Goal: Find specific page/section: Find specific page/section

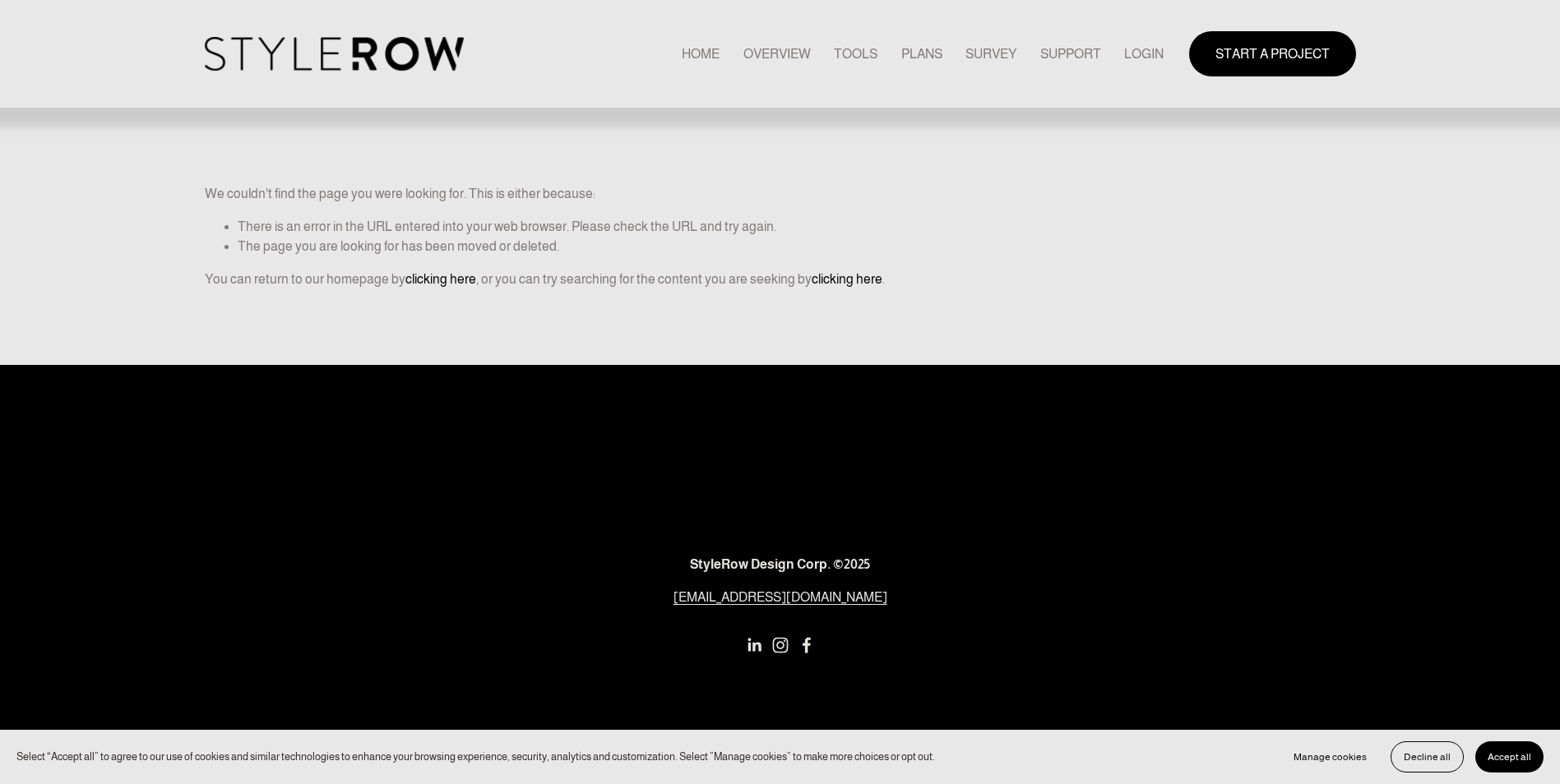
click at [1141, 53] on link "LOGIN" at bounding box center [1143, 54] width 39 height 22
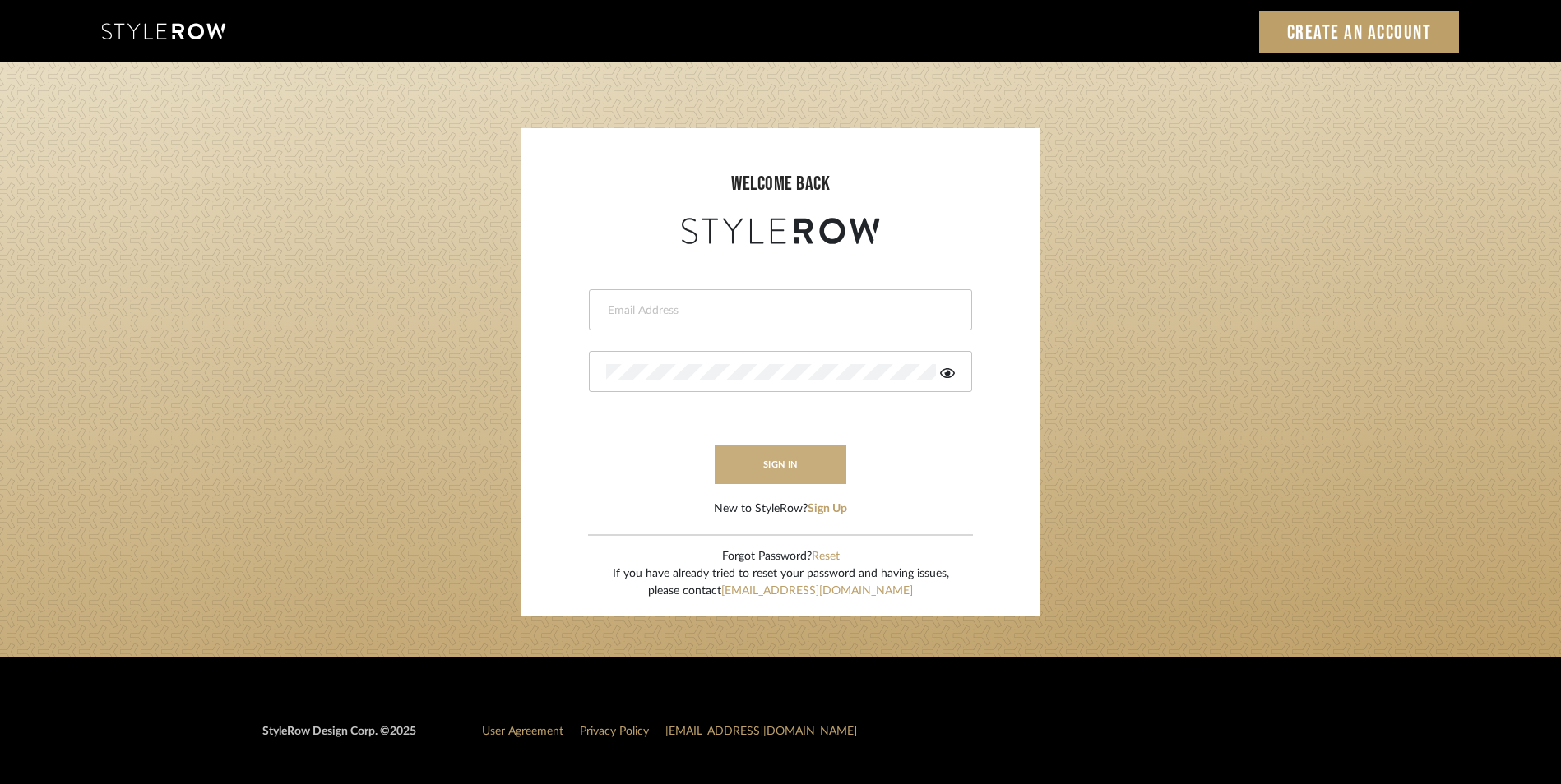
type input "[EMAIL_ADDRESS][DOMAIN_NAME]"
click at [770, 459] on button "sign in" at bounding box center [780, 465] width 132 height 38
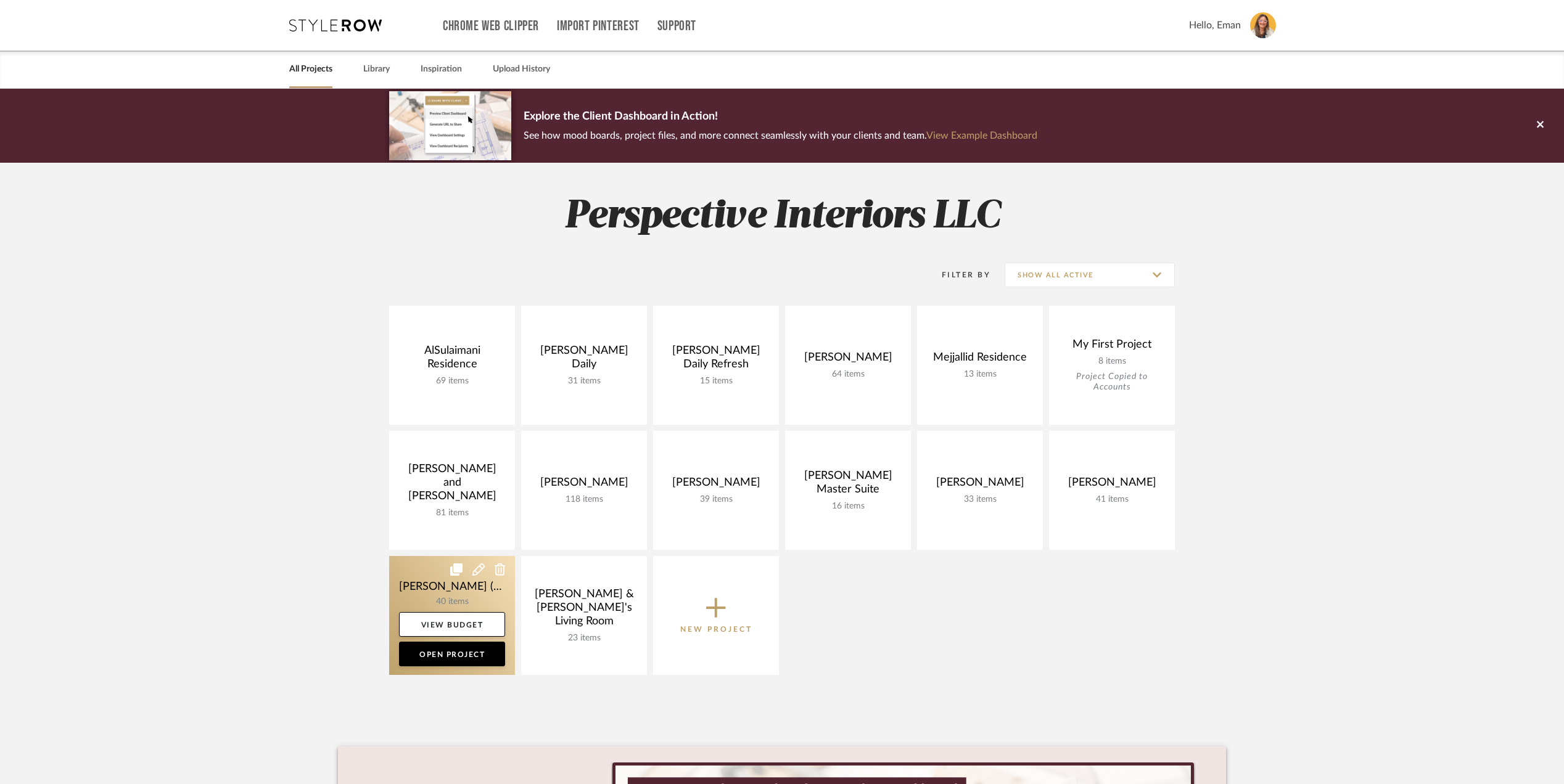
click at [404, 584] on link at bounding box center [452, 615] width 126 height 119
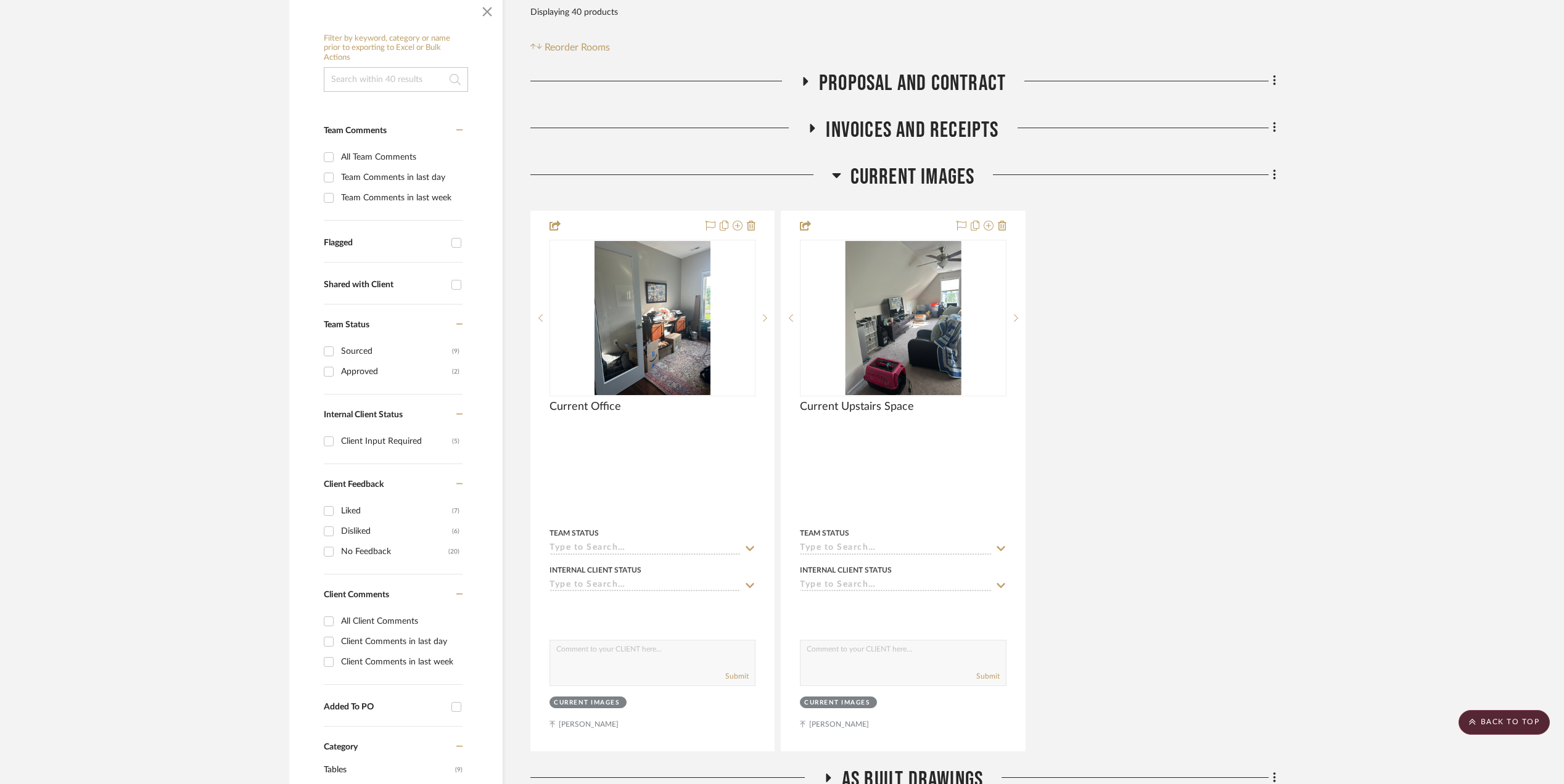
scroll to position [493, 0]
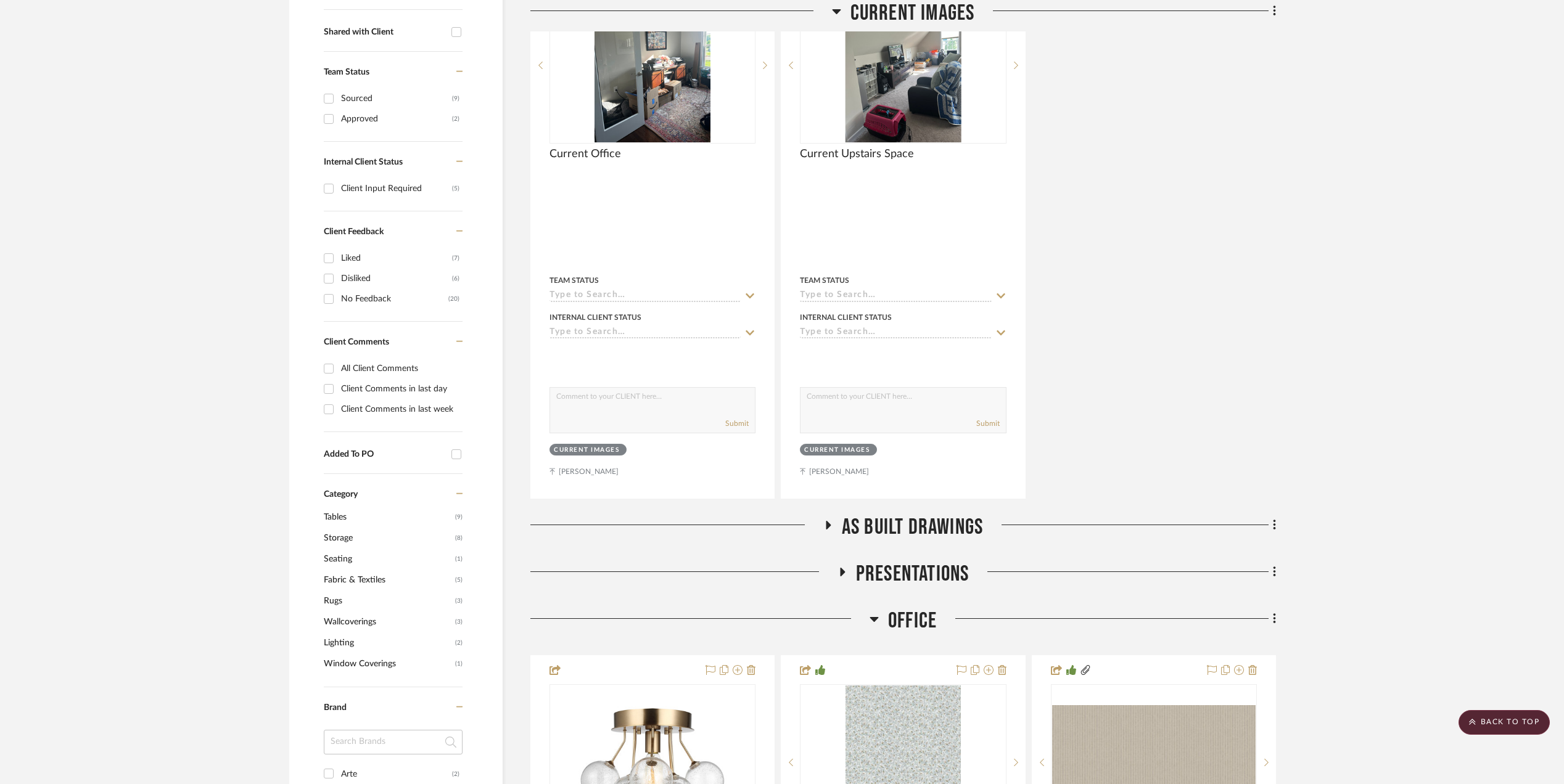
click at [826, 525] on icon at bounding box center [828, 525] width 5 height 9
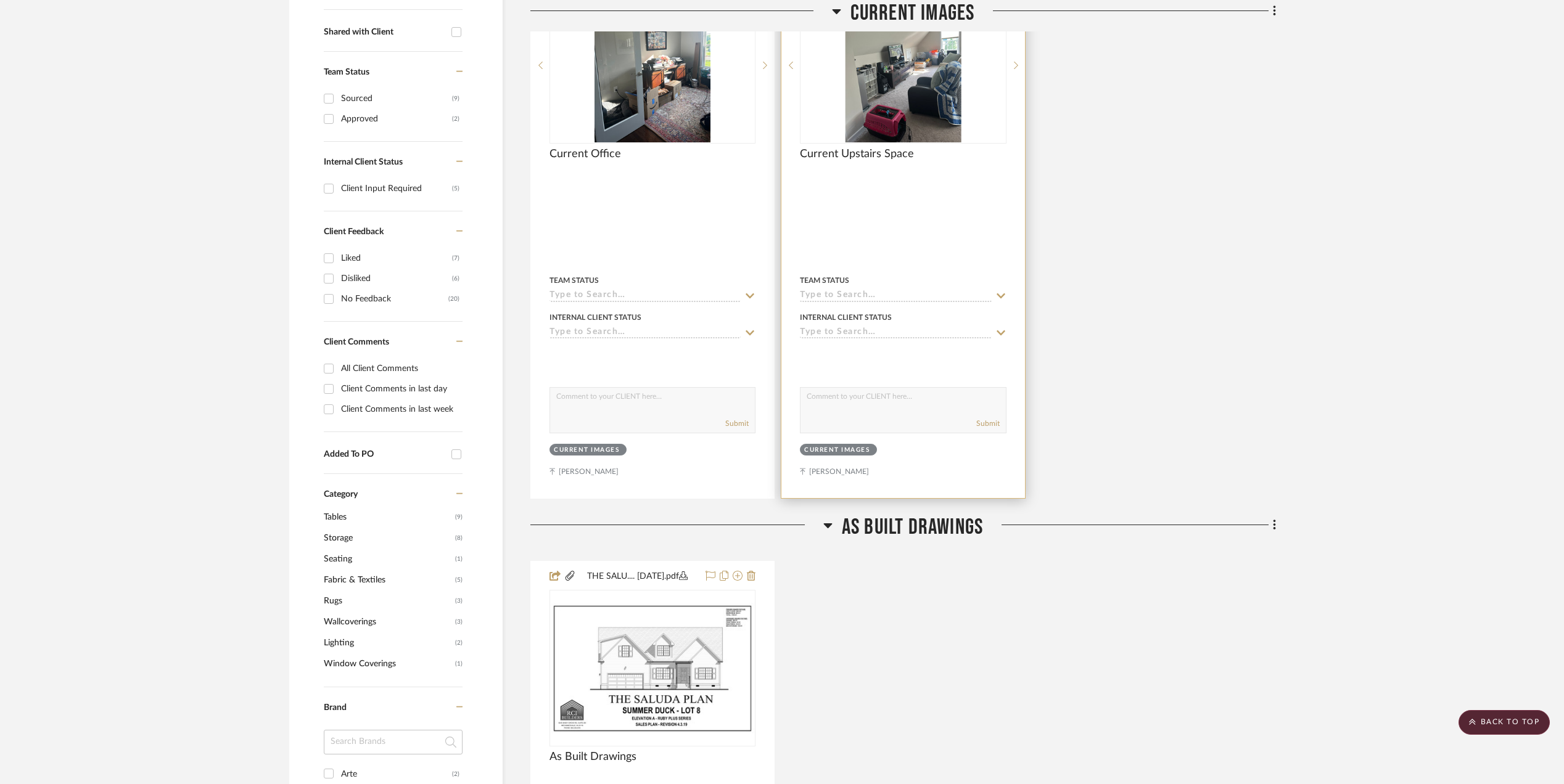
scroll to position [657, 0]
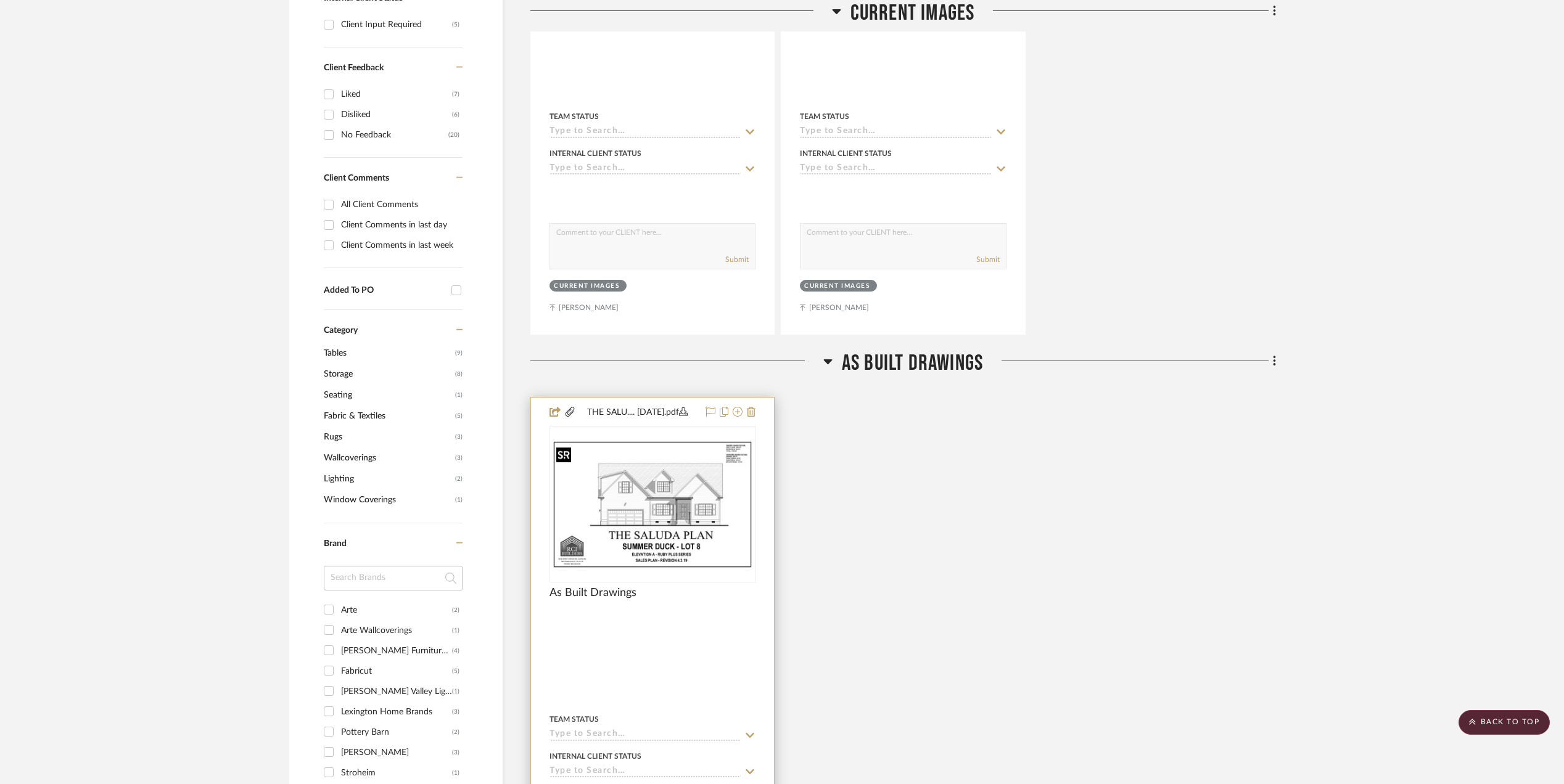
click at [620, 492] on img "0" at bounding box center [652, 504] width 204 height 131
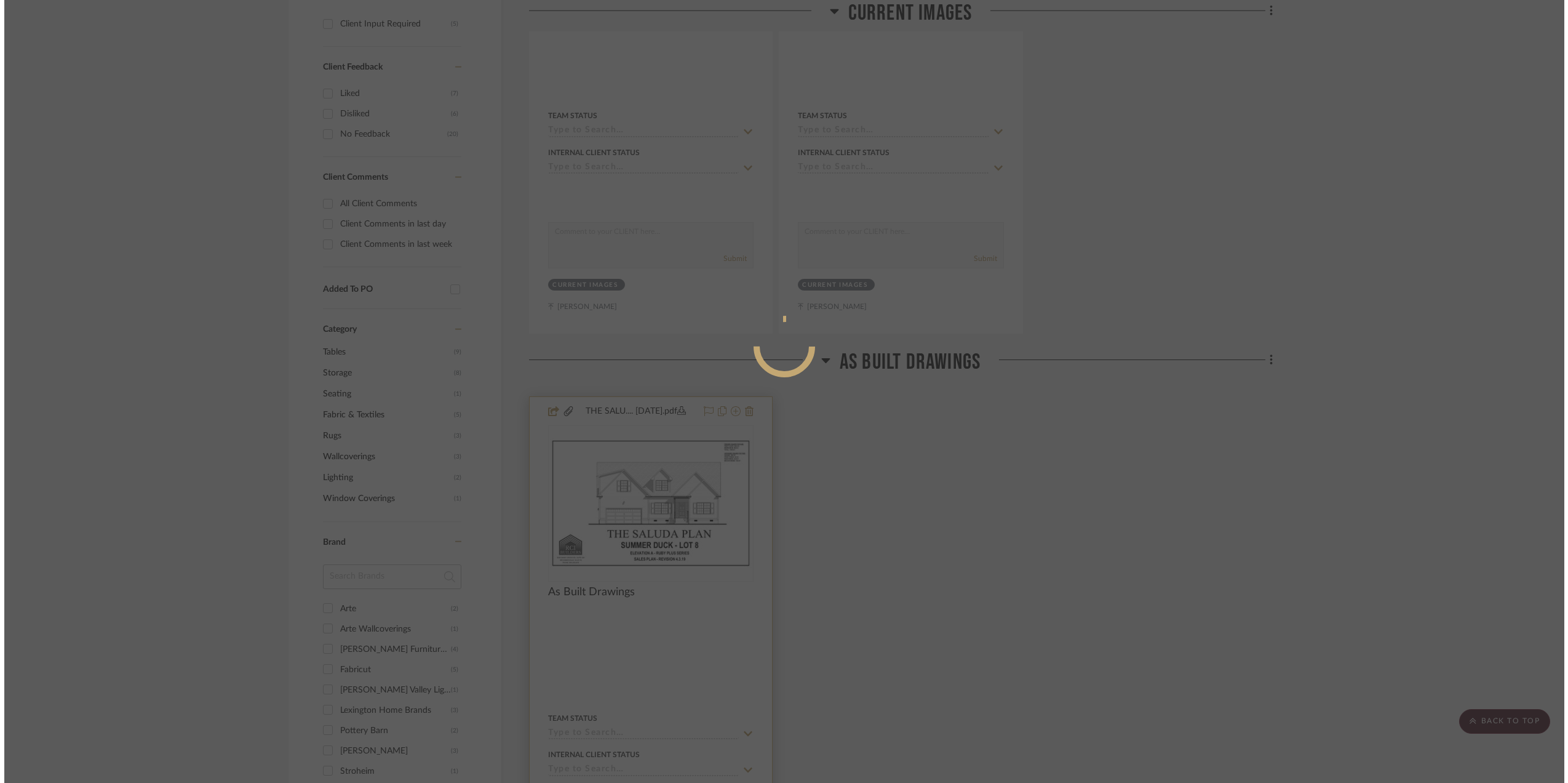
scroll to position [0, 0]
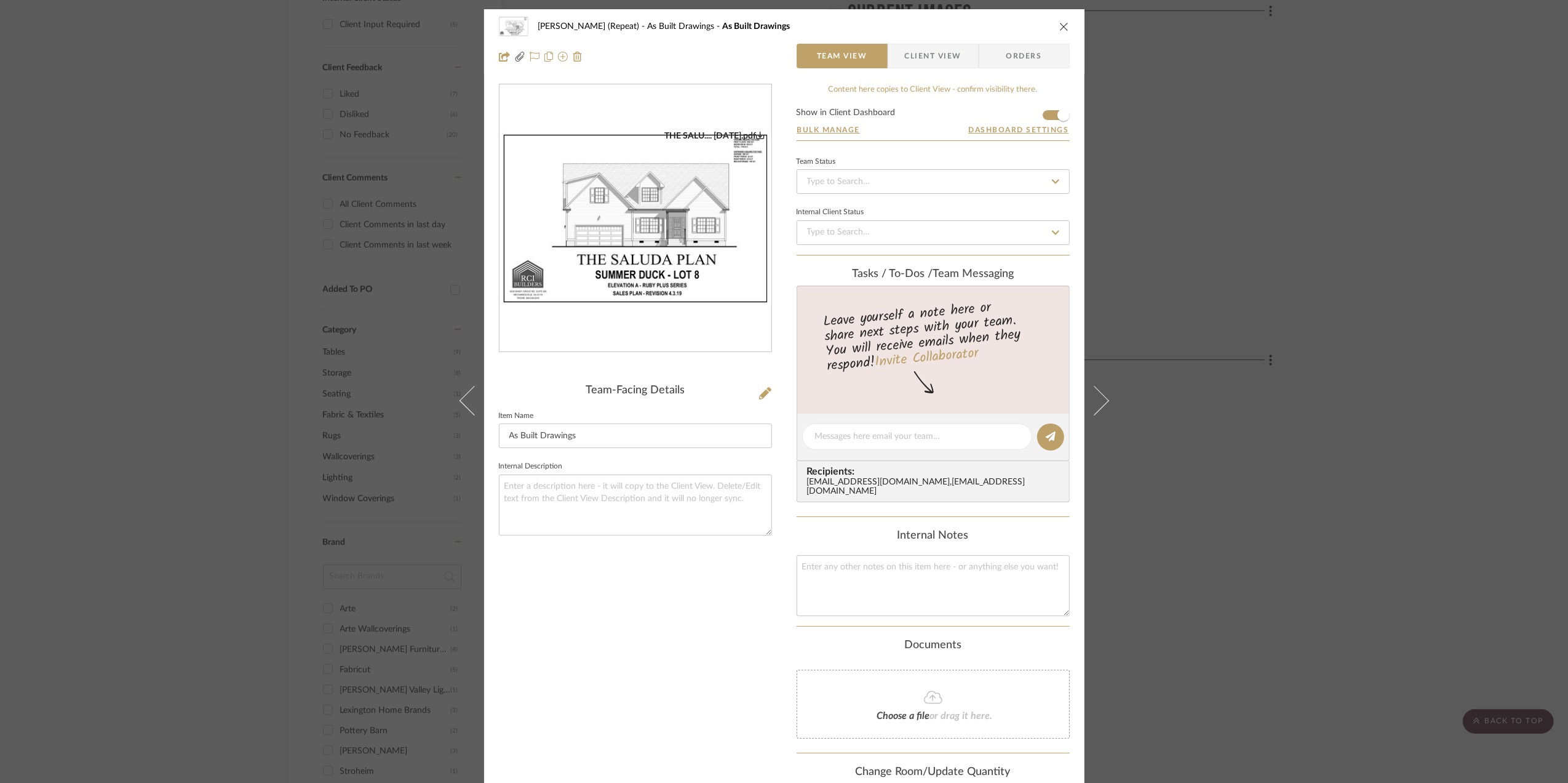
click at [609, 246] on img "0" at bounding box center [635, 218] width 272 height 176
click at [1391, 187] on div "Stephanie Bergreen (Repeat) As Built Drawings As Built Drawings Team View Clien…" at bounding box center [784, 391] width 1568 height 783
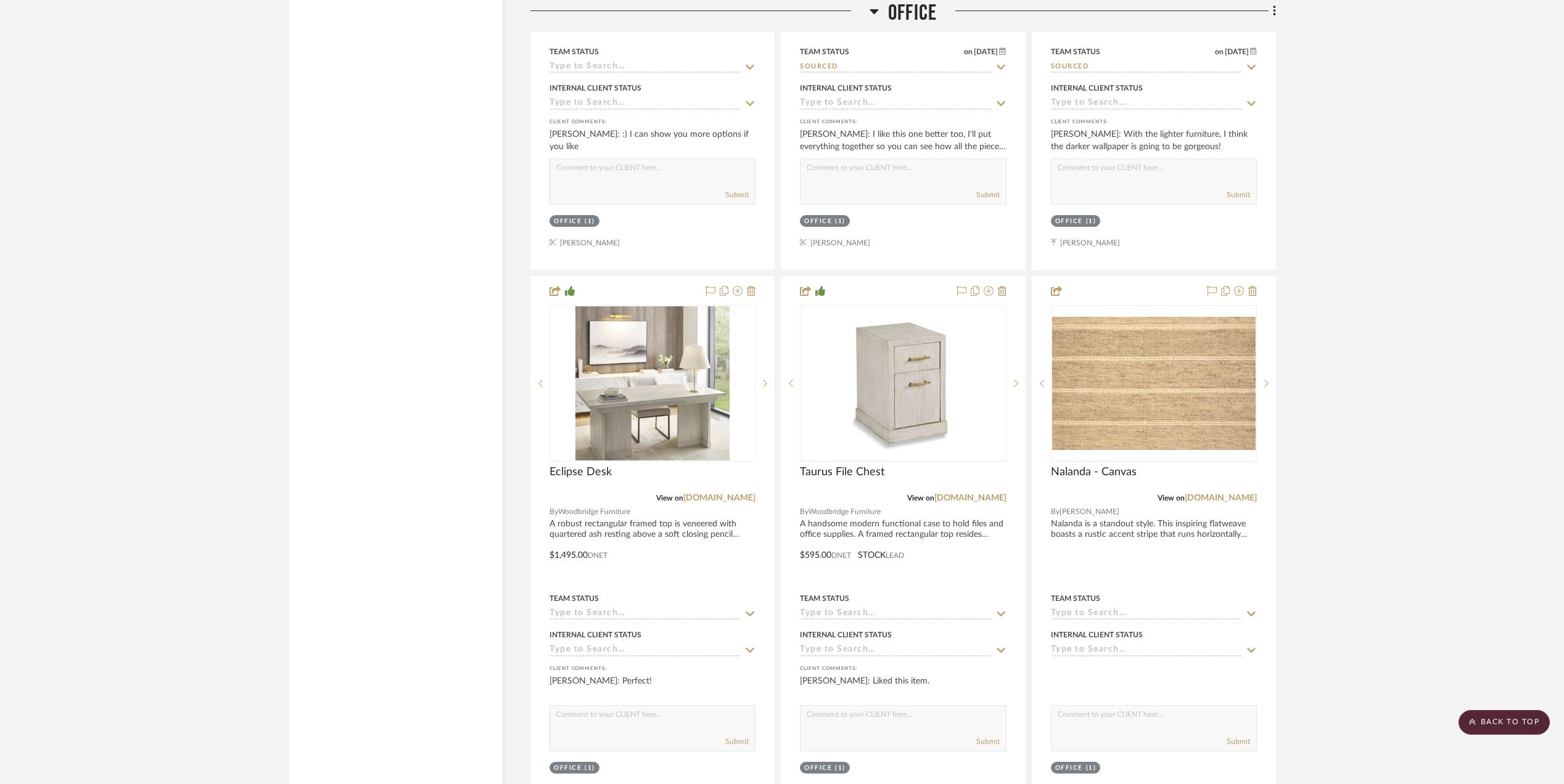
scroll to position [2054, 0]
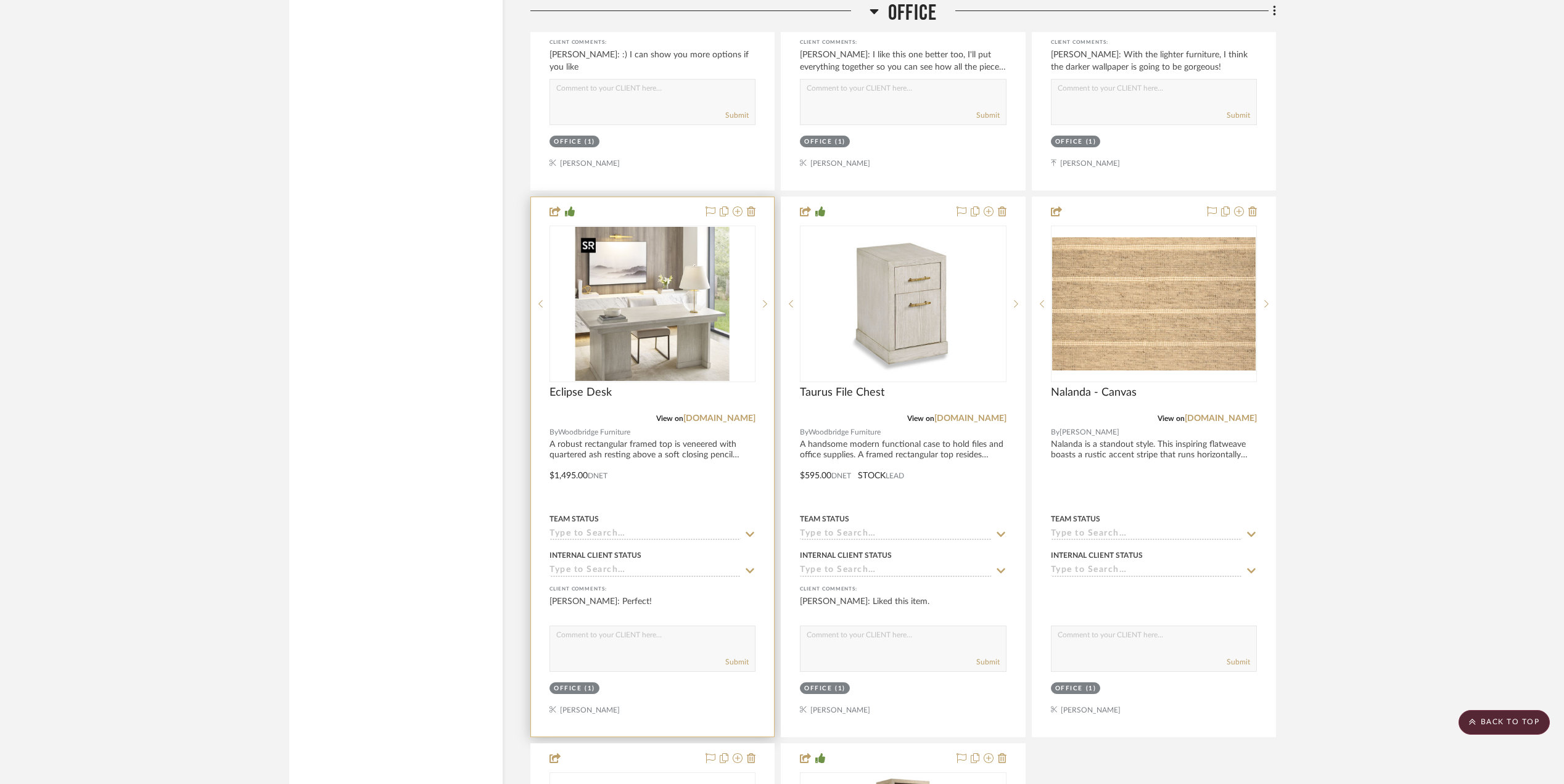
click at [652, 340] on img "0" at bounding box center [652, 304] width 154 height 154
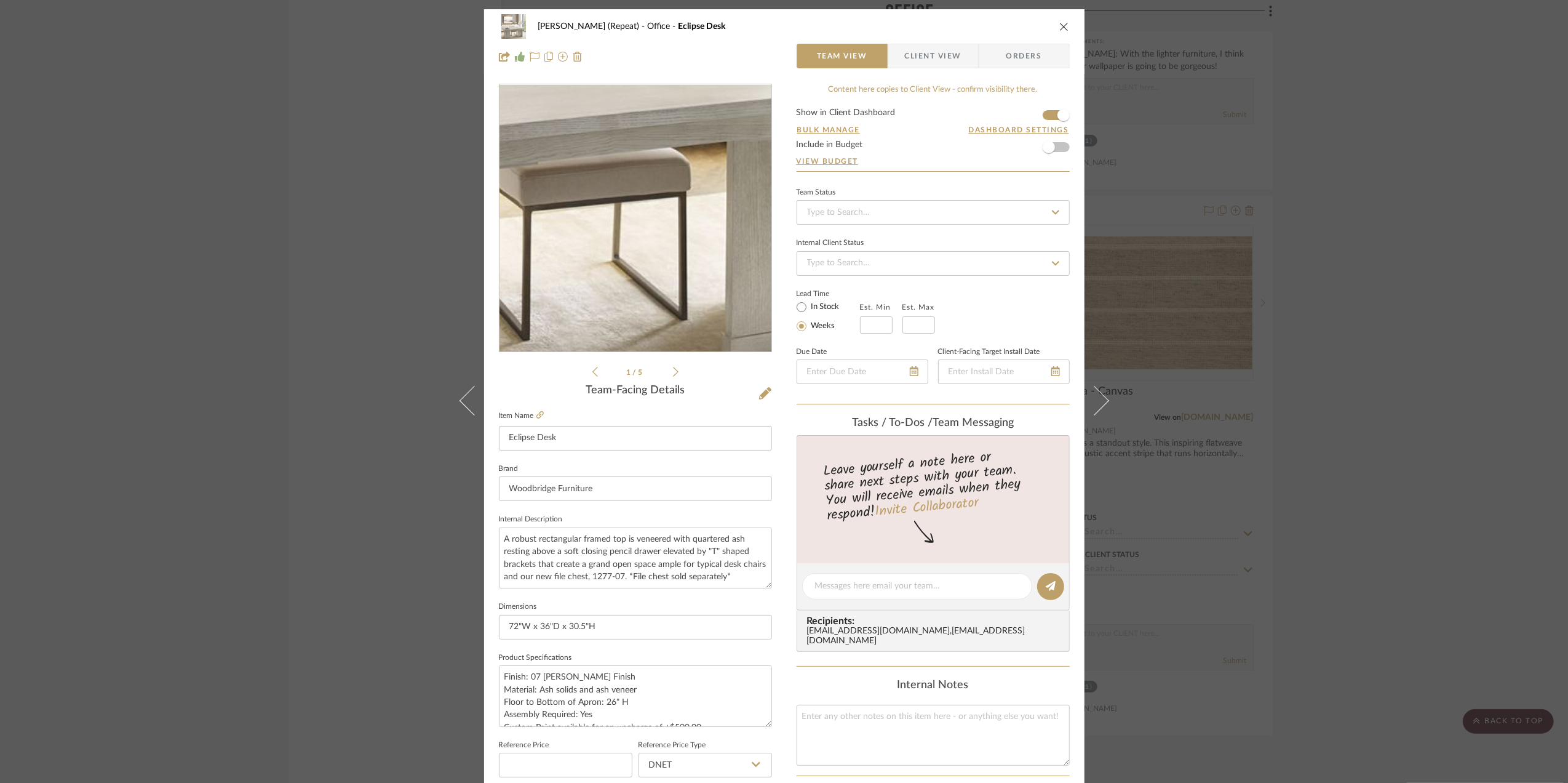
click at [644, 282] on img "0" at bounding box center [635, 219] width 267 height 267
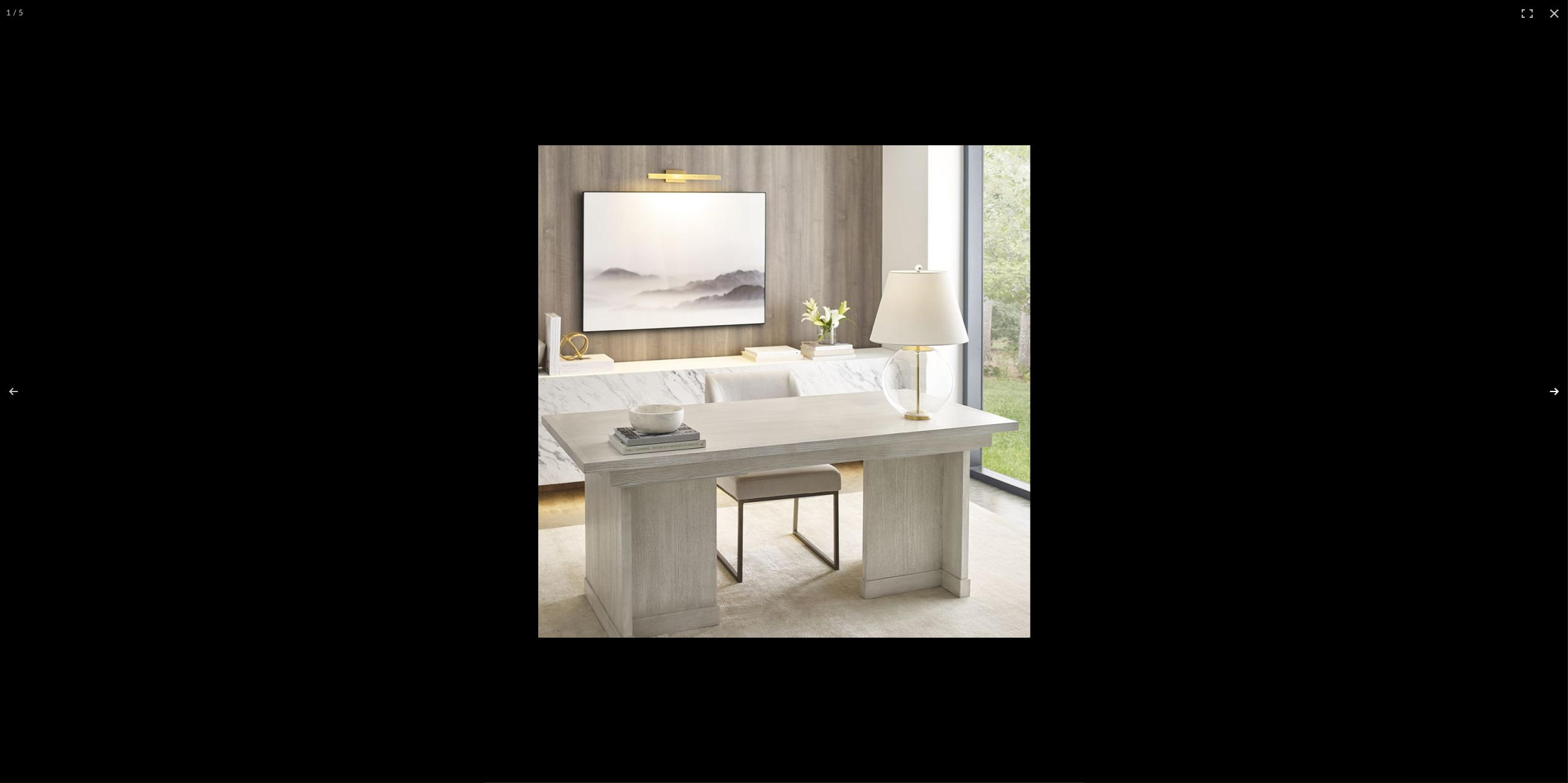
click at [1551, 391] on button at bounding box center [1547, 392] width 43 height 62
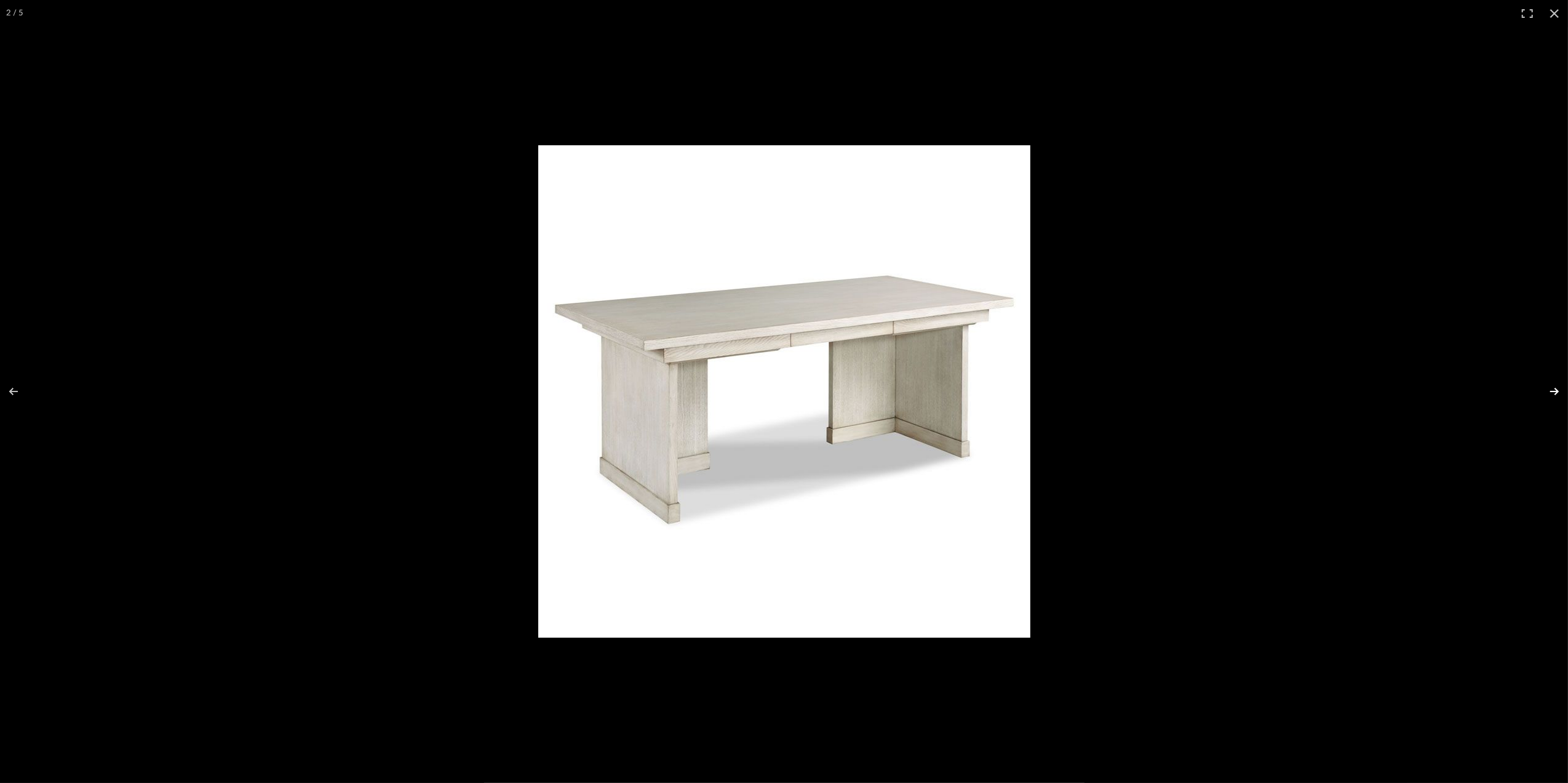
click at [1553, 397] on button at bounding box center [1547, 392] width 43 height 62
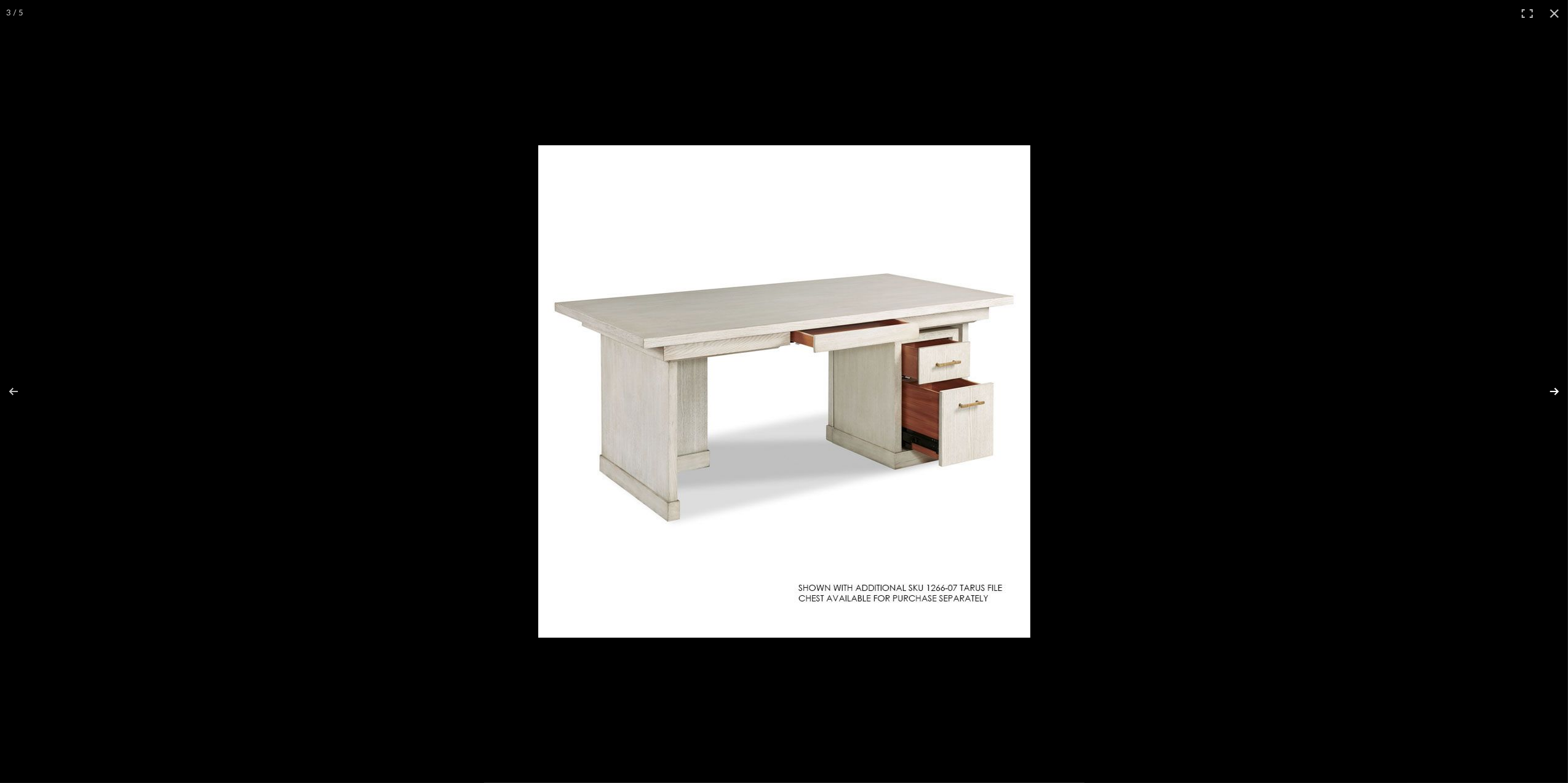
click at [1552, 390] on button at bounding box center [1547, 392] width 43 height 62
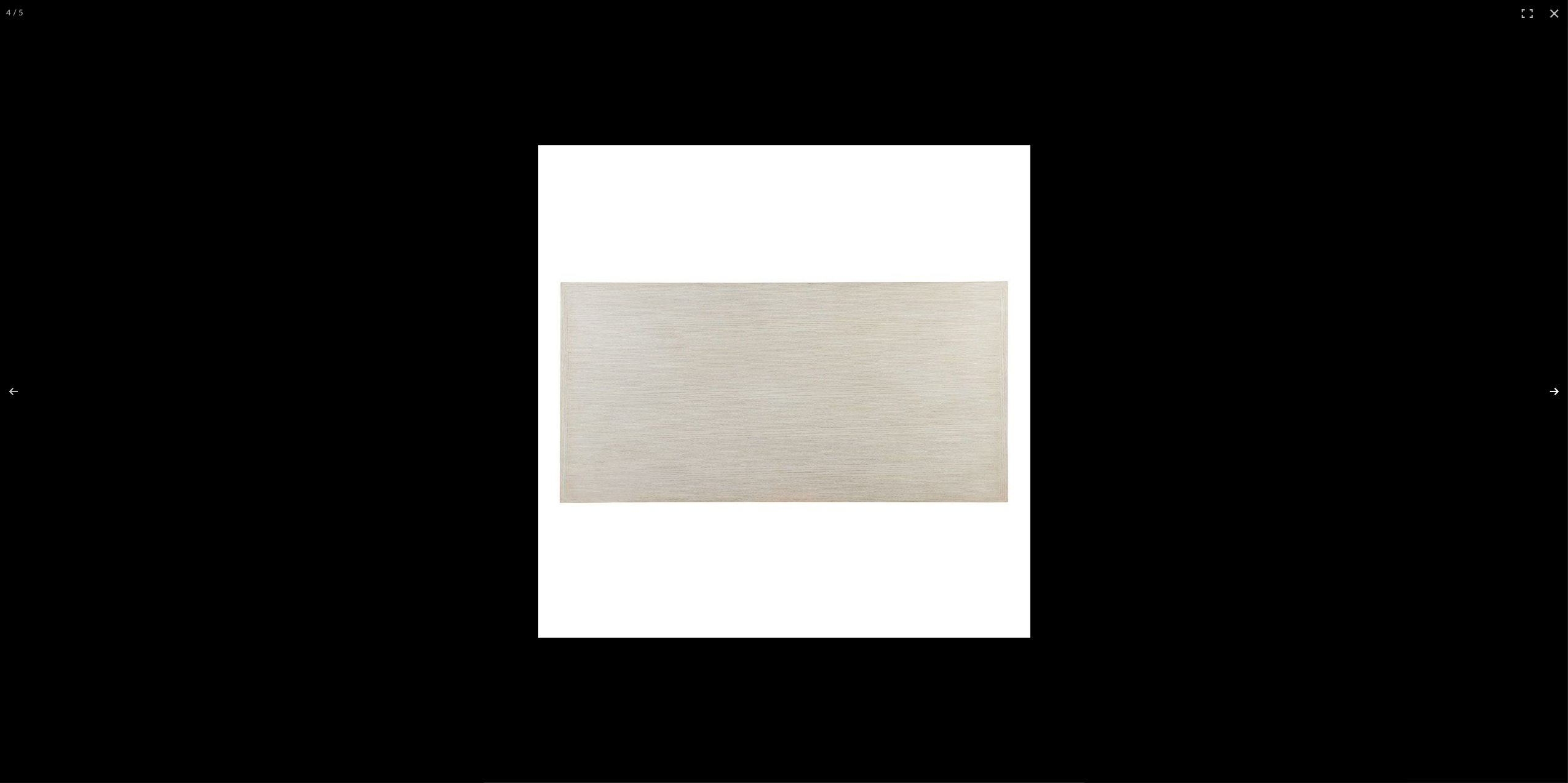
click at [1553, 390] on button at bounding box center [1547, 392] width 43 height 62
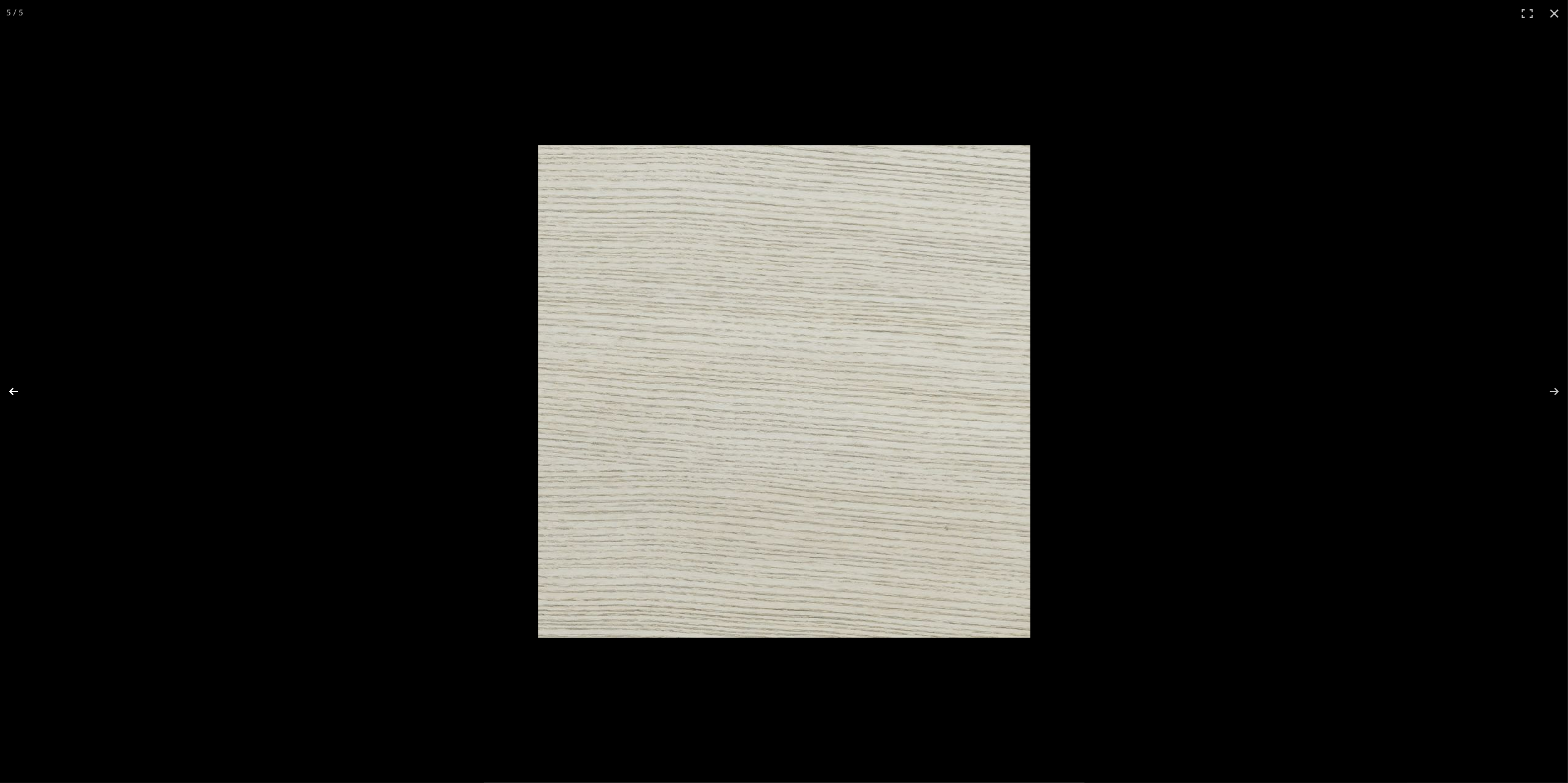
click at [15, 388] on button at bounding box center [21, 392] width 43 height 62
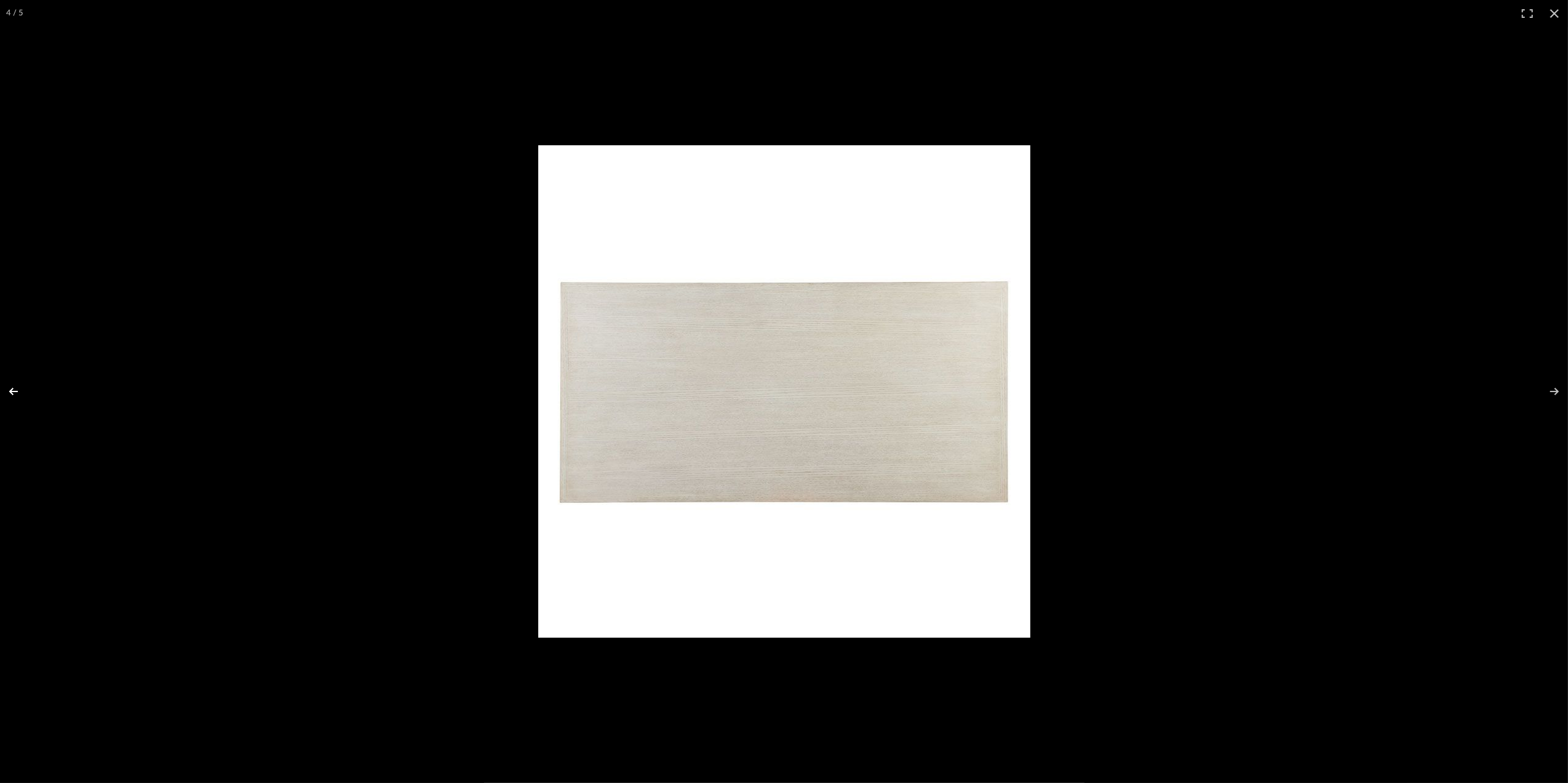
click at [15, 388] on button at bounding box center [21, 392] width 43 height 62
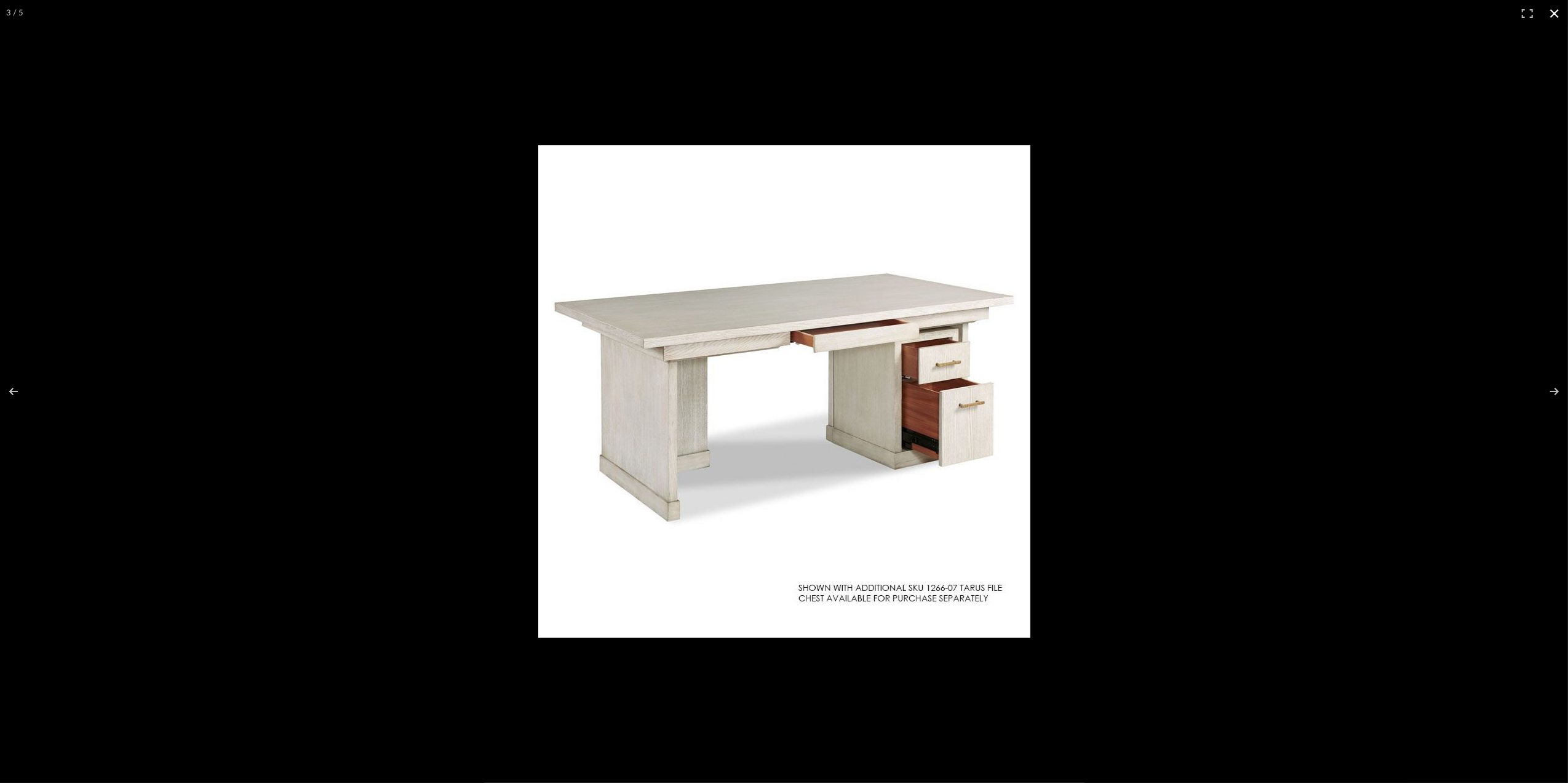
click at [1551, 18] on button at bounding box center [1555, 14] width 27 height 27
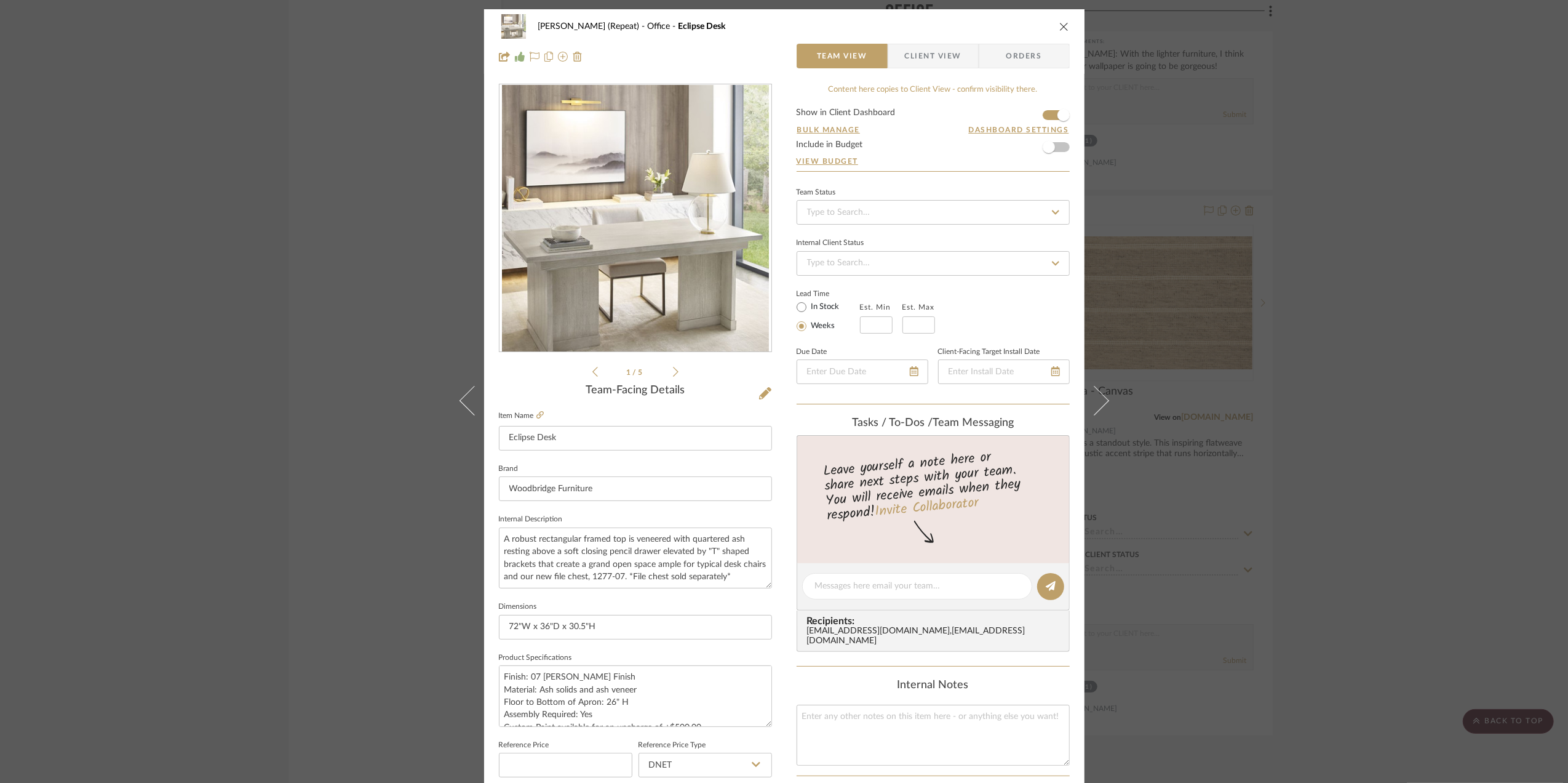
click at [1351, 362] on div "Stephanie Bergreen (Repeat) Office Eclipse Desk Team View Client View Orders 1 …" at bounding box center [784, 391] width 1568 height 783
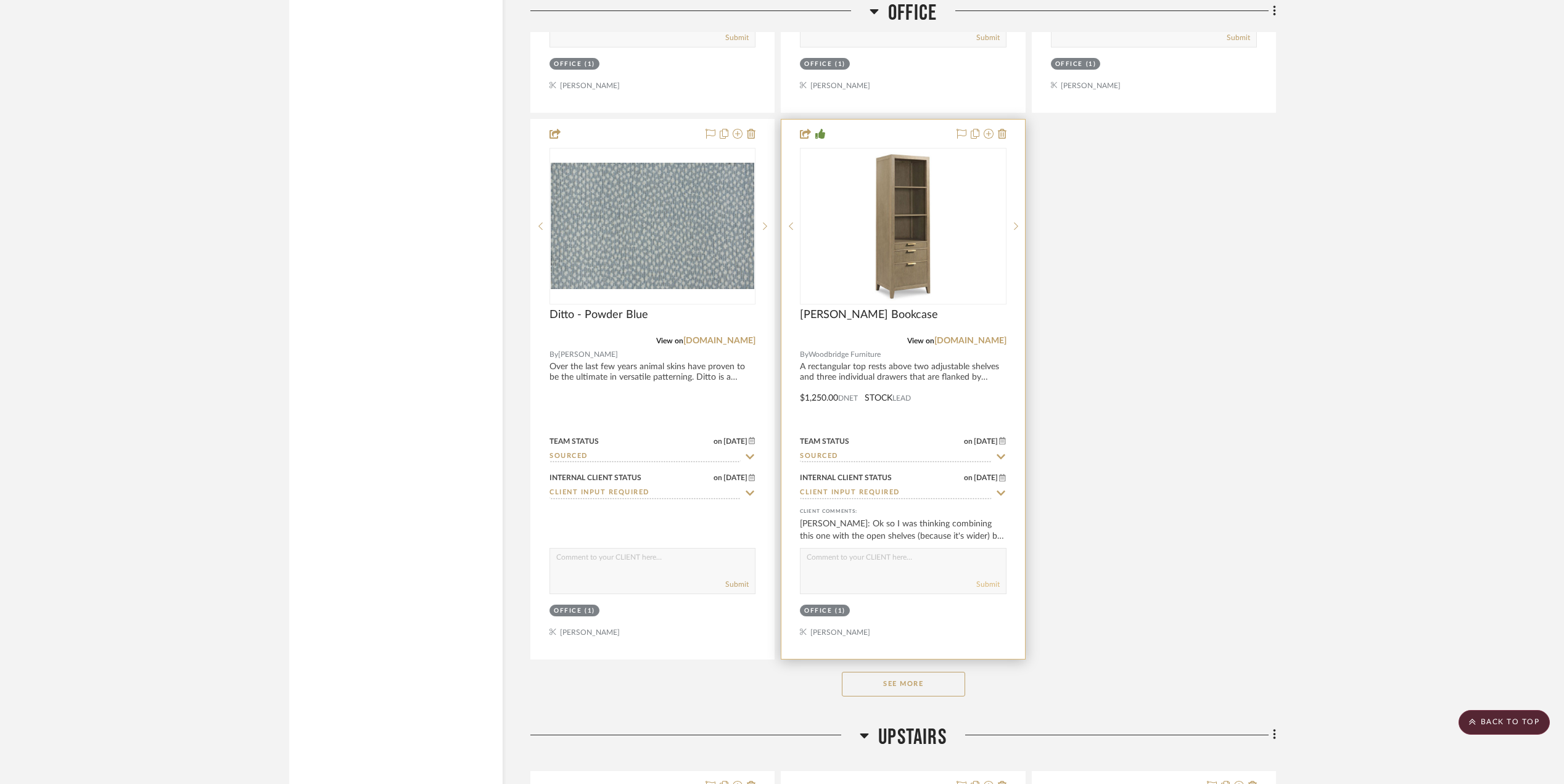
scroll to position [2712, 0]
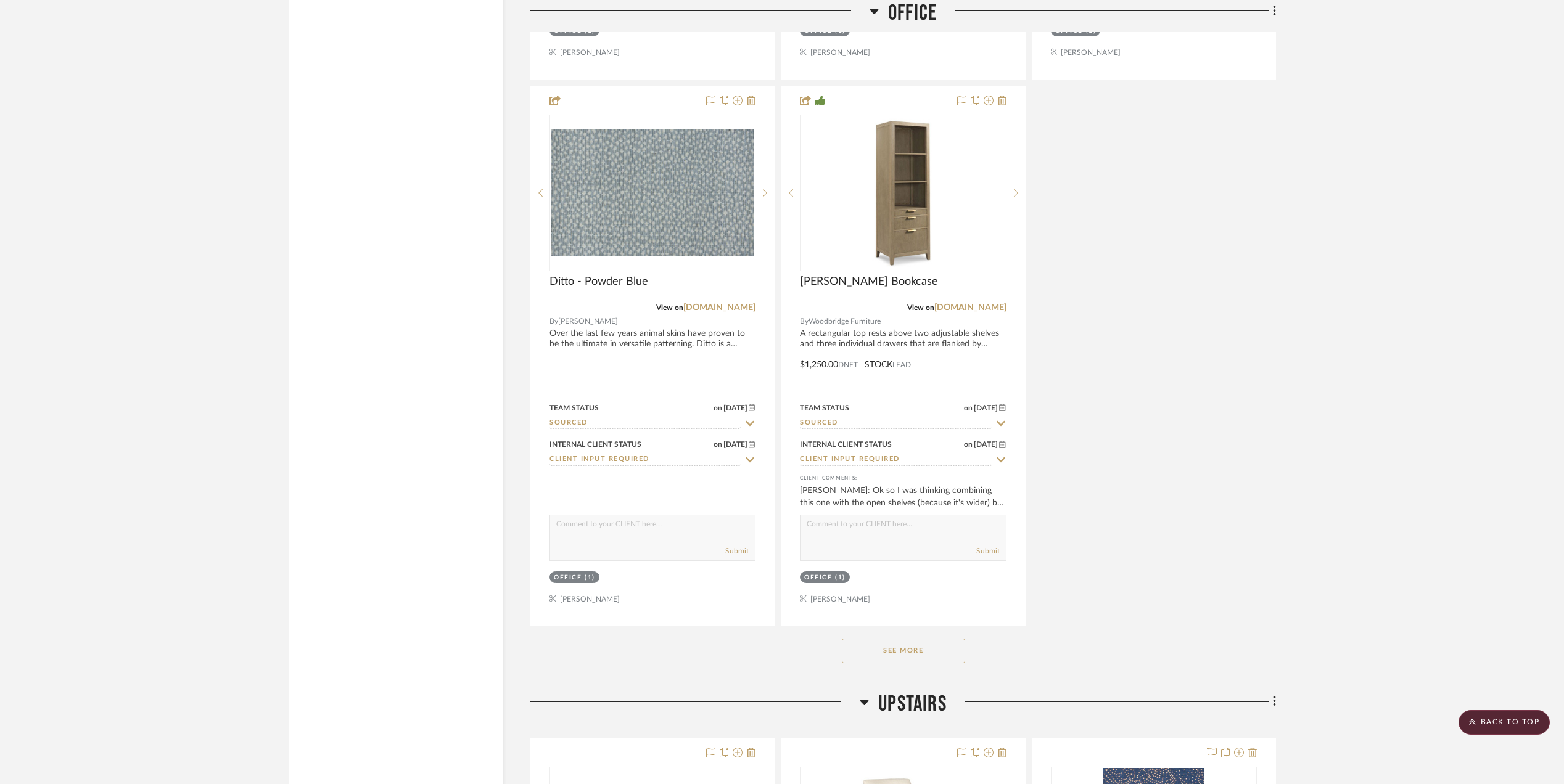
click at [896, 659] on button "See More" at bounding box center [904, 651] width 124 height 25
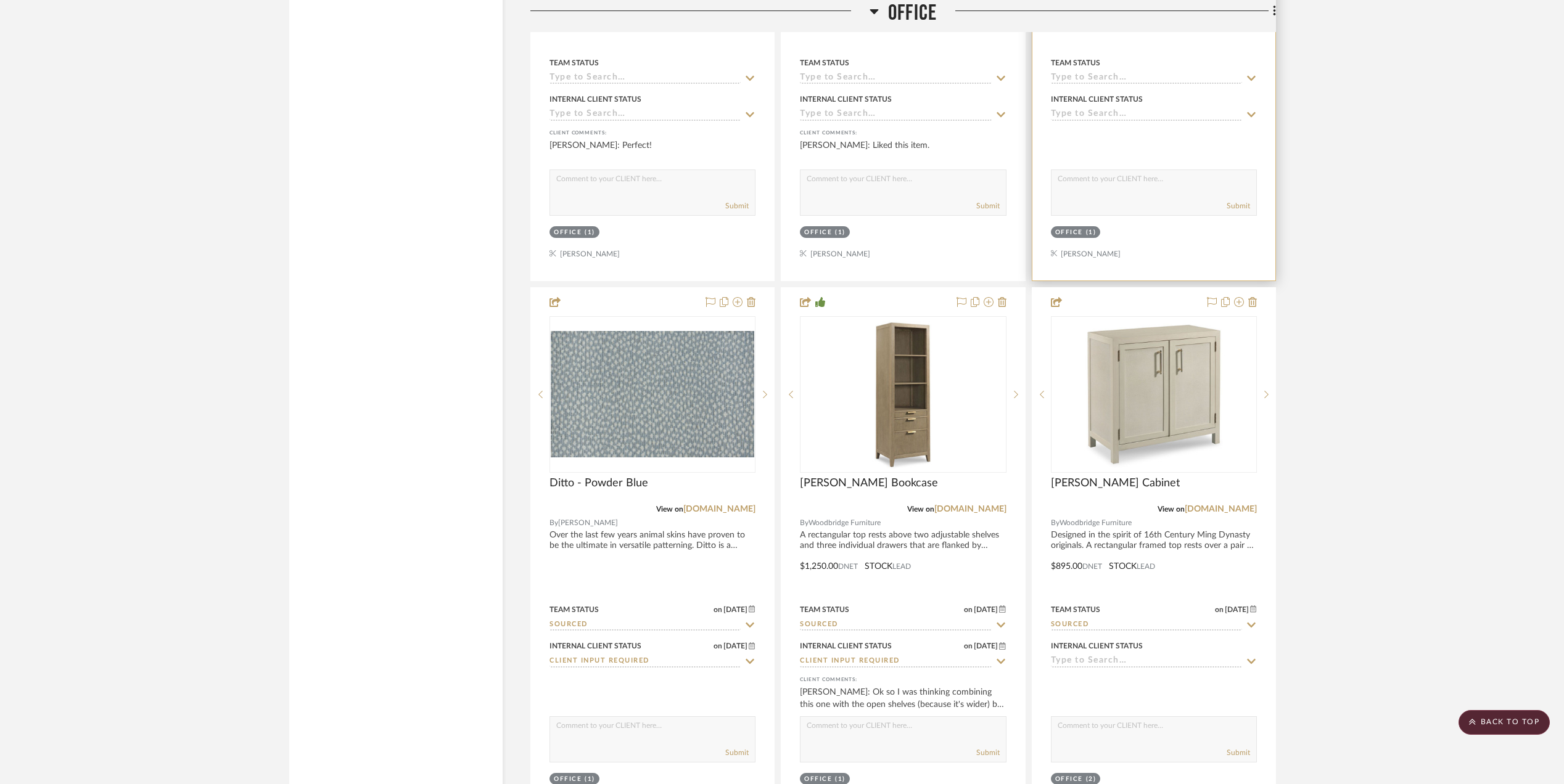
scroll to position [2547, 0]
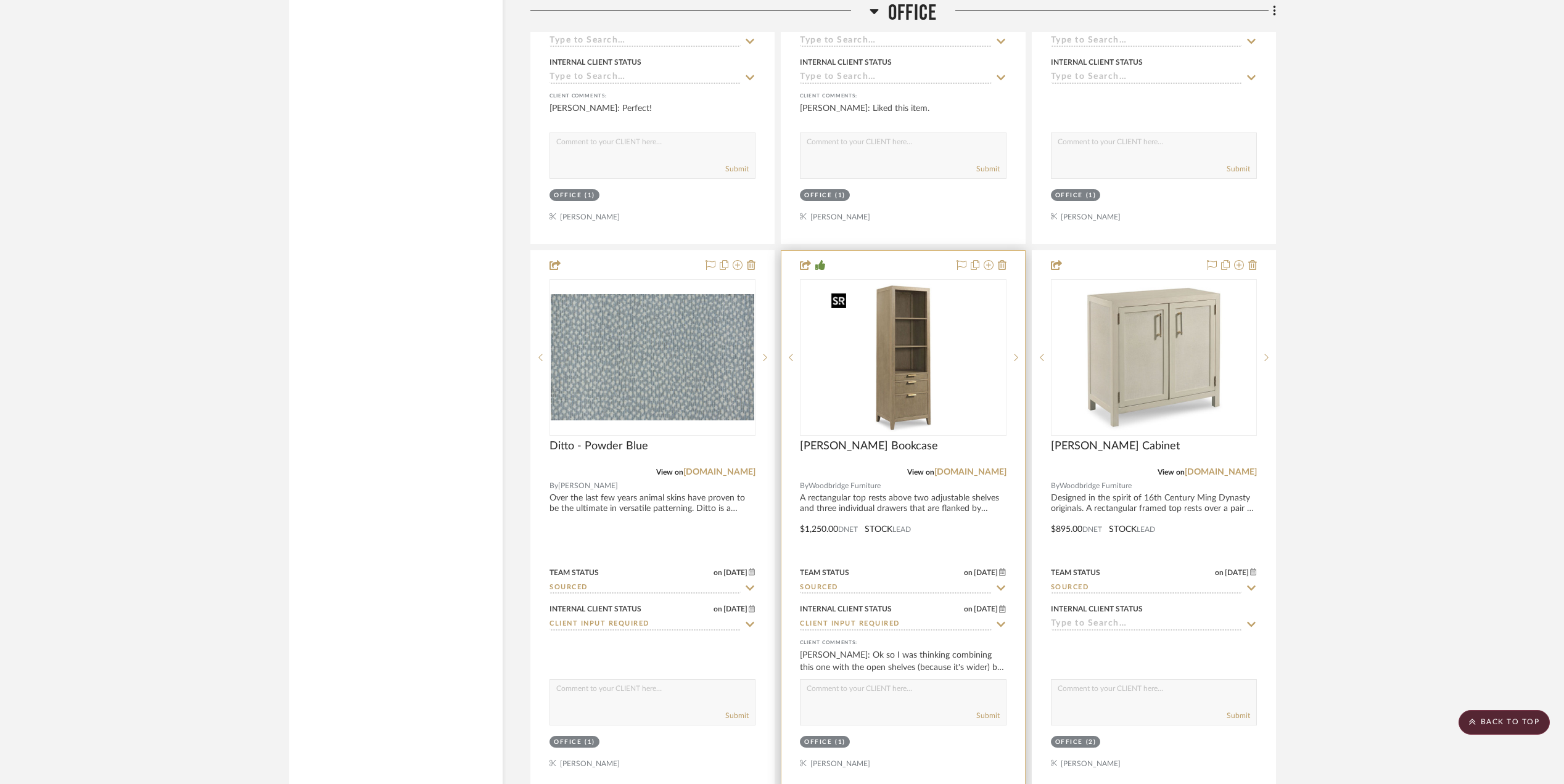
click at [0, 0] on img at bounding box center [0, 0] width 0 height 0
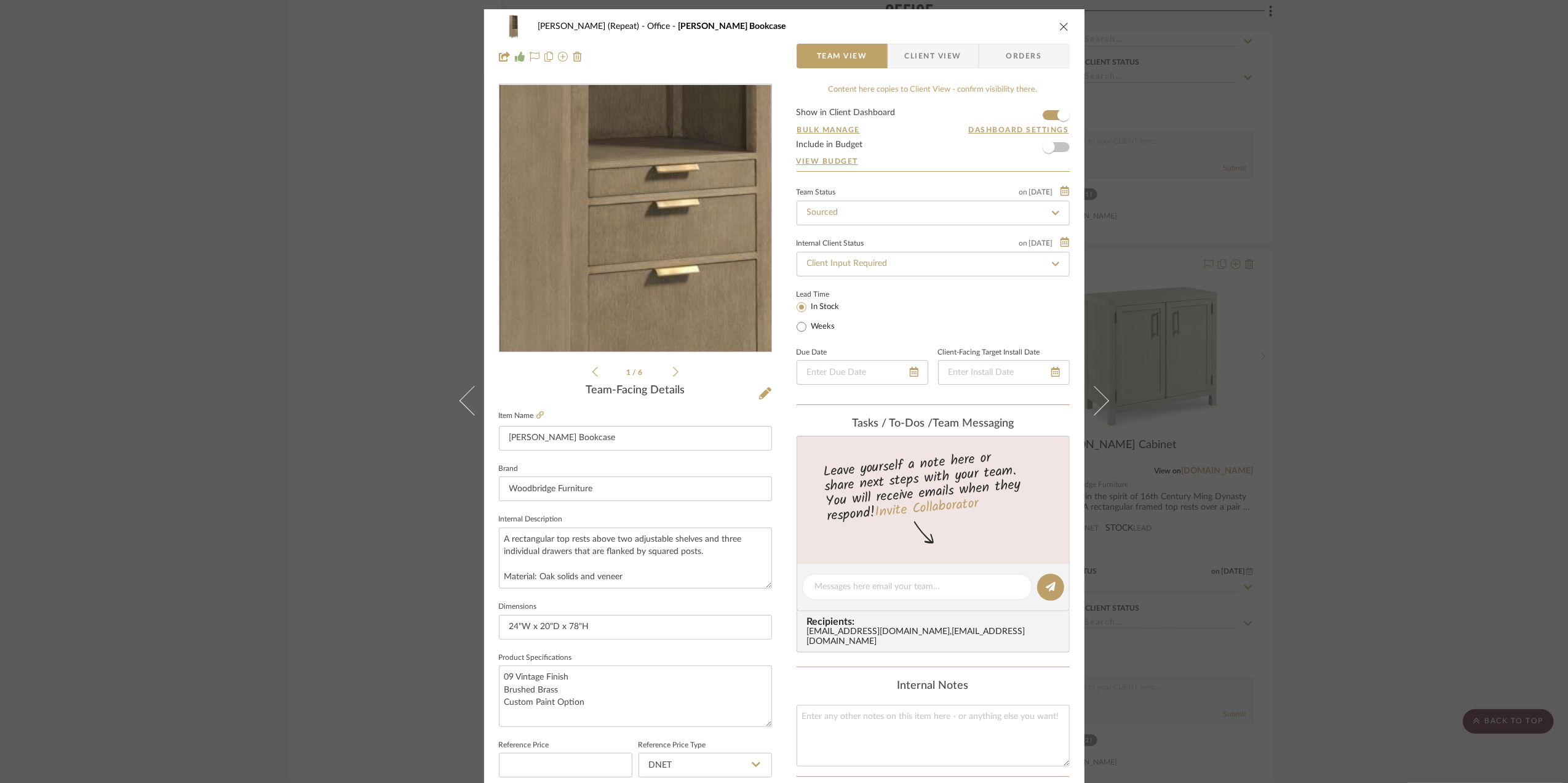
click at [633, 266] on img "0" at bounding box center [635, 219] width 267 height 267
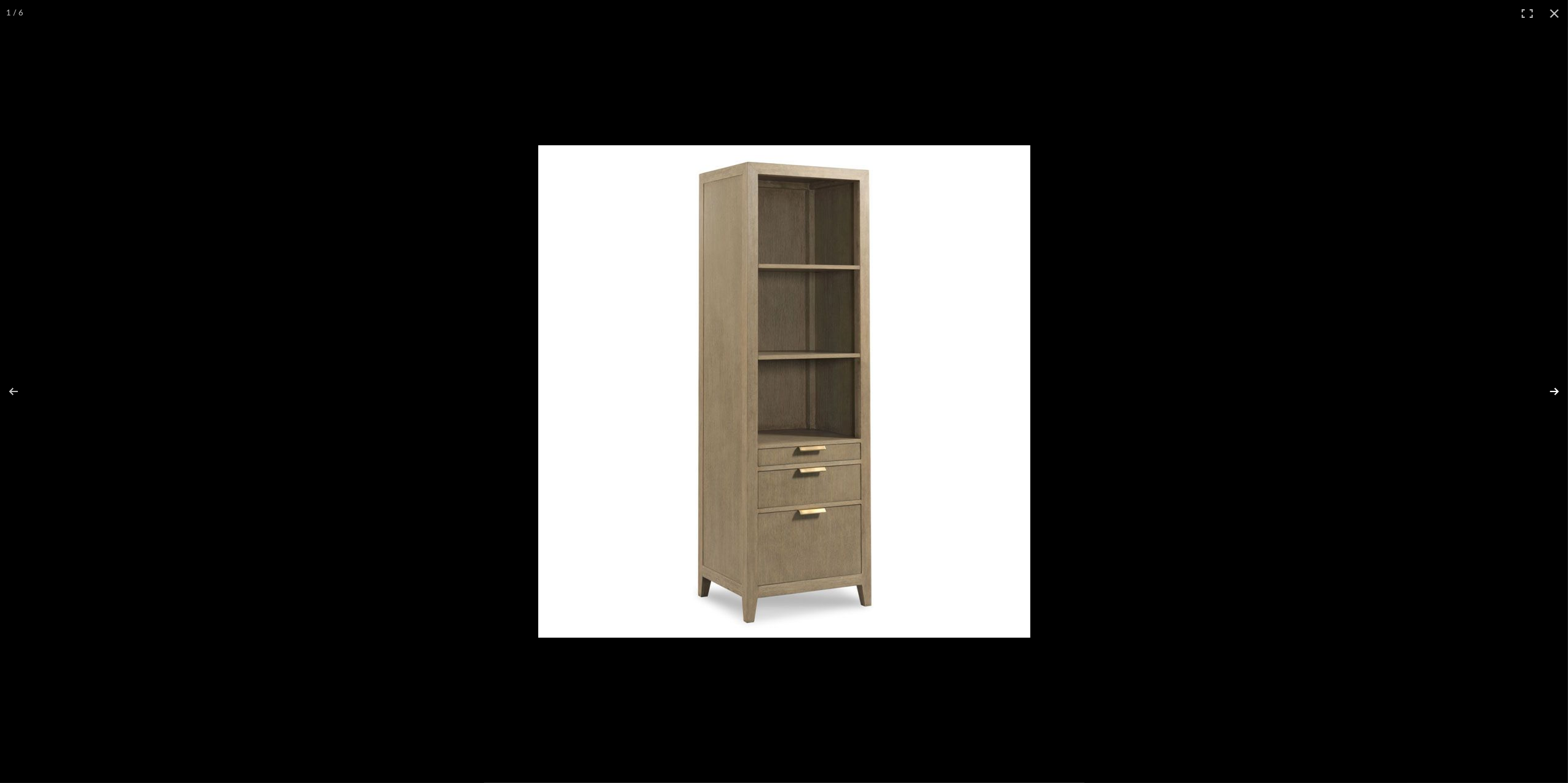
click at [1548, 393] on button at bounding box center [1547, 392] width 43 height 62
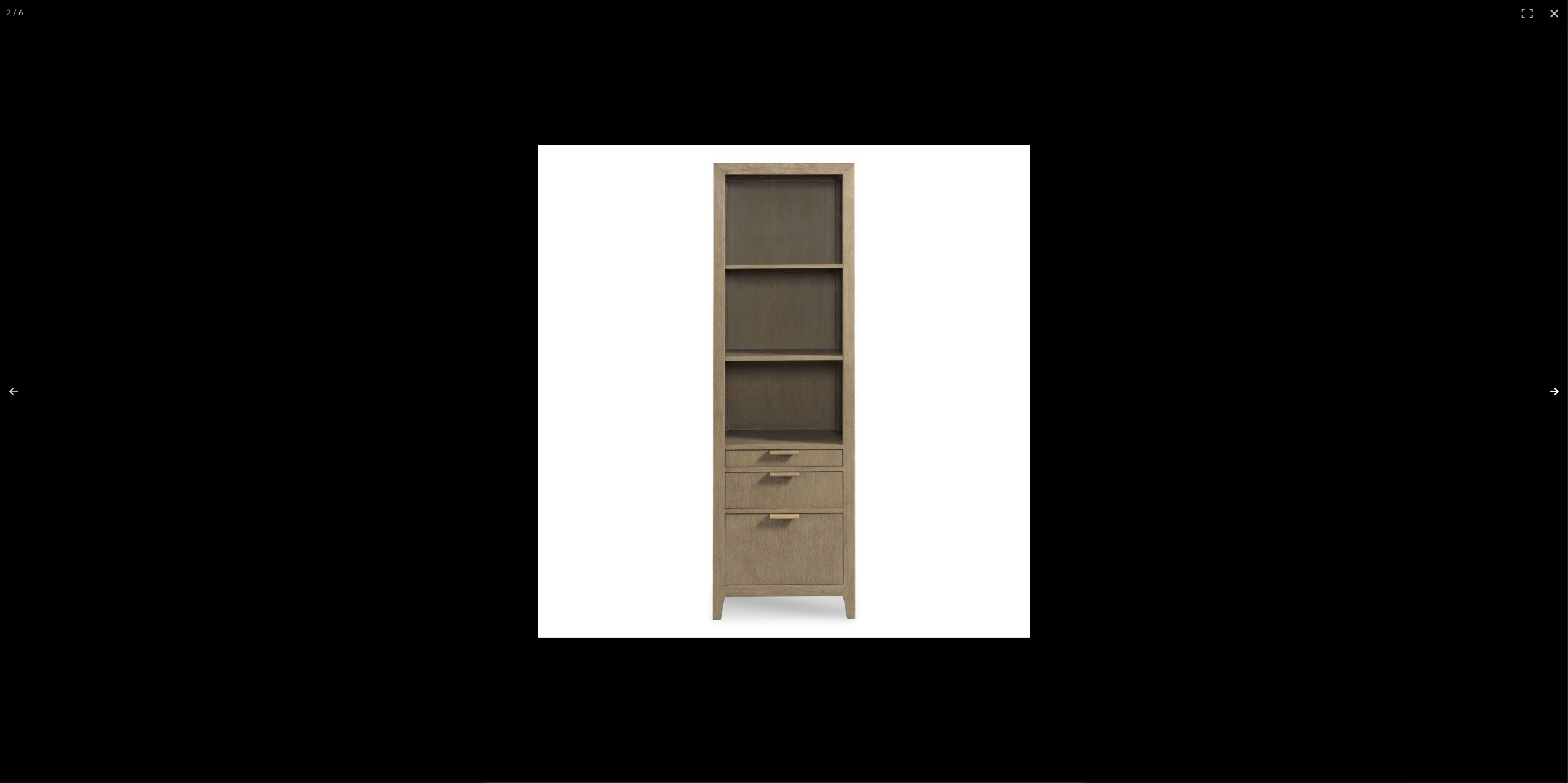
click at [1550, 395] on button at bounding box center [1547, 392] width 43 height 62
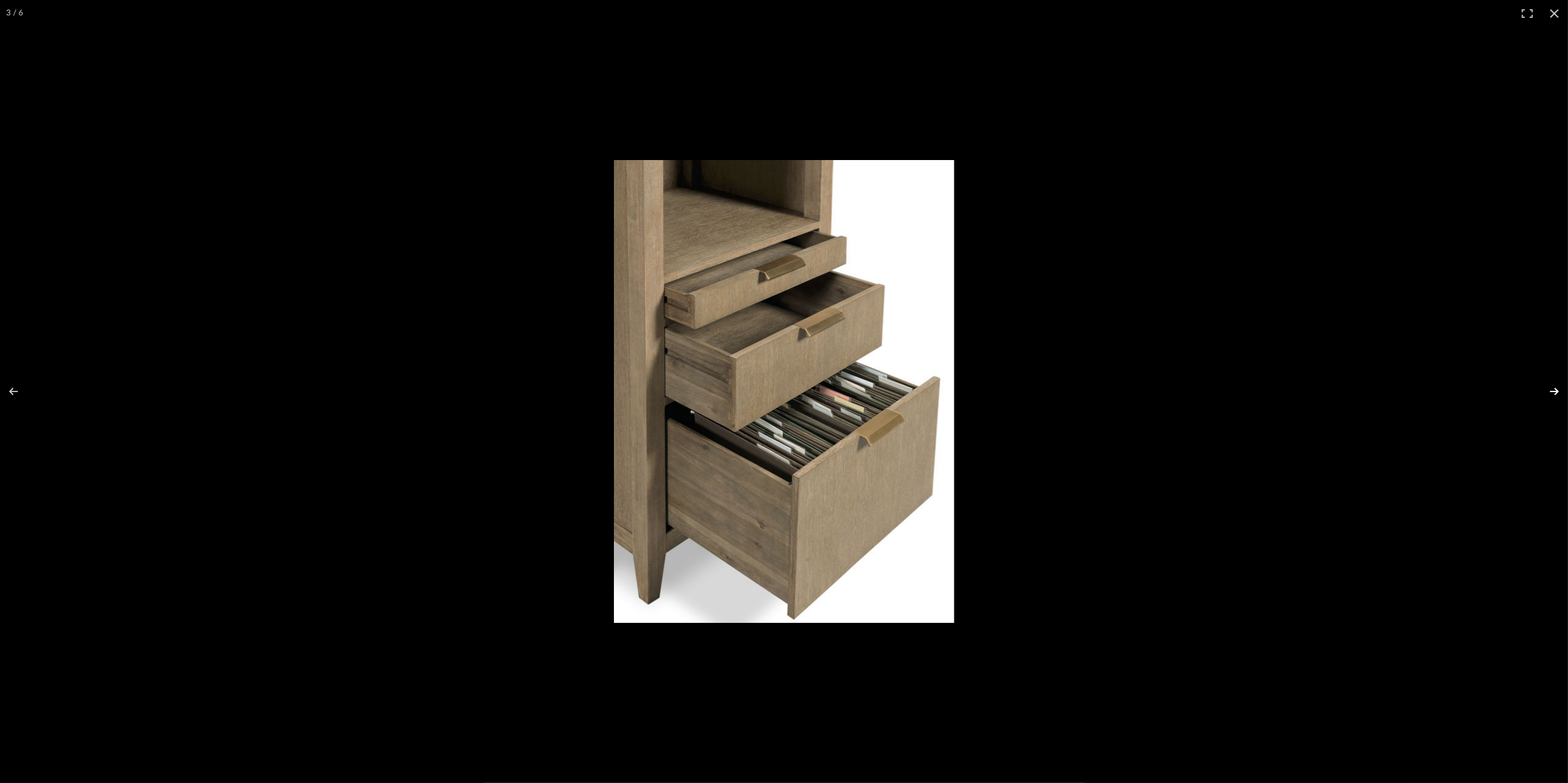
click at [1554, 394] on button at bounding box center [1547, 392] width 43 height 62
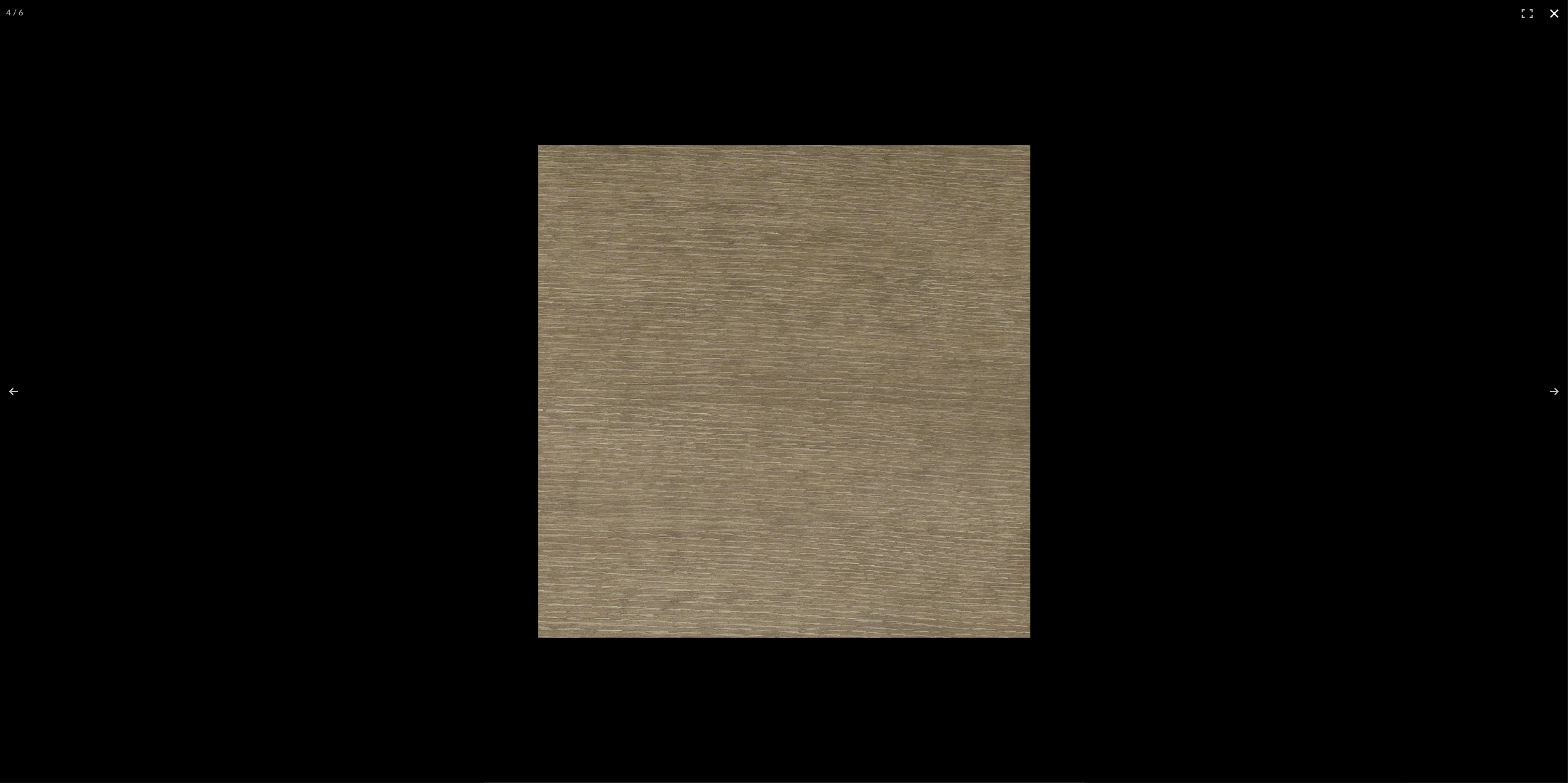
click at [1556, 9] on button at bounding box center [1555, 14] width 27 height 27
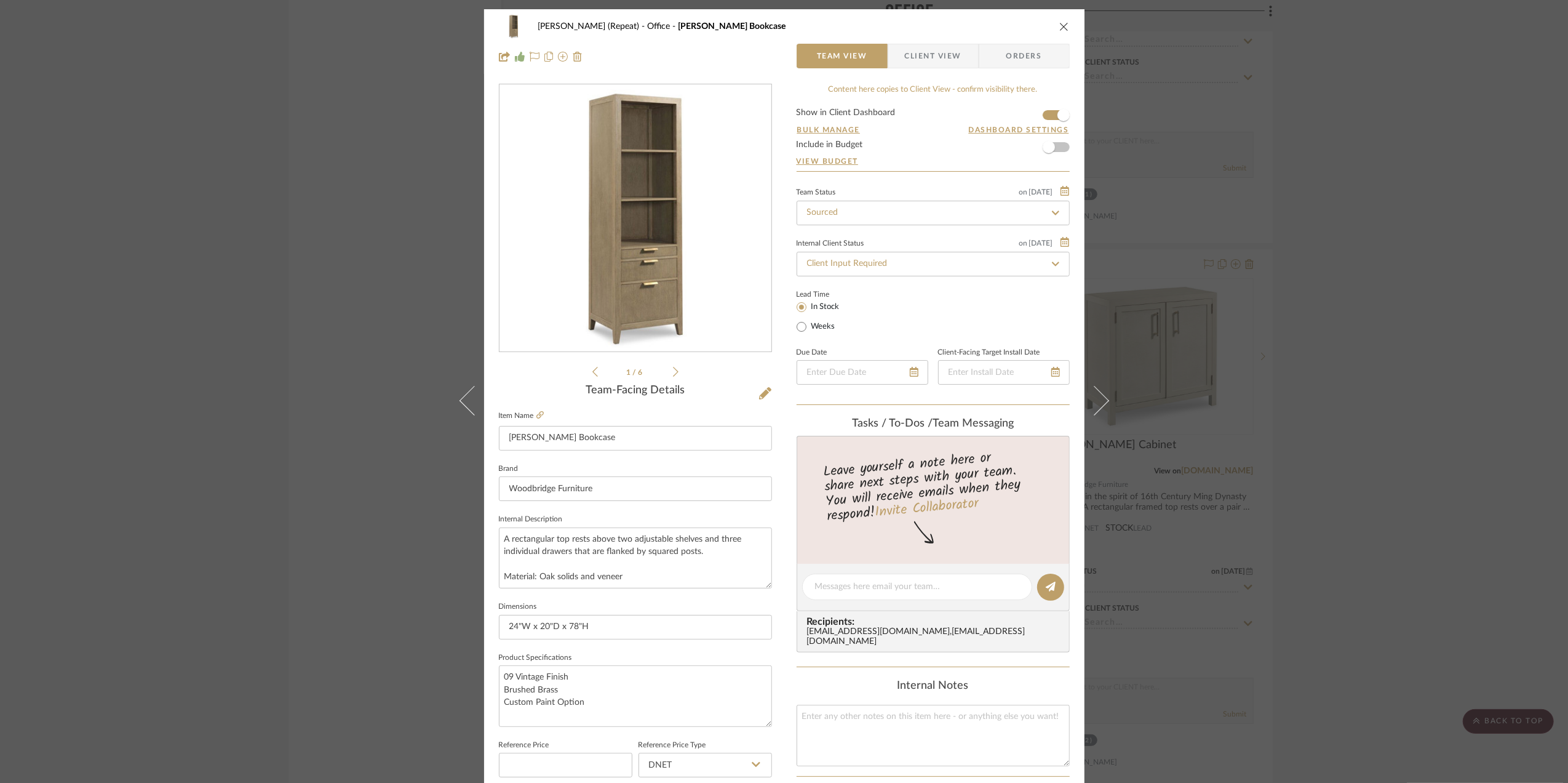
click at [1335, 363] on div "Stephanie Bergreen (Repeat) Office Beall Bookcase Team View Client View Orders …" at bounding box center [784, 391] width 1568 height 783
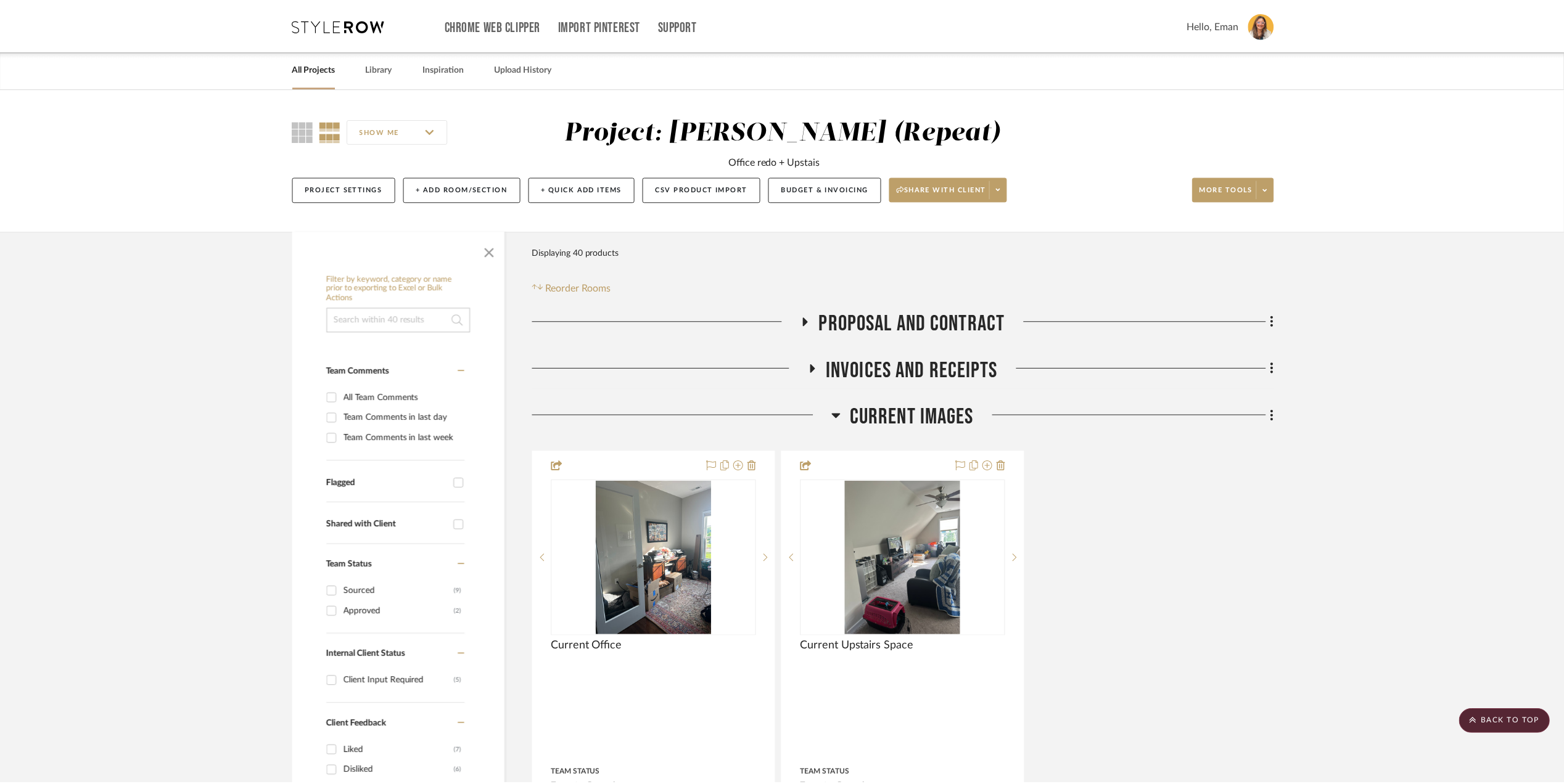
scroll to position [2547, 0]
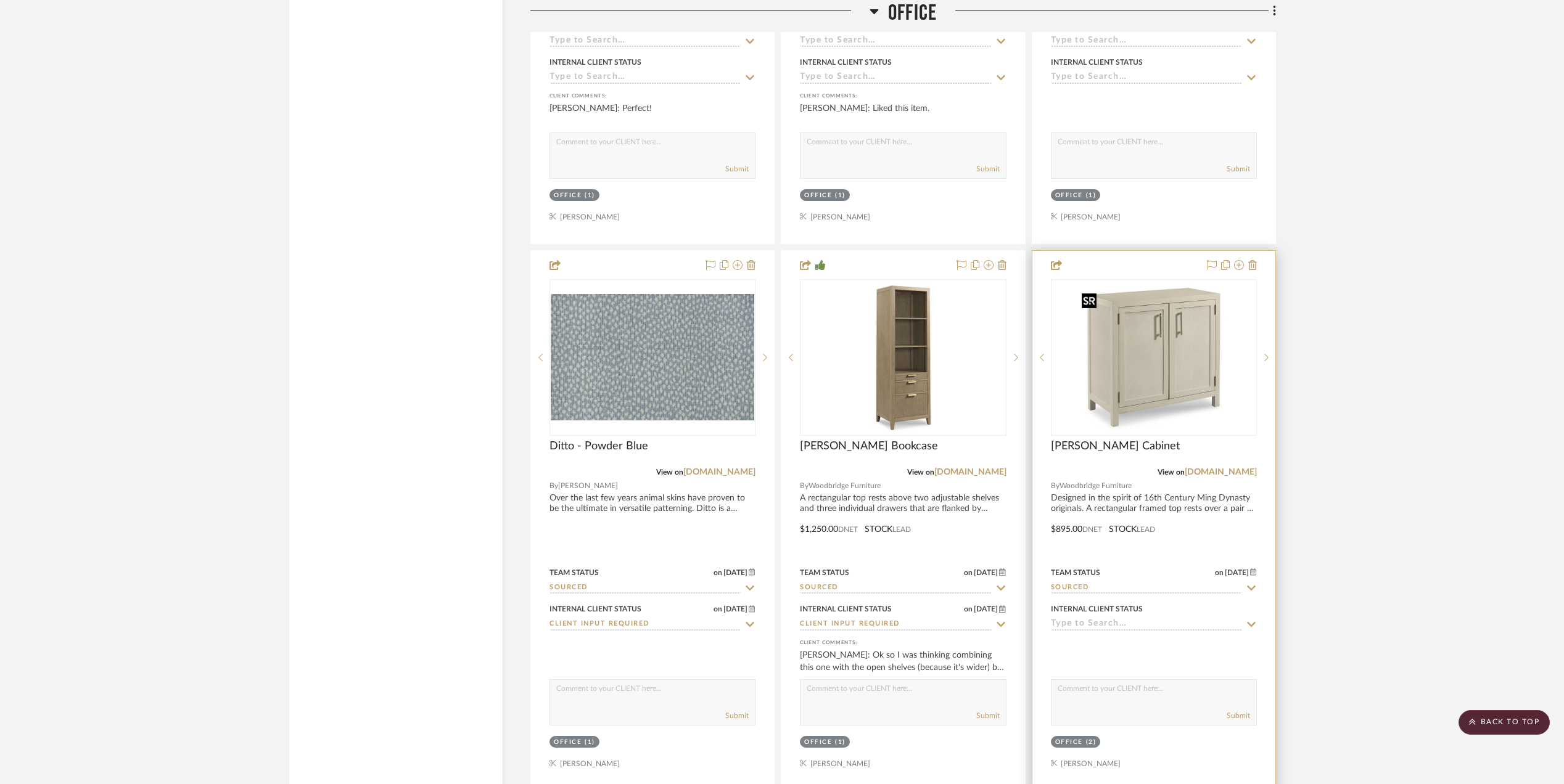
click at [1143, 386] on img "0" at bounding box center [1154, 357] width 154 height 154
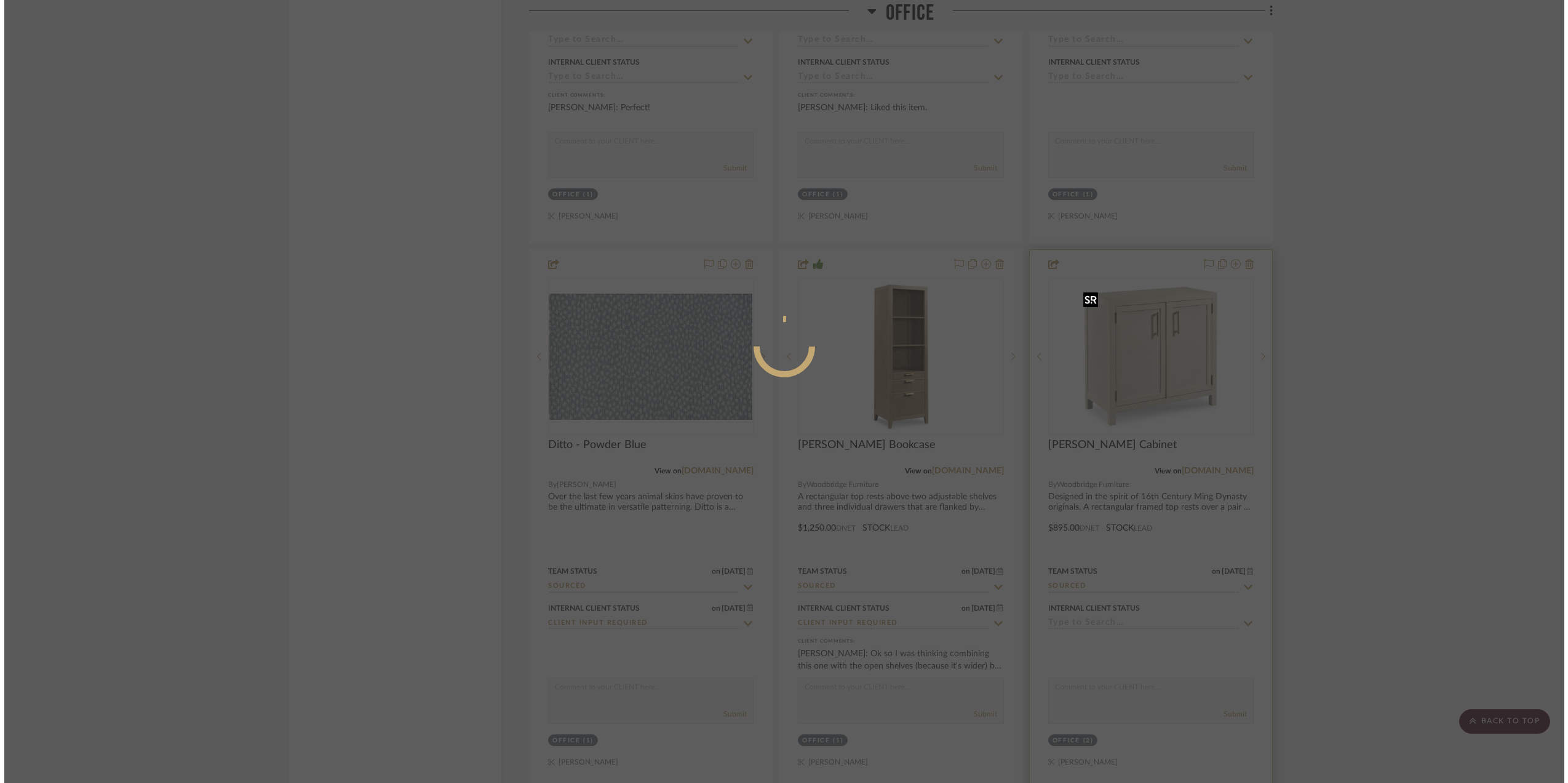
scroll to position [0, 0]
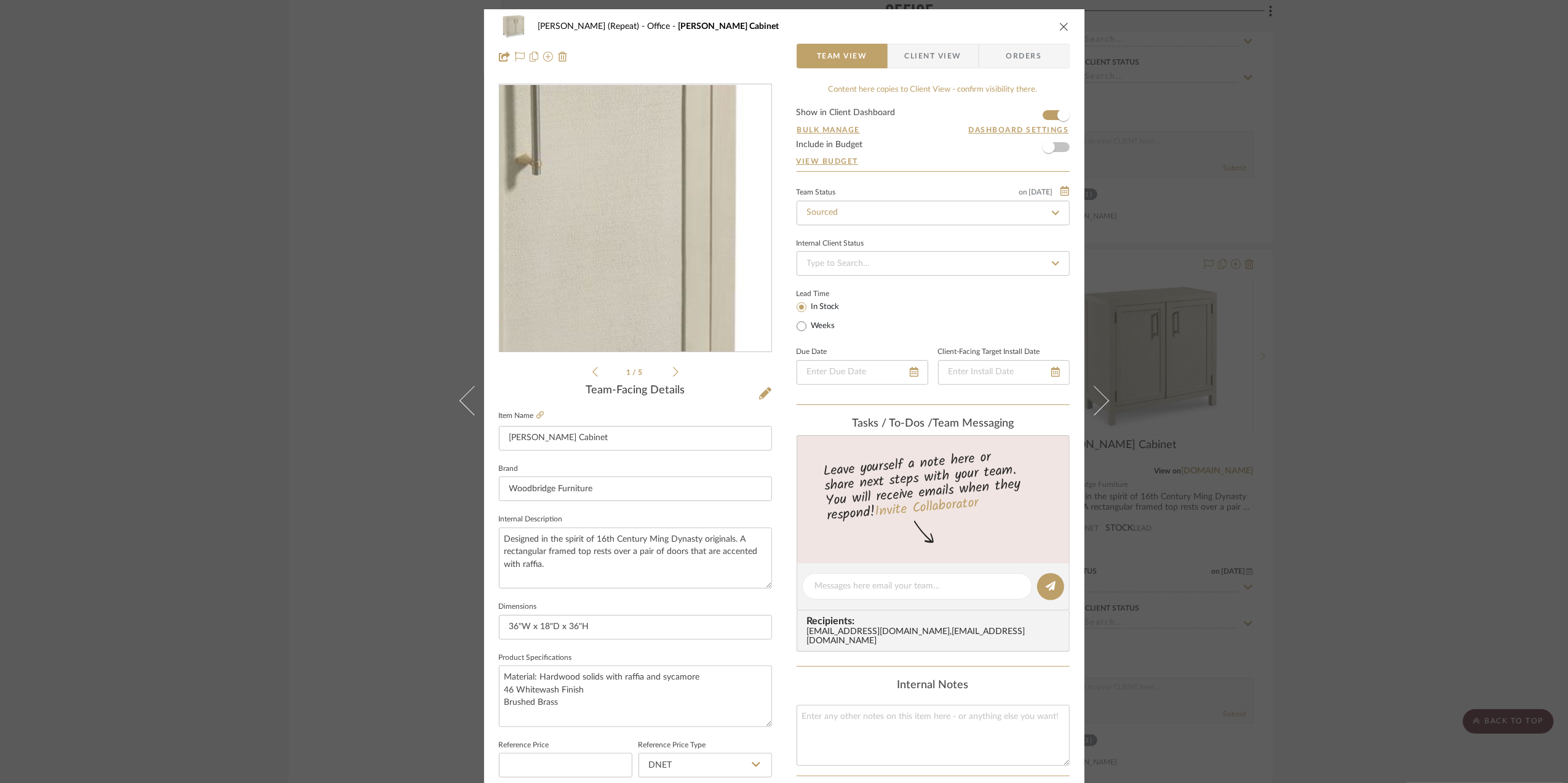
click at [713, 195] on img "0" at bounding box center [635, 219] width 267 height 267
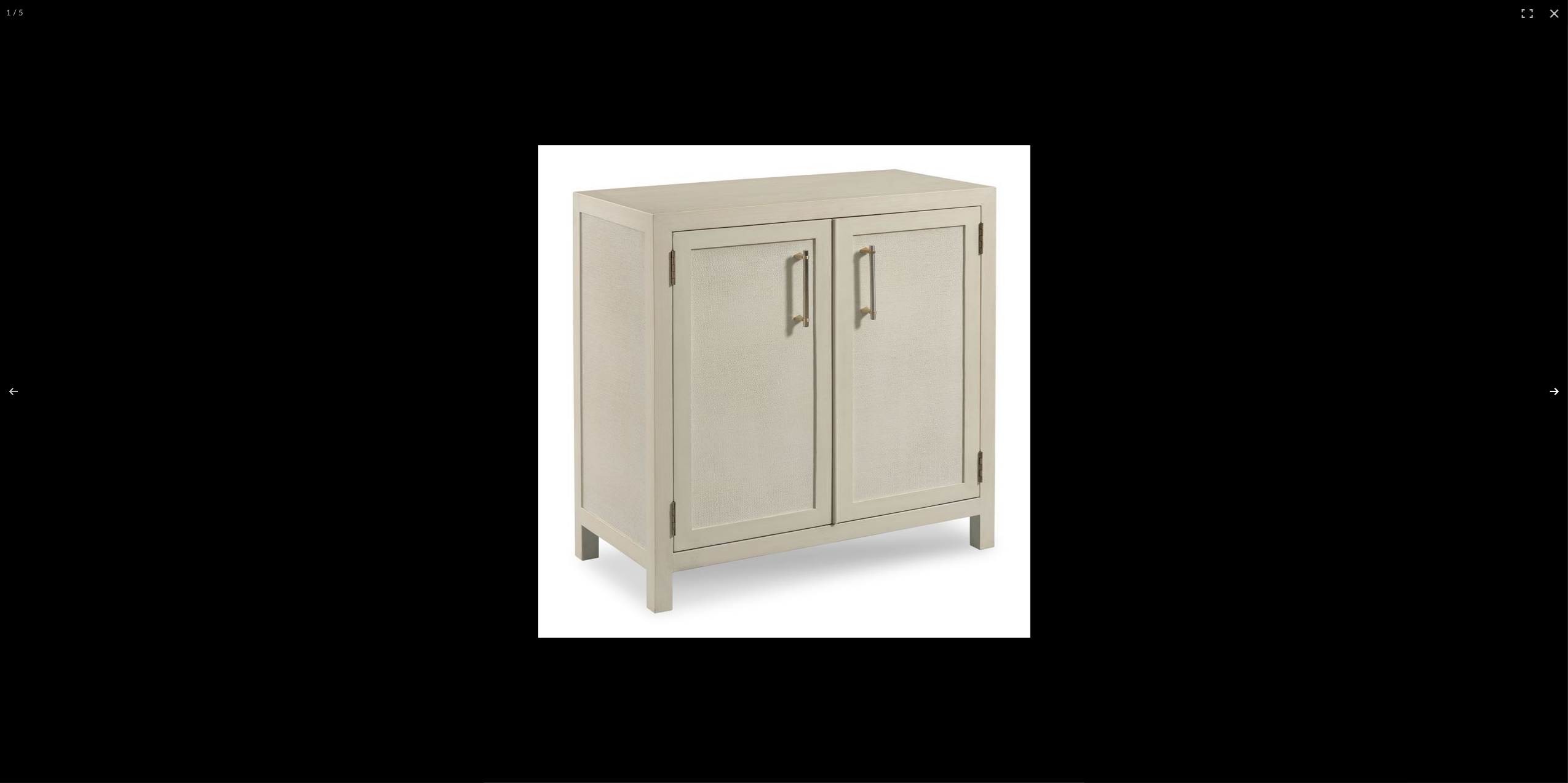
click at [1556, 390] on button at bounding box center [1547, 392] width 43 height 62
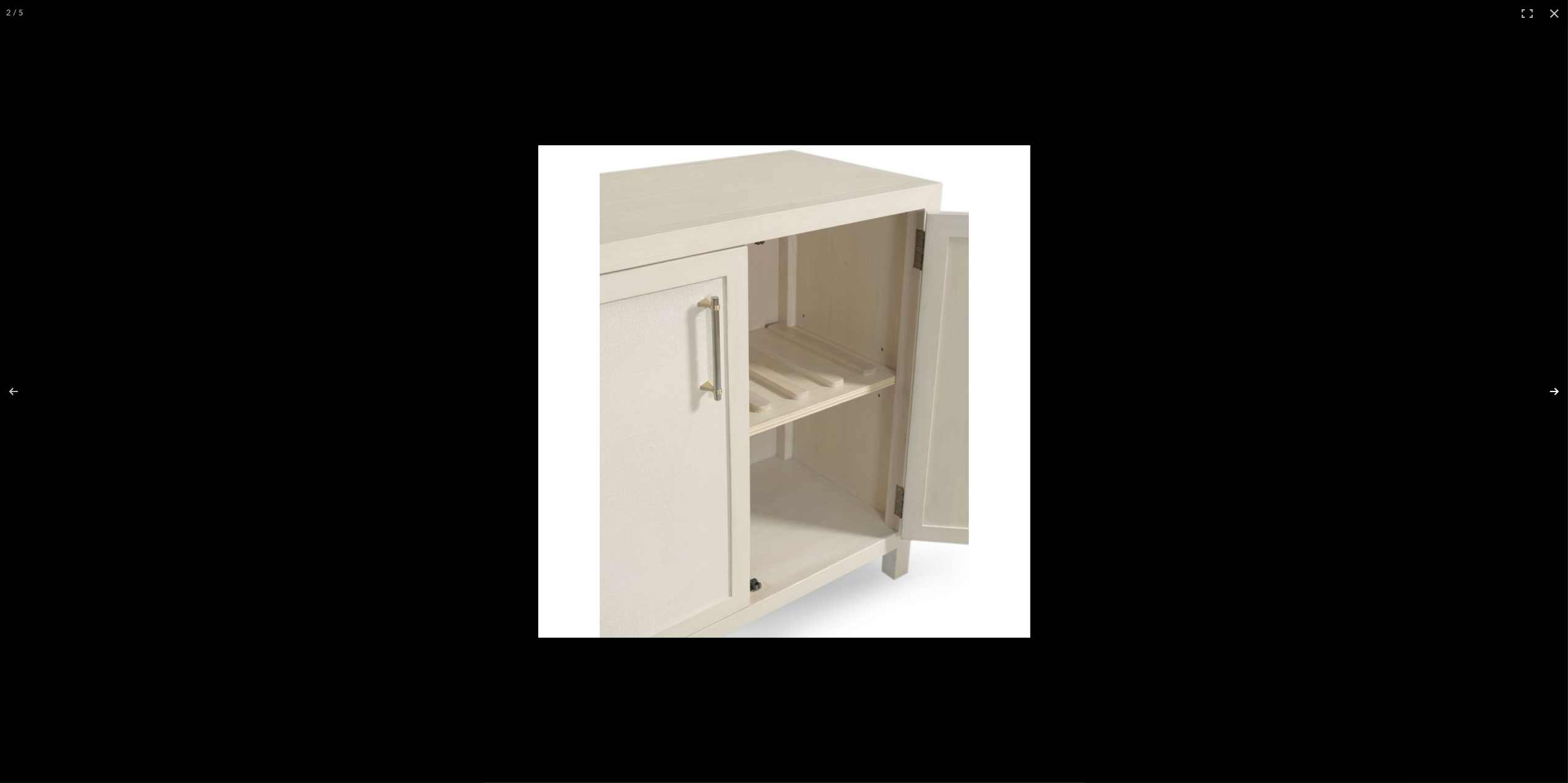
click at [1553, 394] on button at bounding box center [1547, 392] width 43 height 62
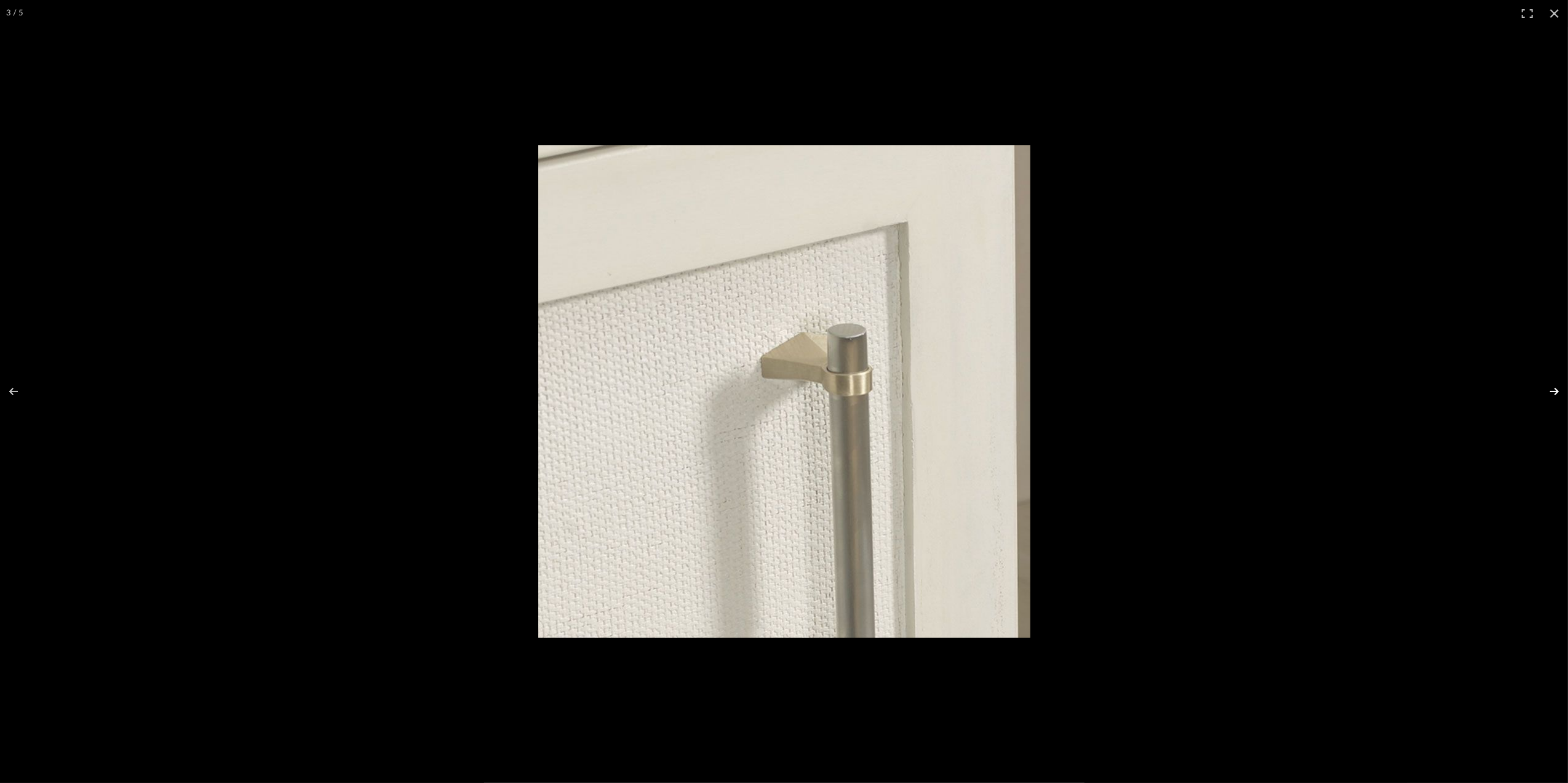
click at [1553, 394] on button at bounding box center [1547, 392] width 43 height 62
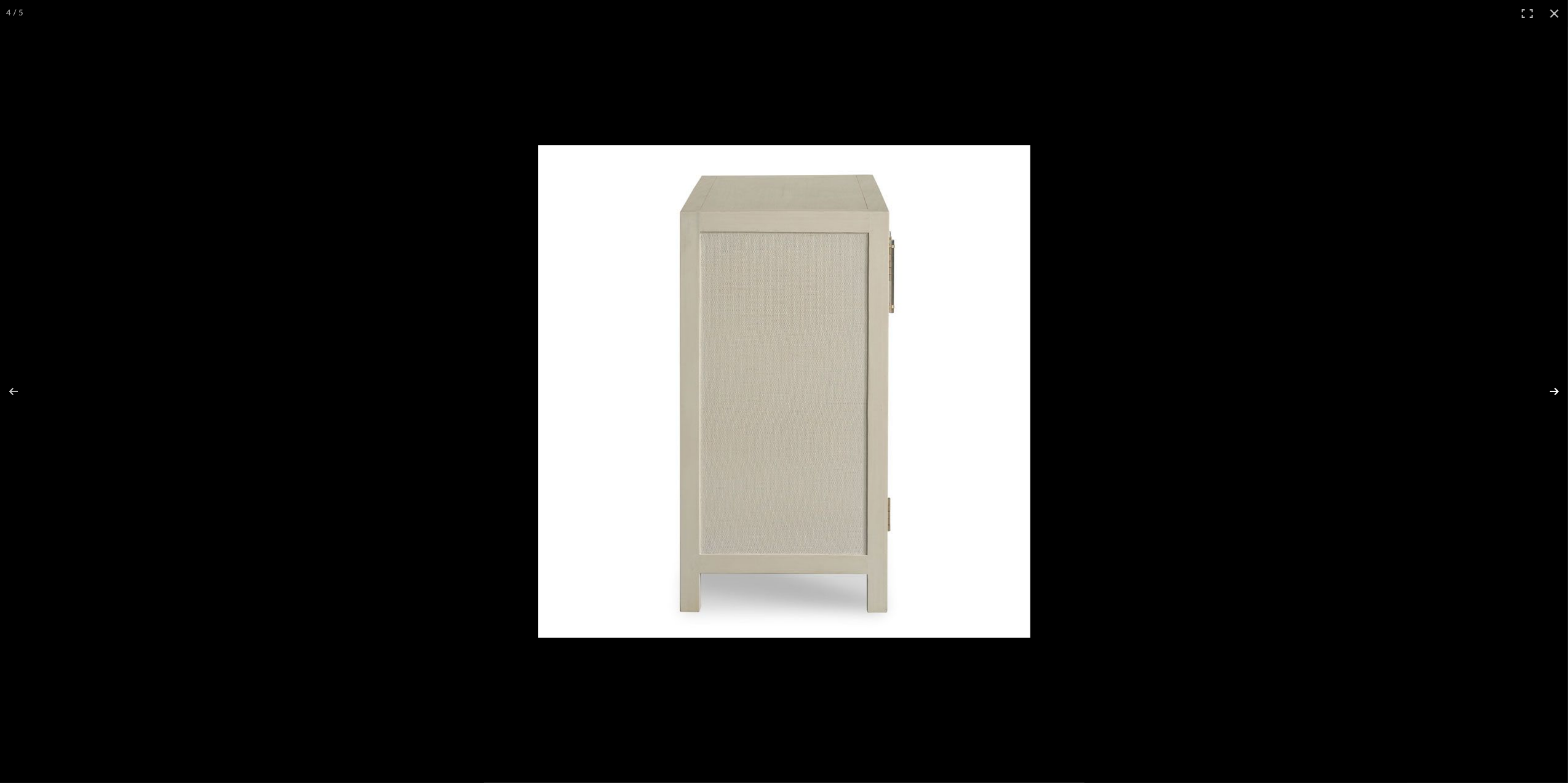
click at [1553, 394] on button at bounding box center [1547, 392] width 43 height 62
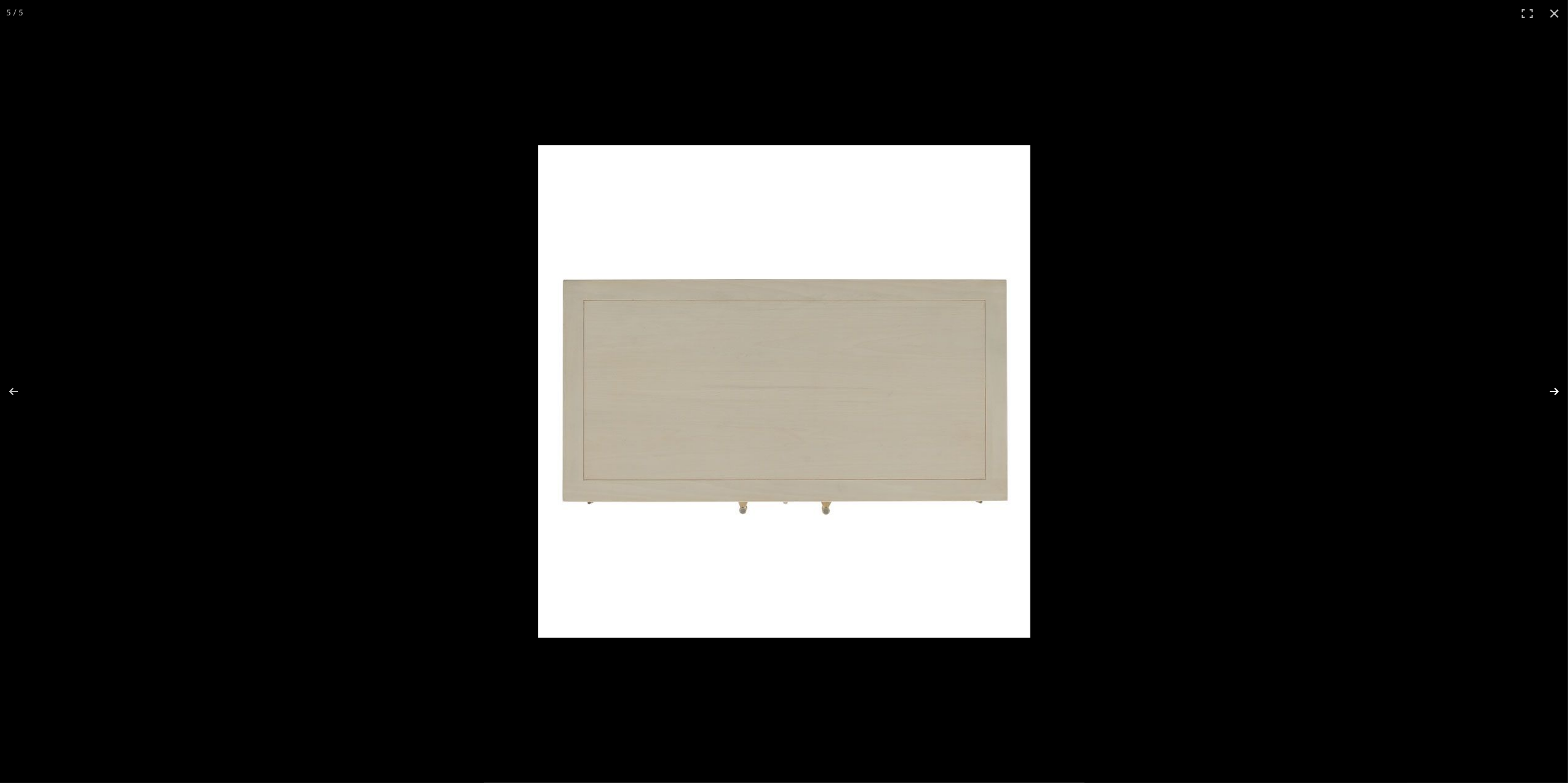
click at [1553, 394] on button at bounding box center [1547, 392] width 43 height 62
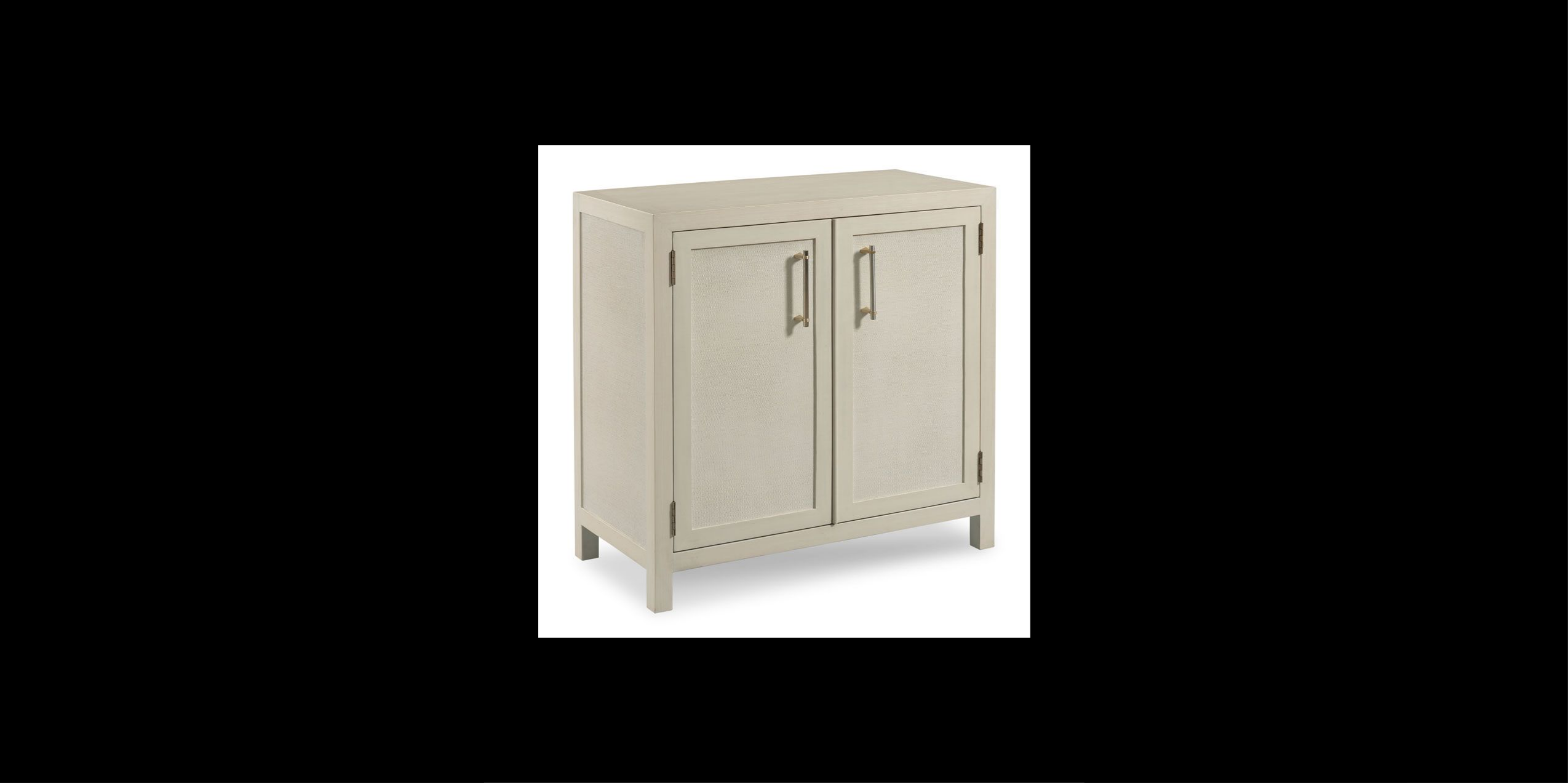
click at [1553, 394] on button at bounding box center [1547, 392] width 43 height 62
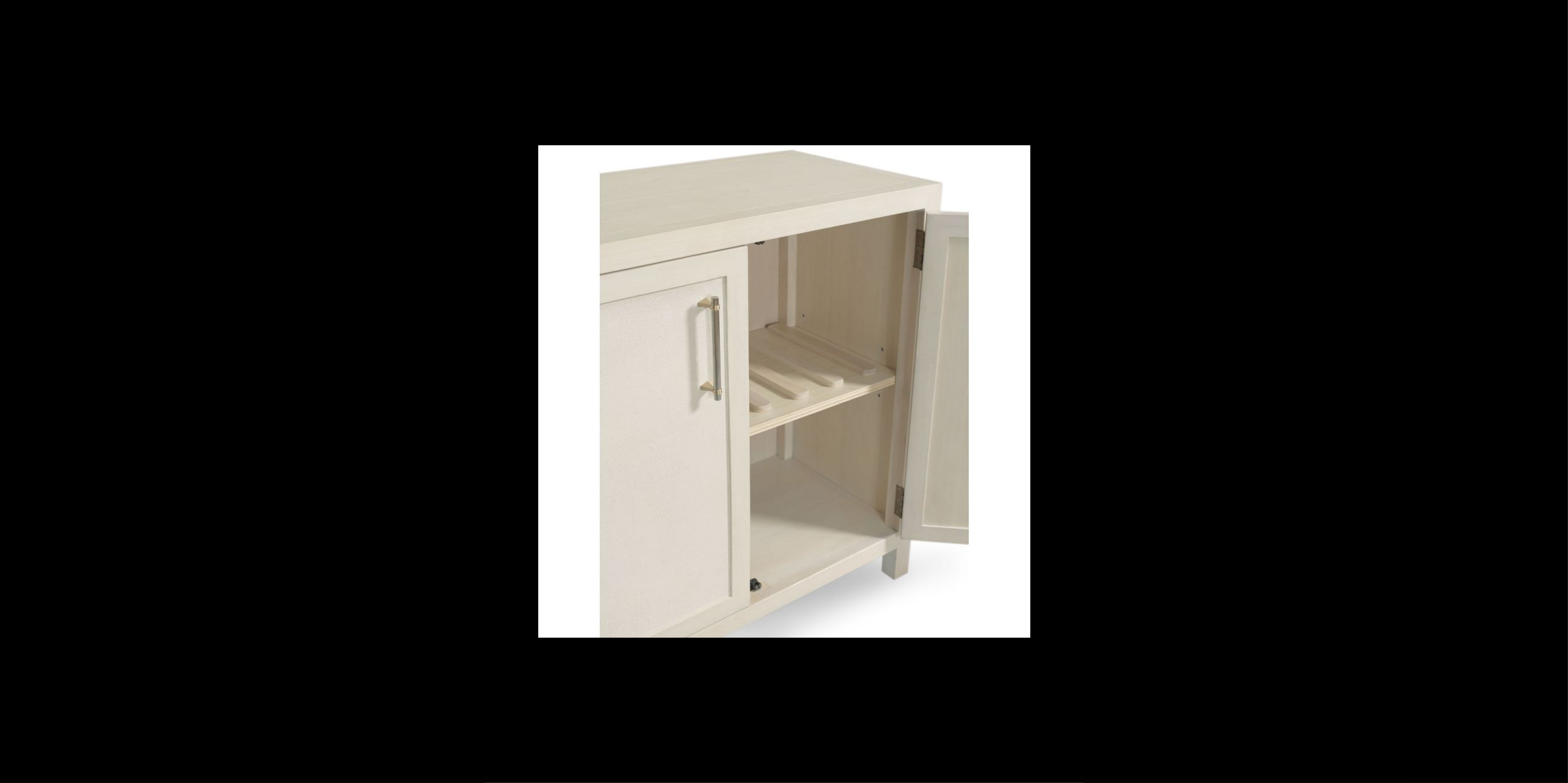
click at [1553, 394] on button at bounding box center [1547, 392] width 43 height 62
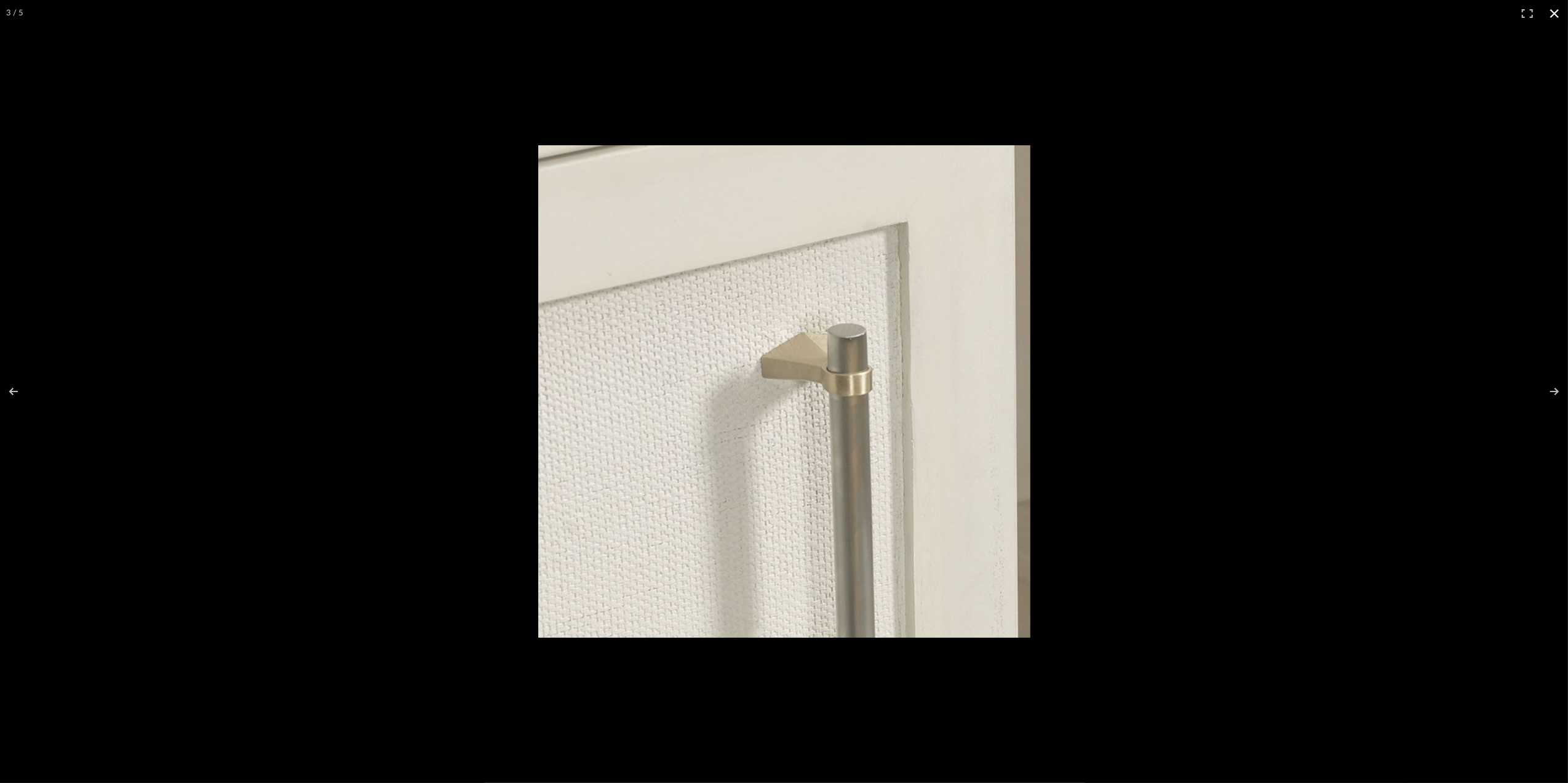
click at [1553, 6] on button at bounding box center [1555, 14] width 27 height 27
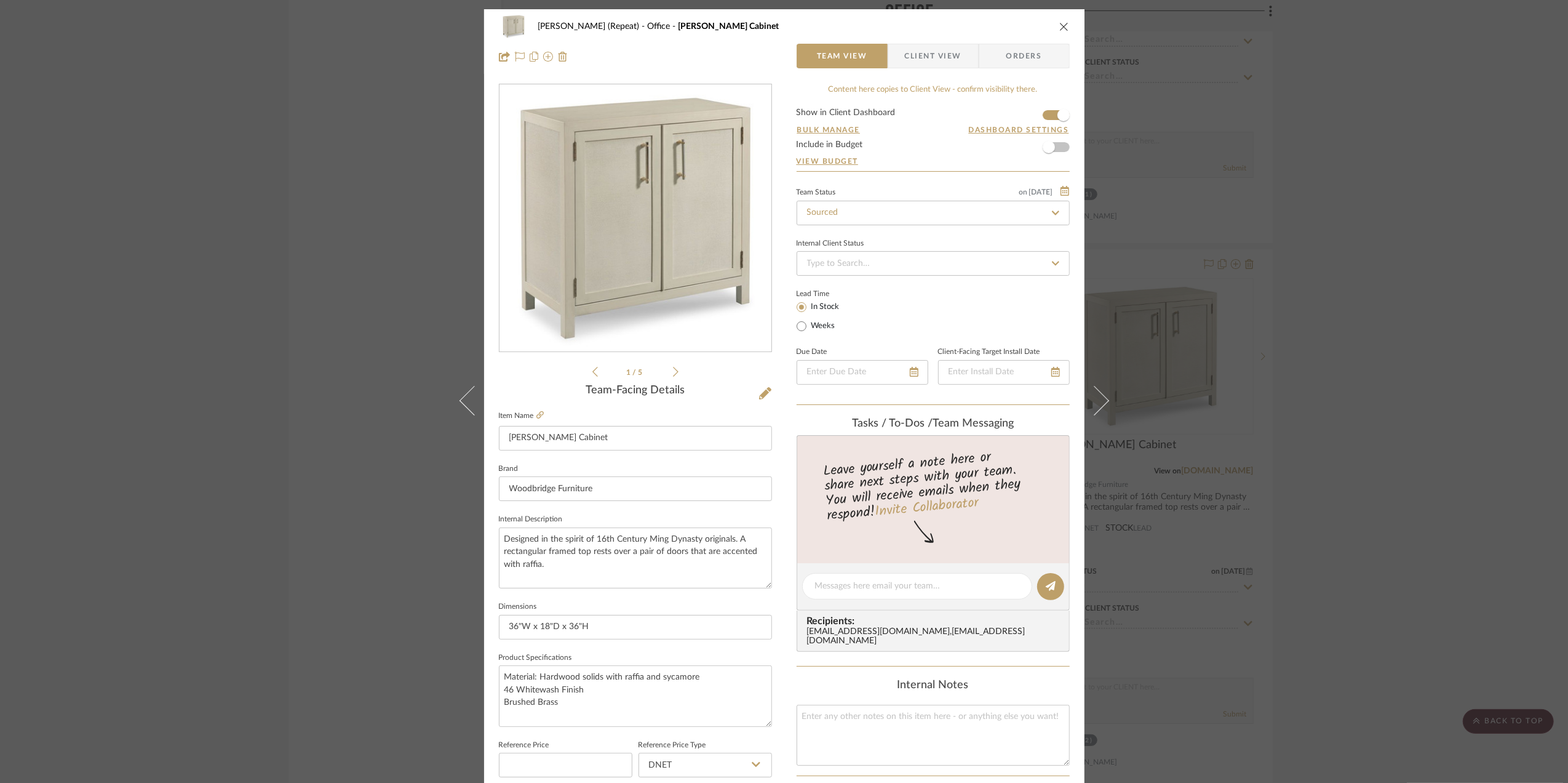
click at [1378, 424] on div "Stephanie Bergreen (Repeat) Office Rosemary Cabinet Team View Client View Order…" at bounding box center [784, 391] width 1568 height 783
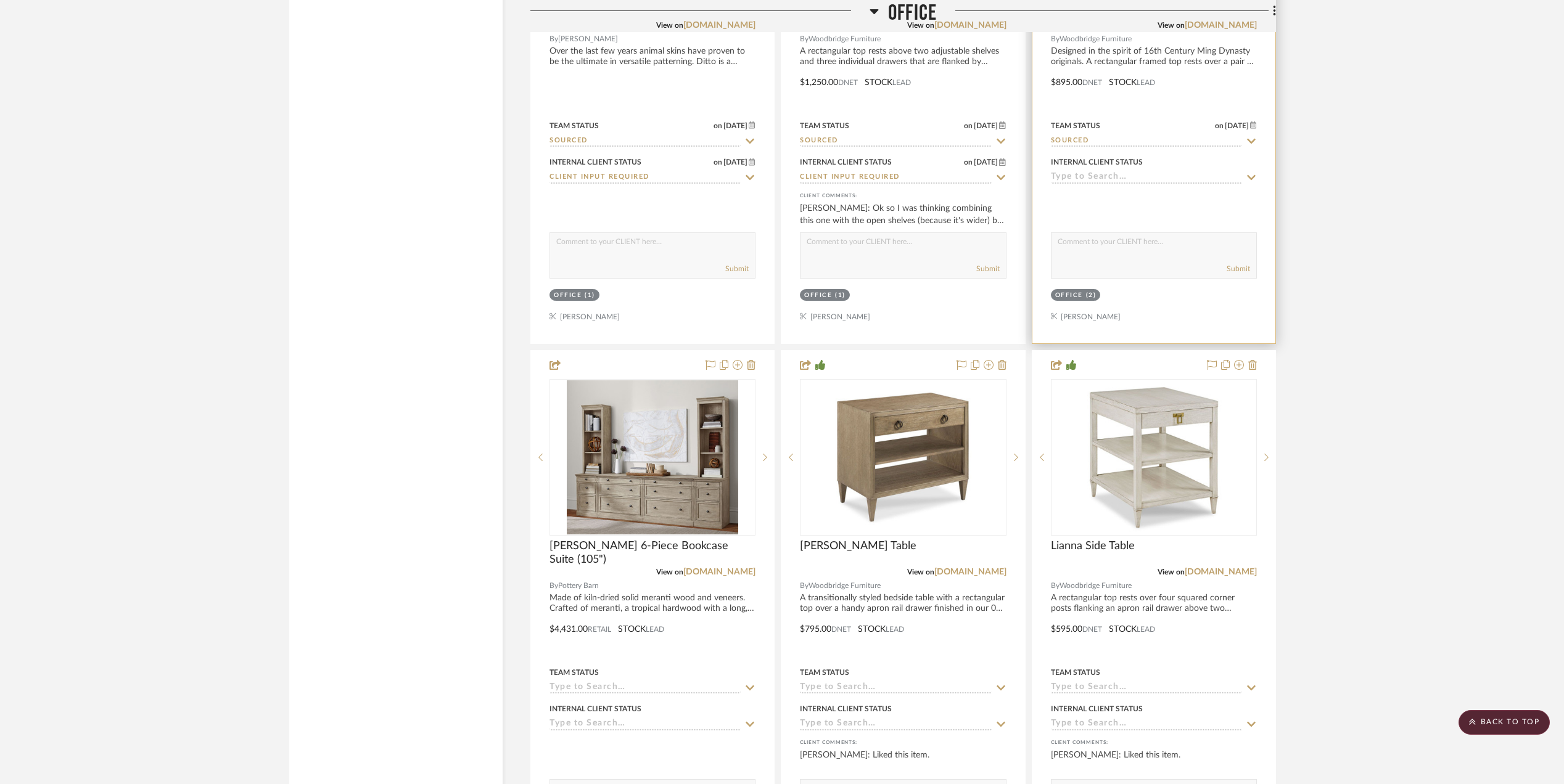
scroll to position [3041, 0]
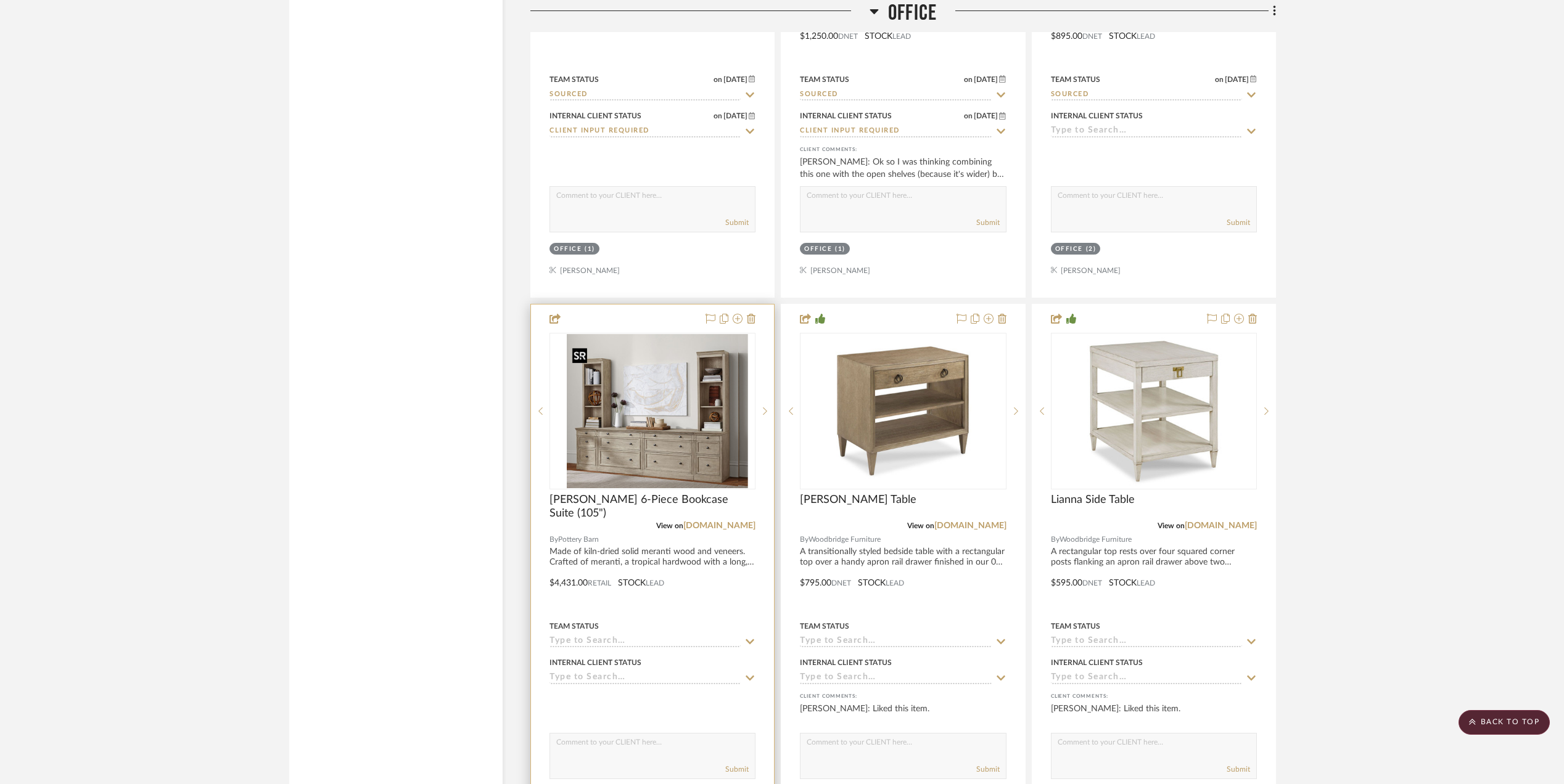
click at [662, 444] on div at bounding box center [653, 411] width 206 height 156
click at [651, 478] on img "0" at bounding box center [653, 411] width 172 height 154
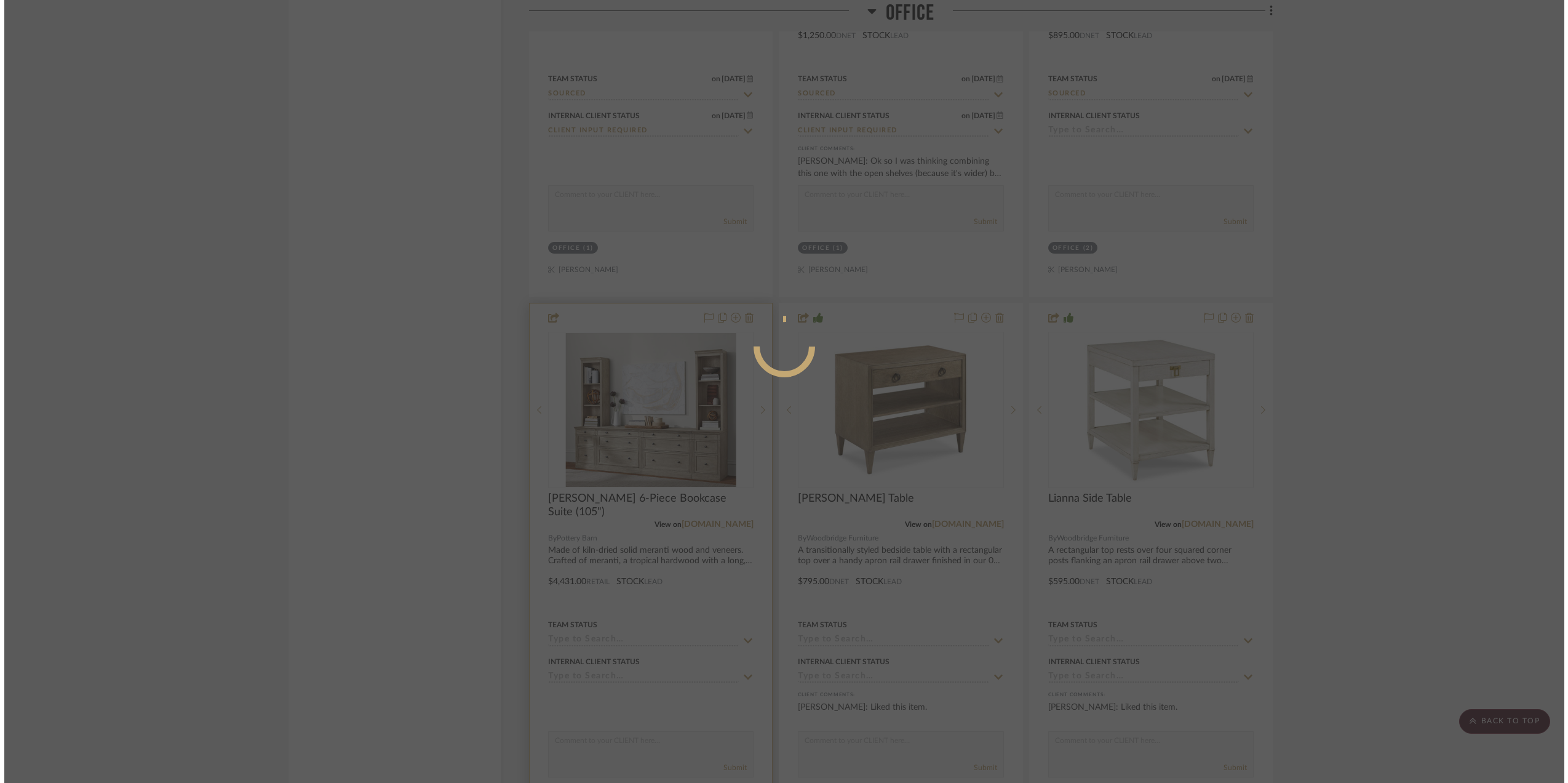
scroll to position [0, 0]
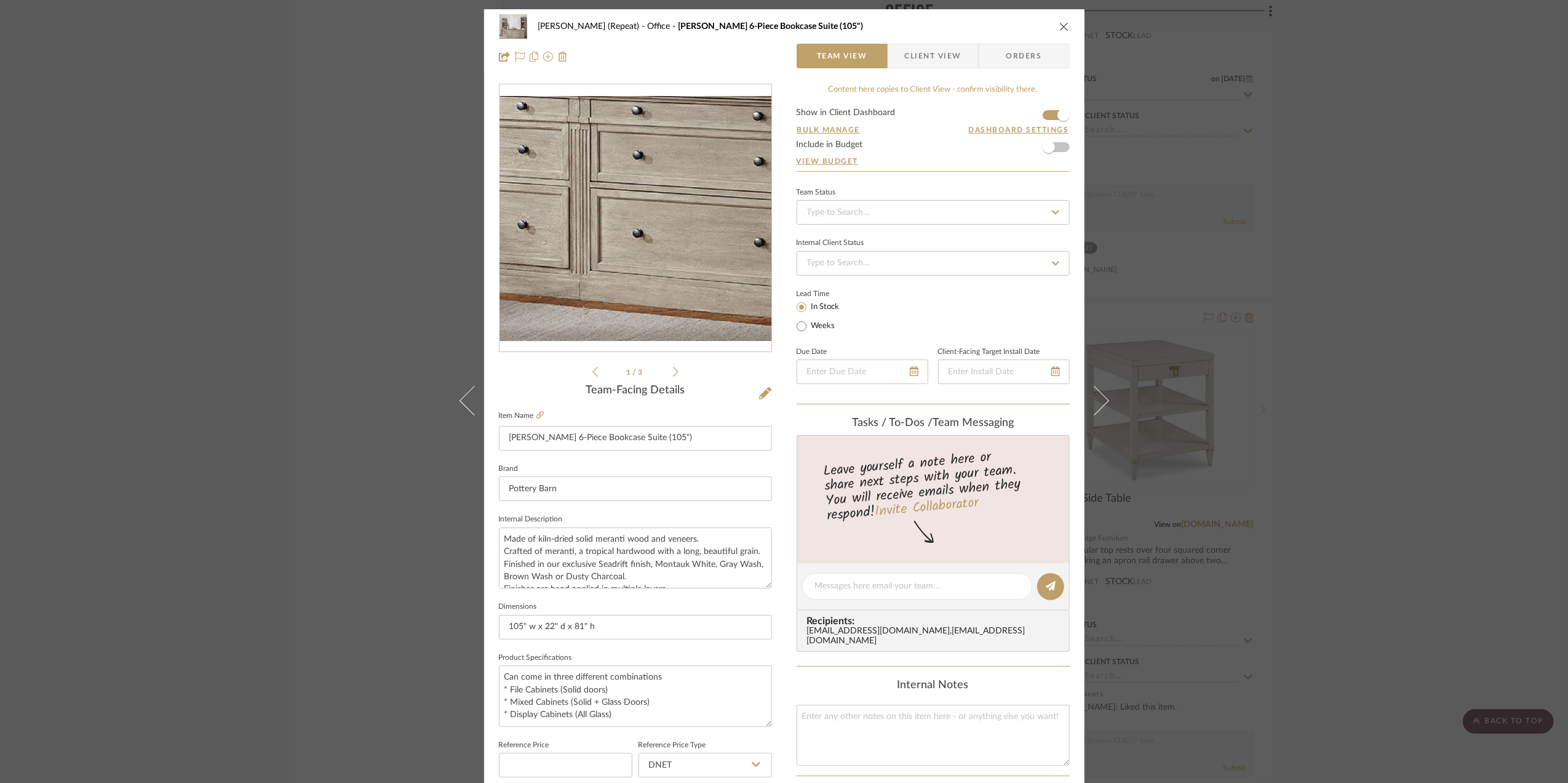
click at [634, 294] on img "0" at bounding box center [635, 219] width 272 height 245
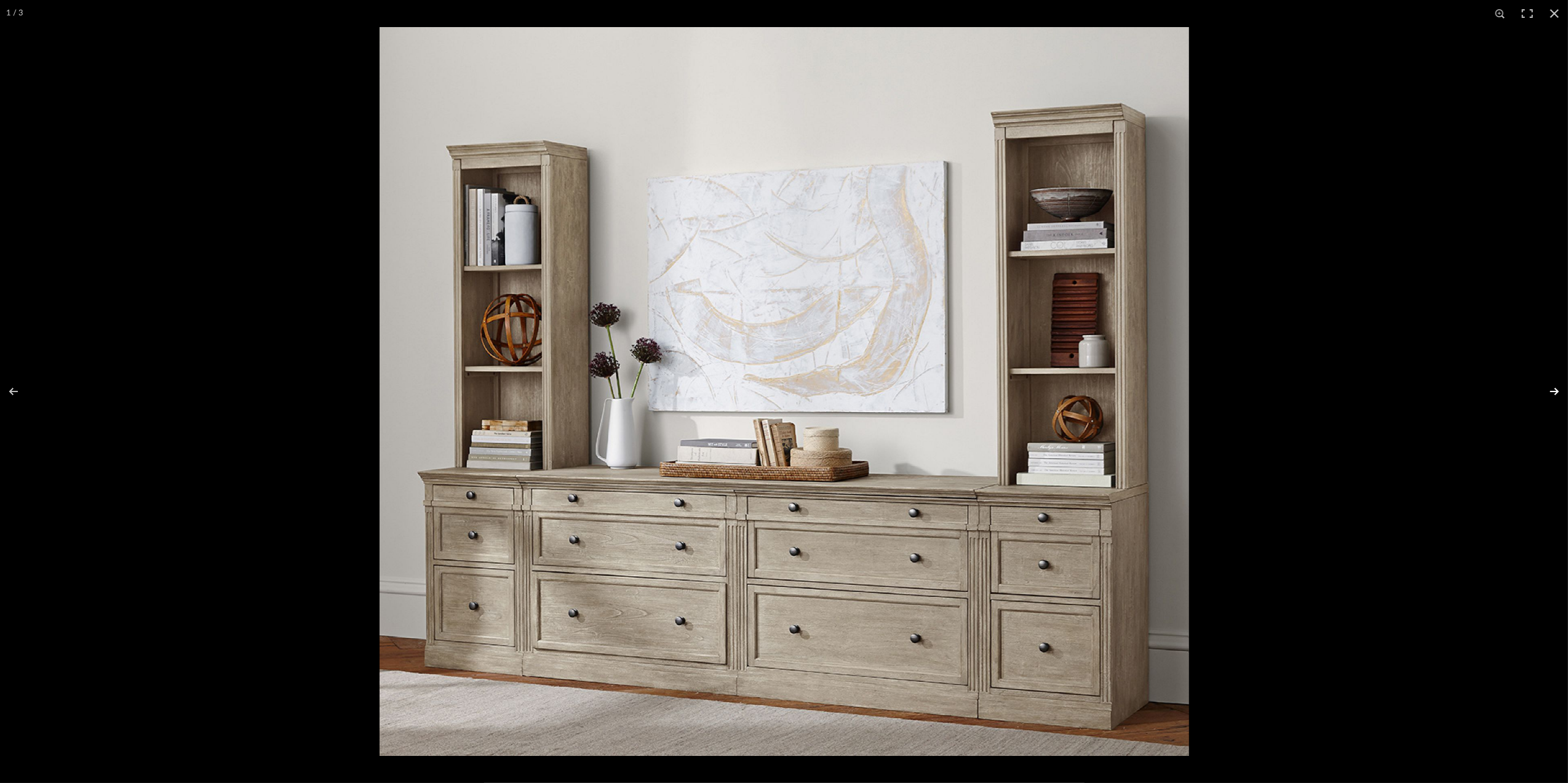
click at [1551, 390] on button at bounding box center [1547, 392] width 43 height 62
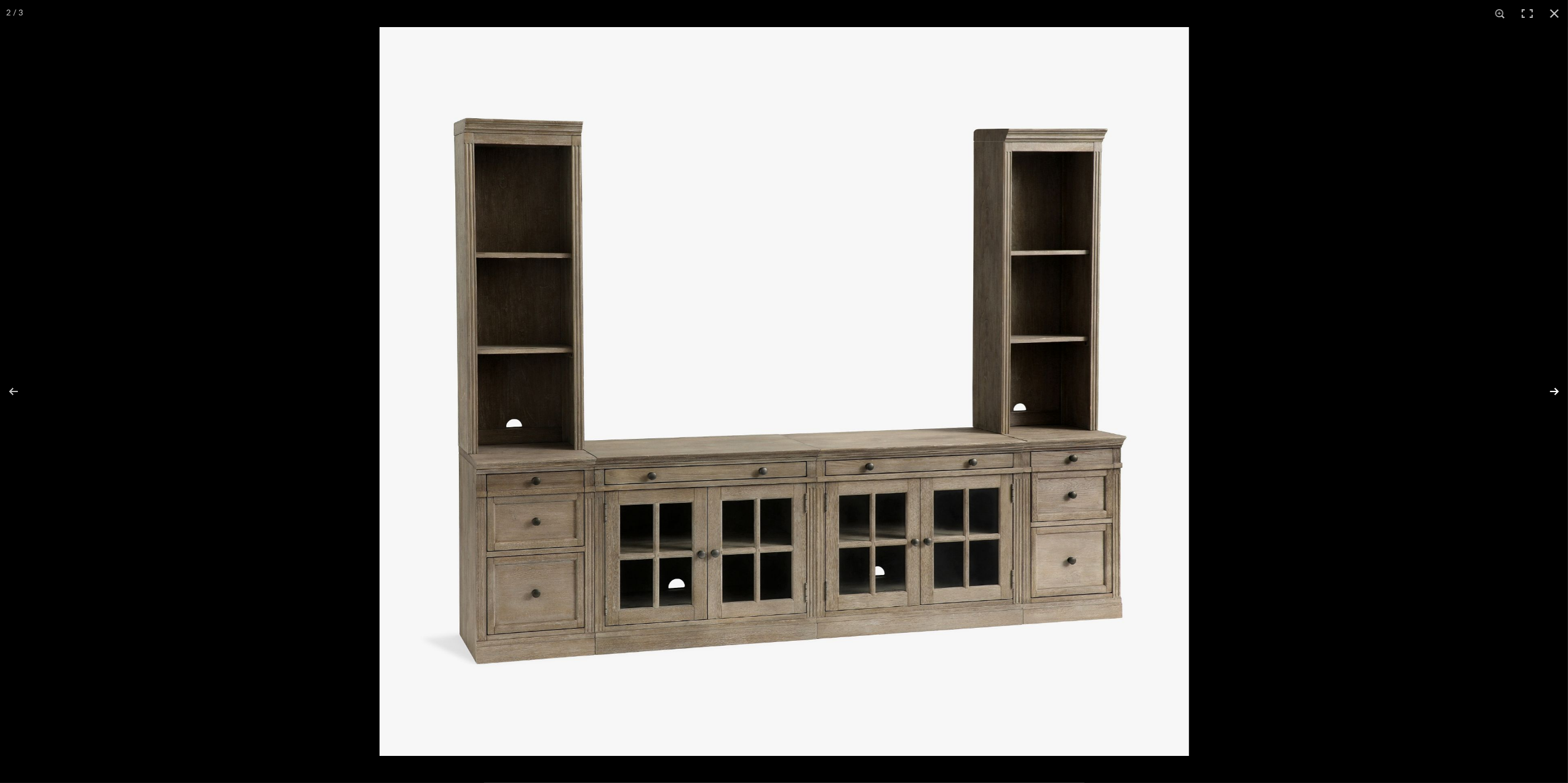
click at [1552, 392] on button at bounding box center [1547, 392] width 43 height 62
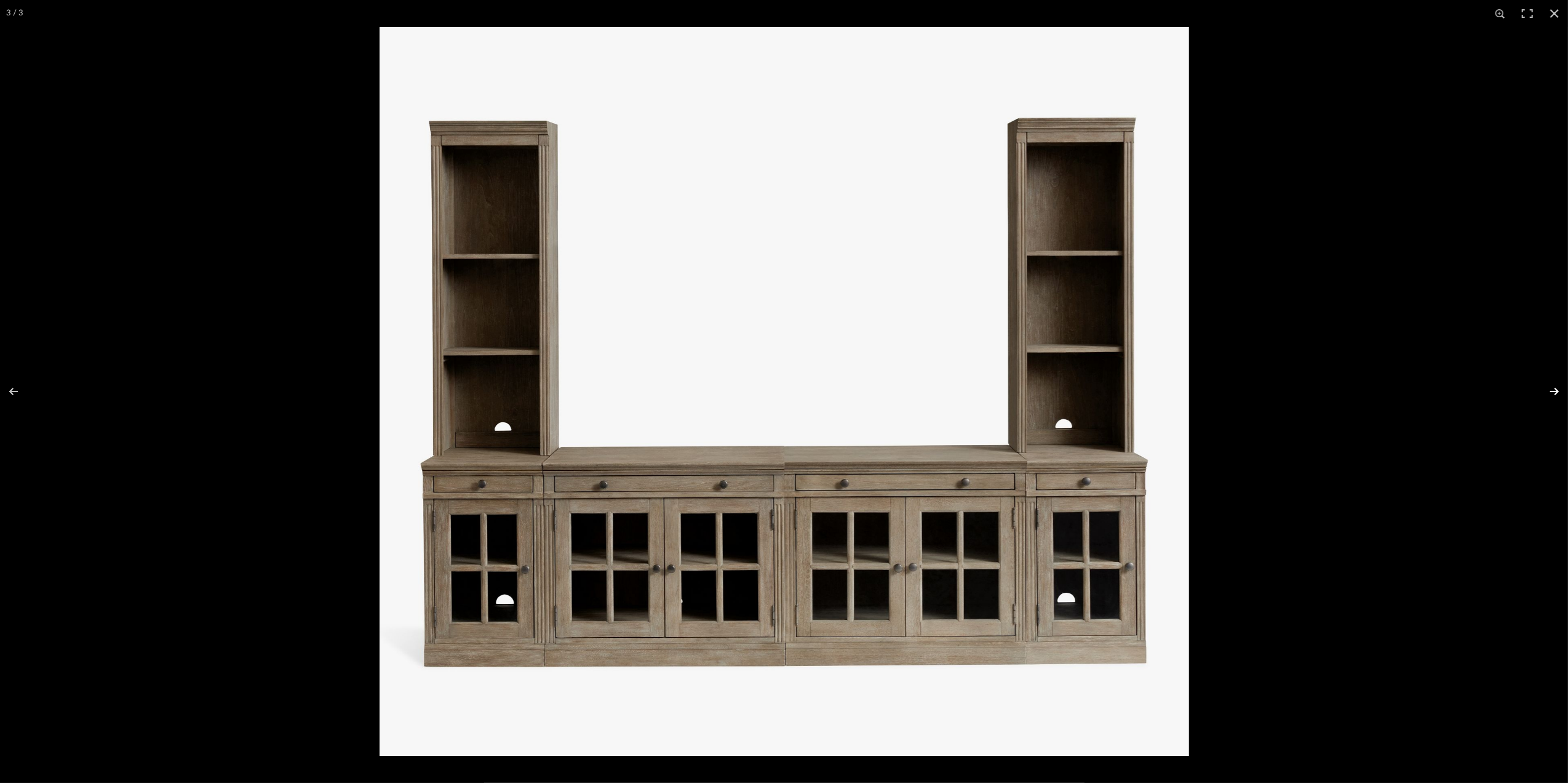
click at [1556, 388] on button at bounding box center [1547, 392] width 43 height 62
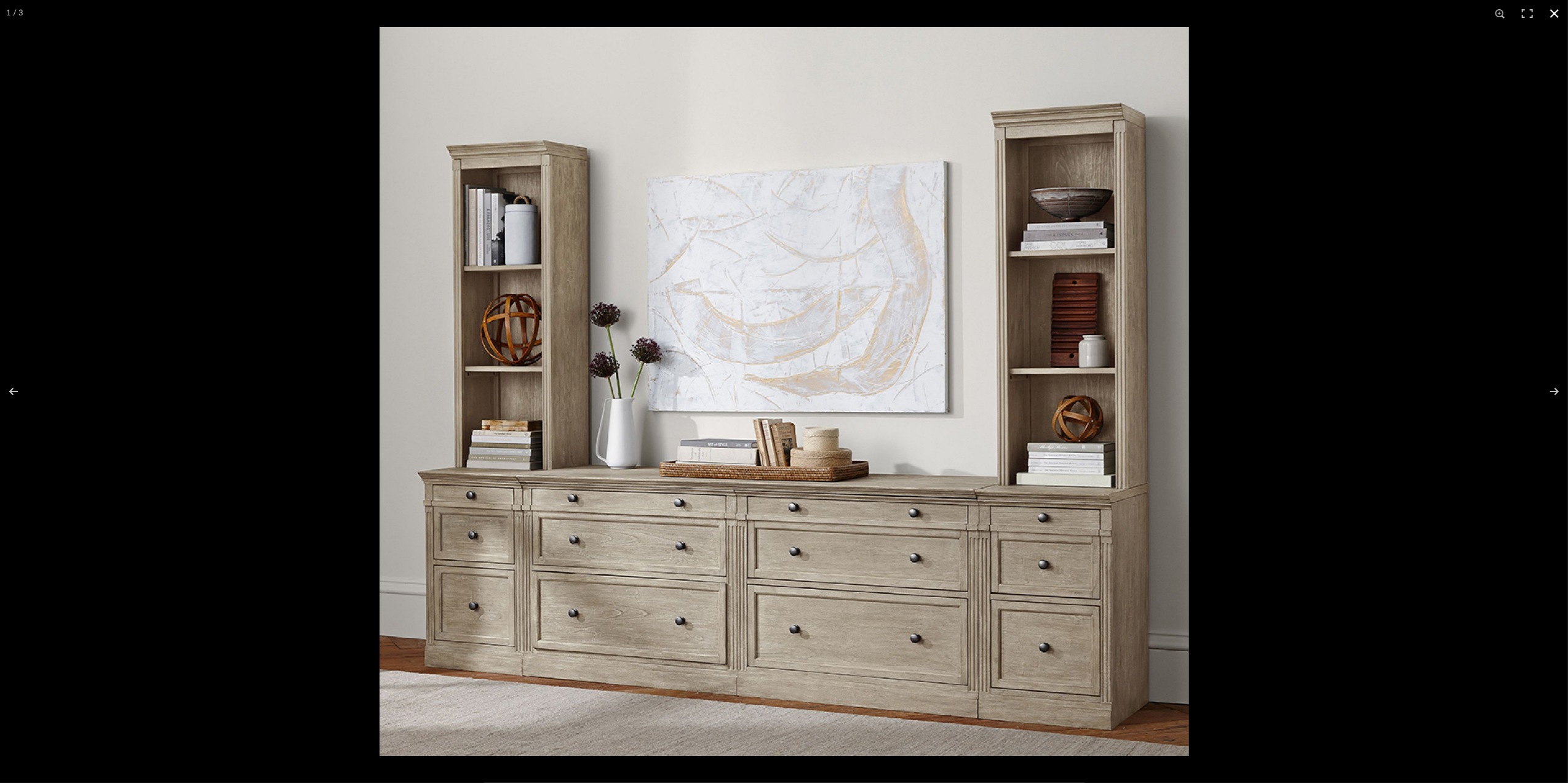
click at [1563, 14] on button at bounding box center [1555, 14] width 27 height 27
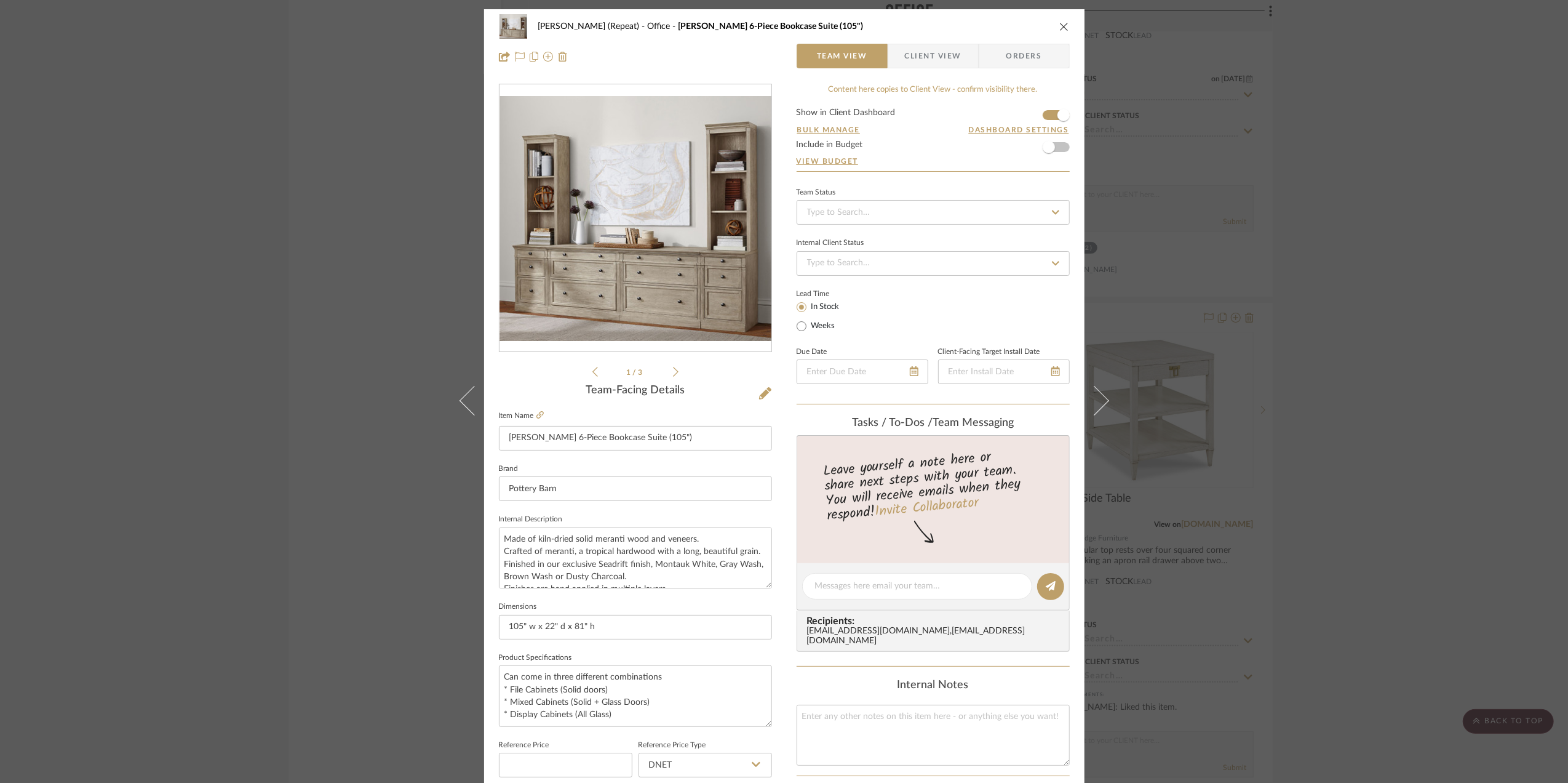
click at [1467, 236] on div "Stephanie Bergreen (Repeat) Office Livingston 6-Piece Bookcase Suite (105") Tea…" at bounding box center [784, 391] width 1568 height 783
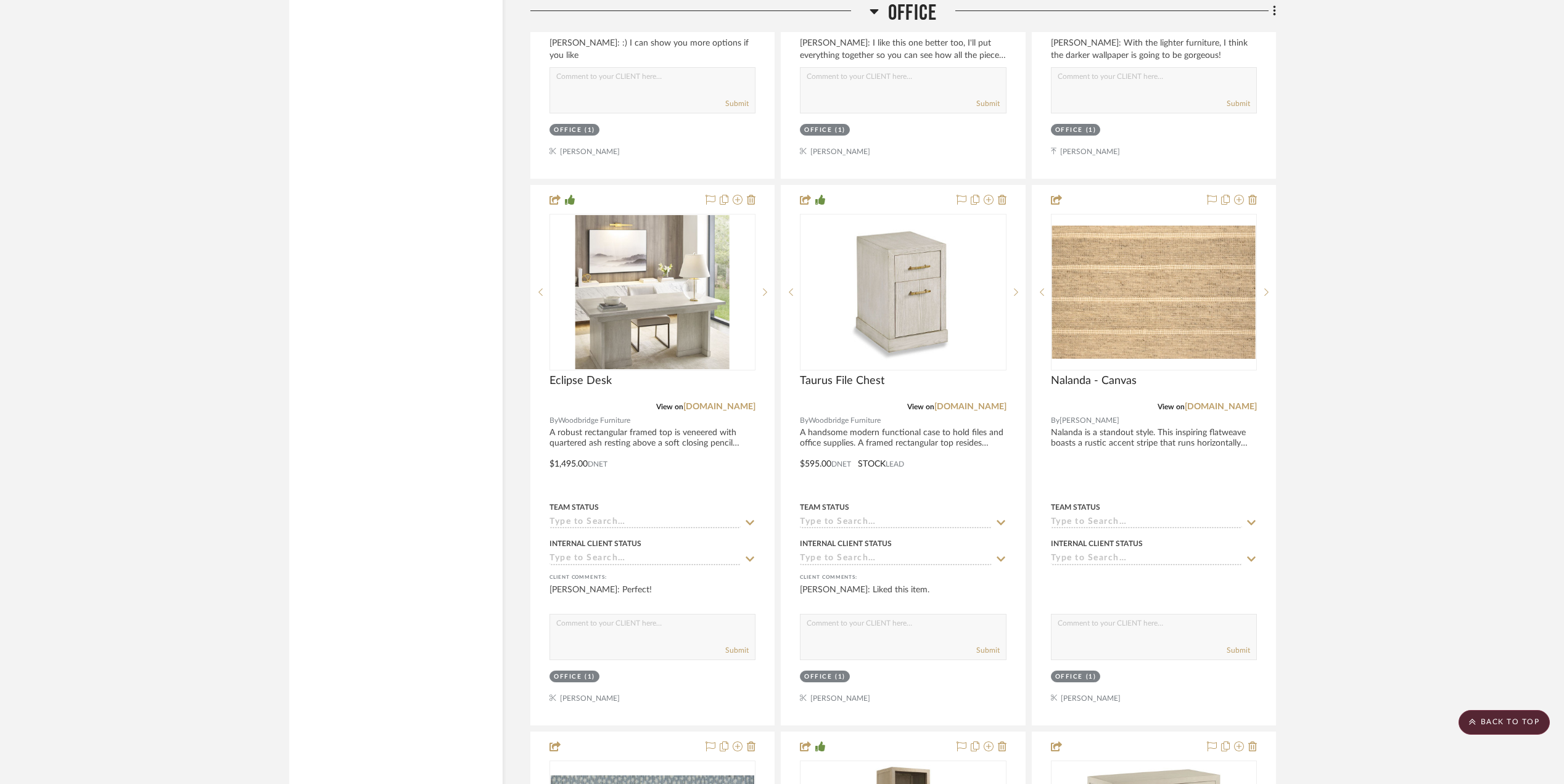
scroll to position [2054, 0]
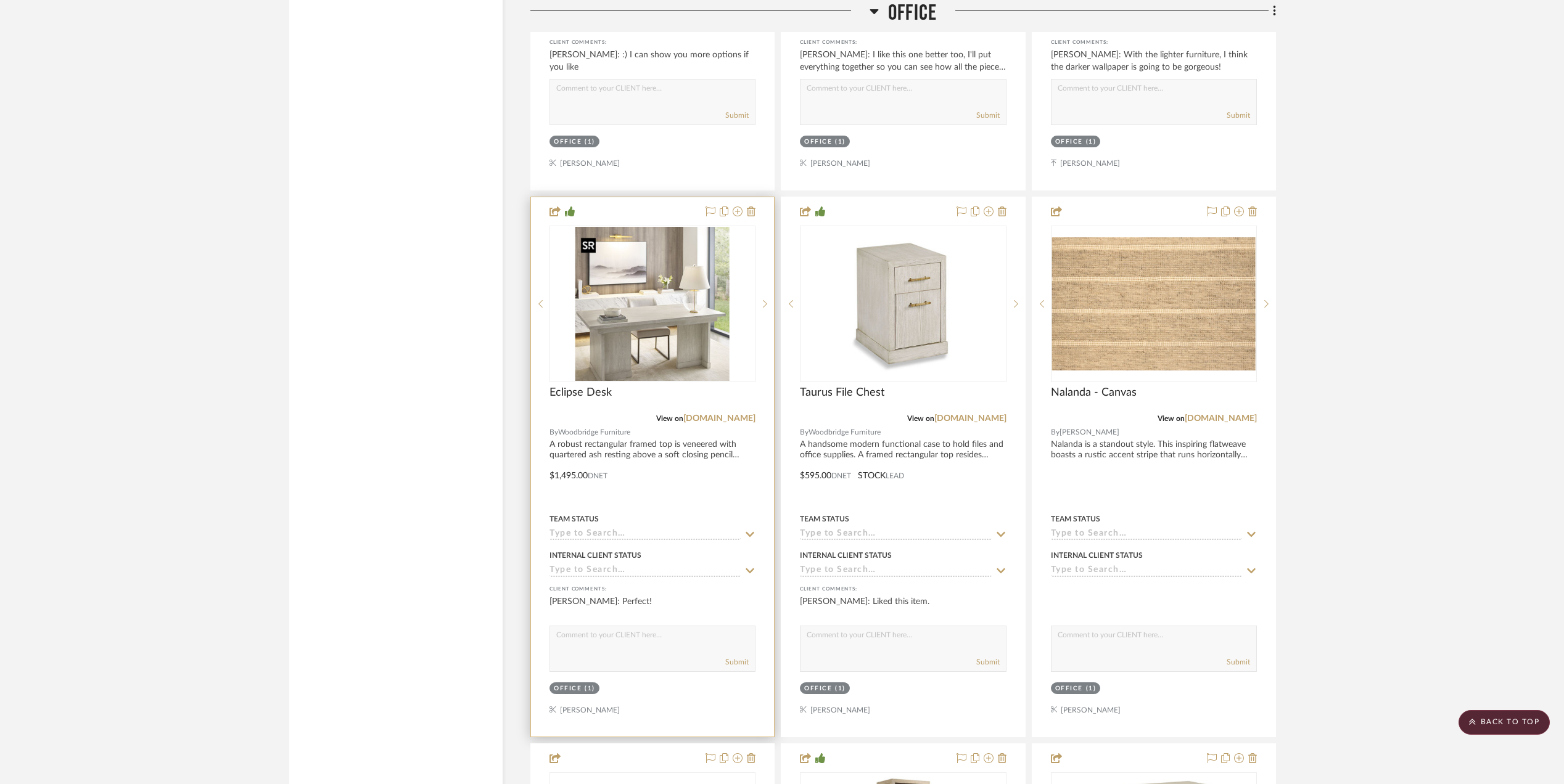
click at [636, 312] on img "0" at bounding box center [652, 304] width 154 height 154
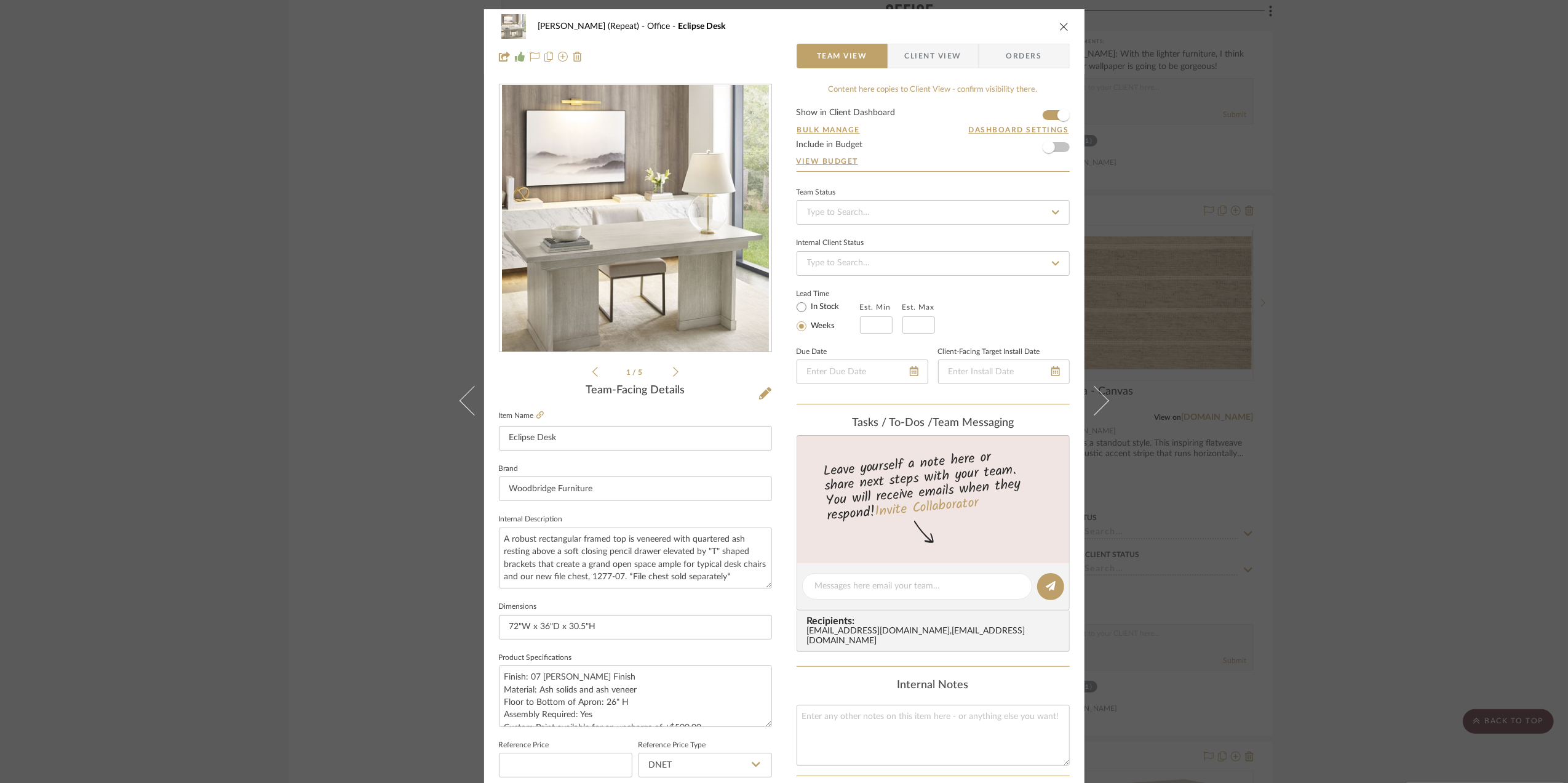
click at [705, 276] on img "0" at bounding box center [635, 219] width 267 height 267
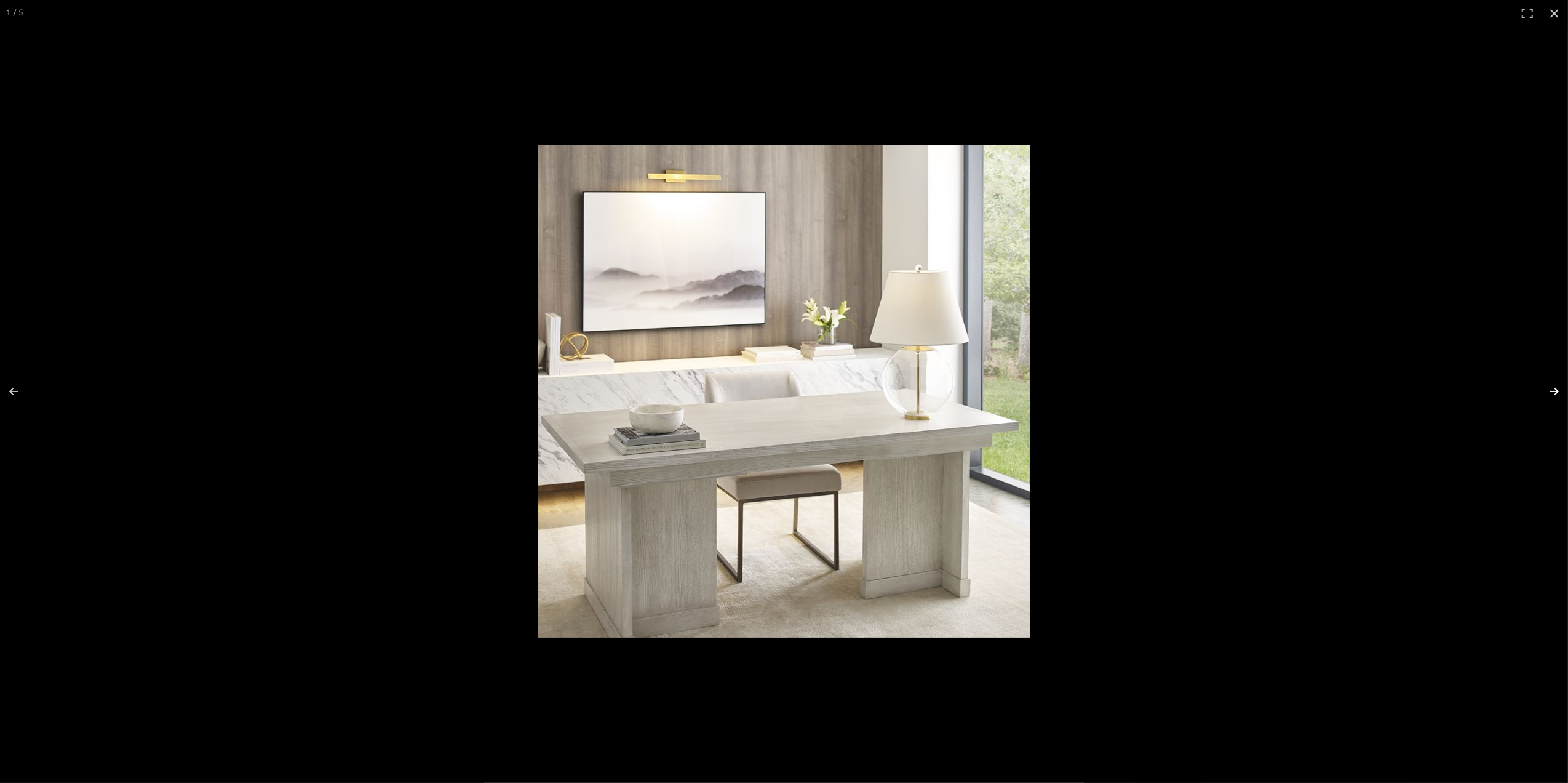
click at [1556, 393] on button at bounding box center [1547, 392] width 43 height 62
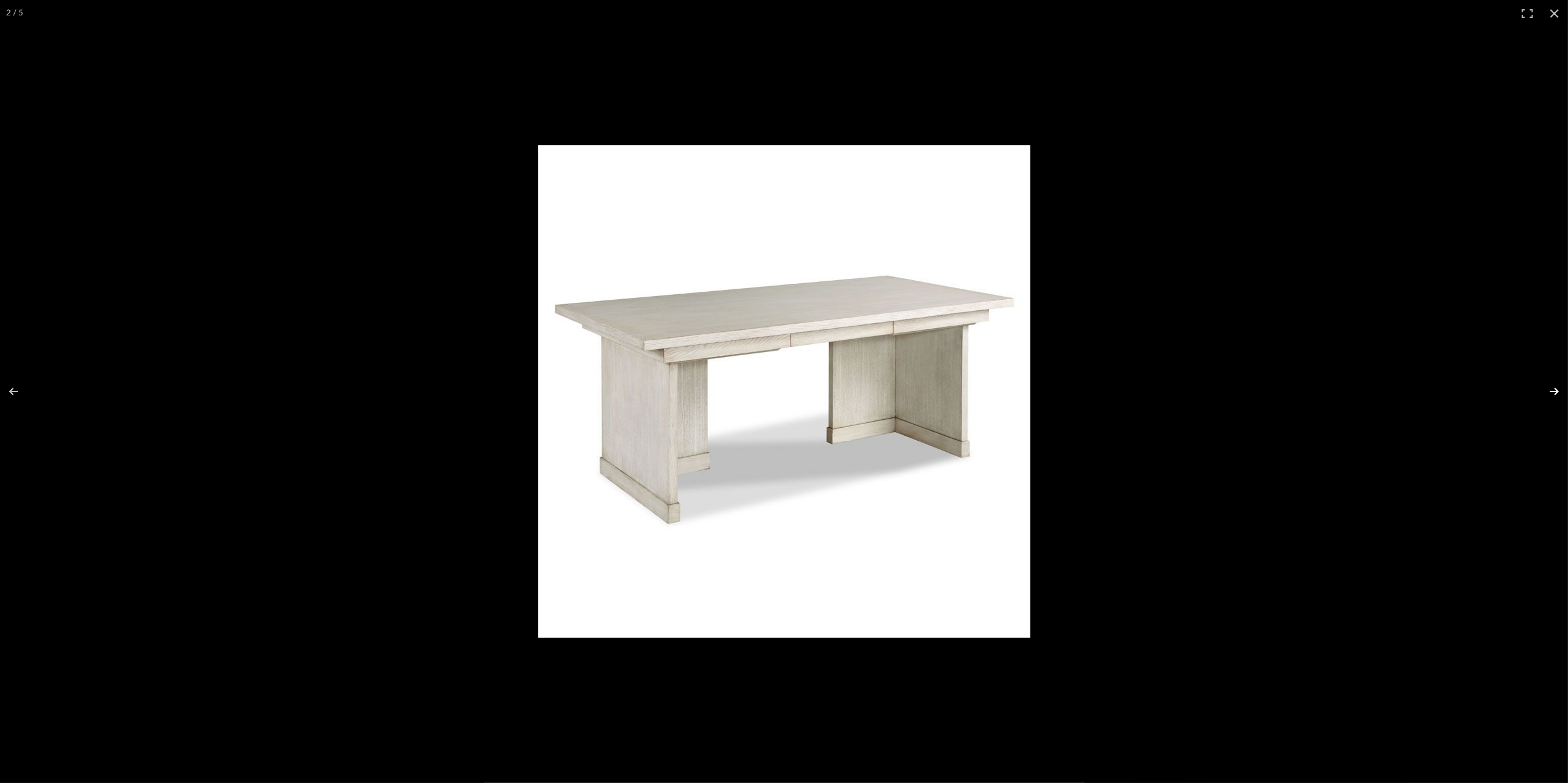
click at [1556, 399] on button at bounding box center [1547, 392] width 43 height 62
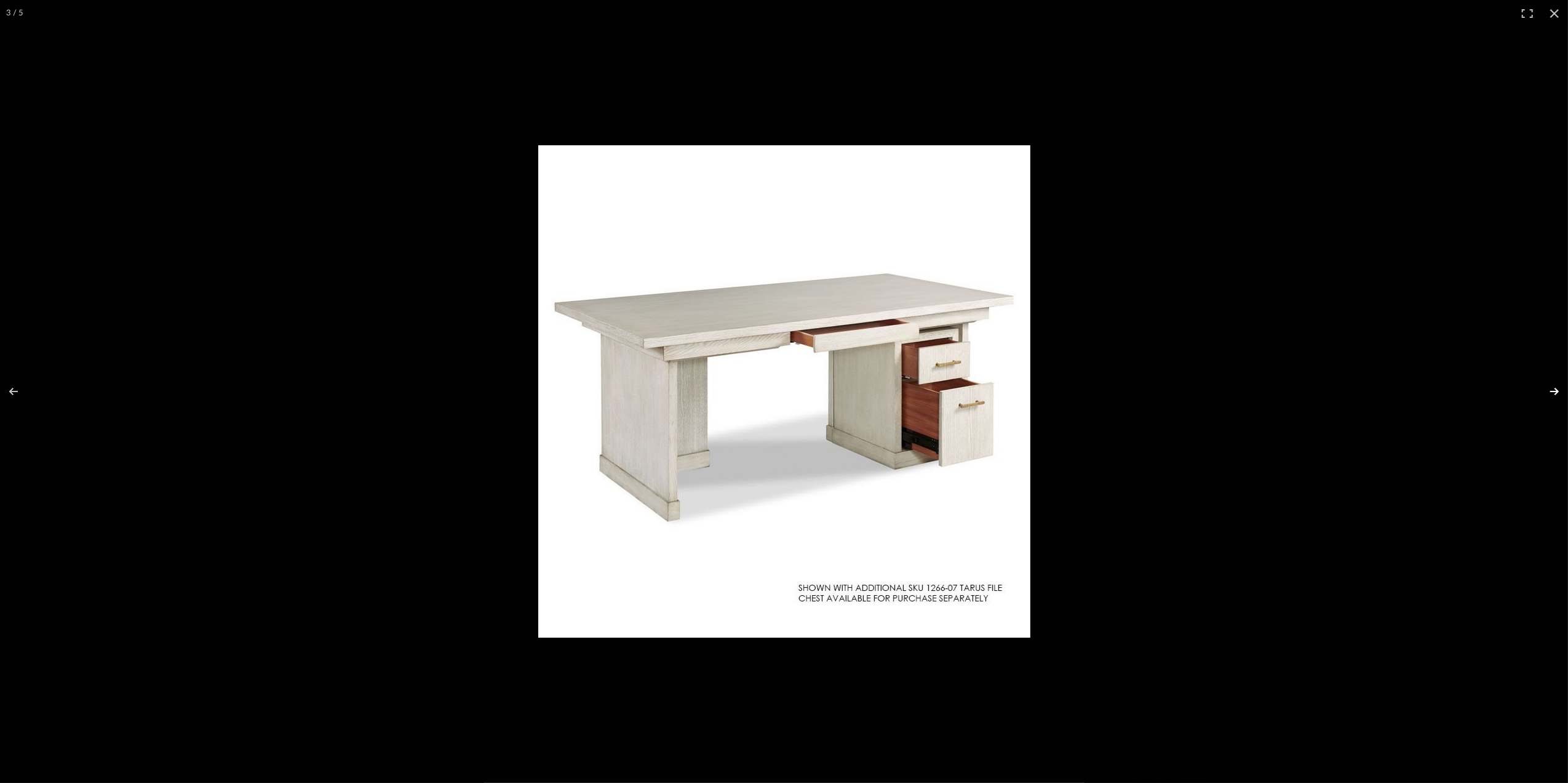
click at [1556, 399] on button at bounding box center [1547, 392] width 43 height 62
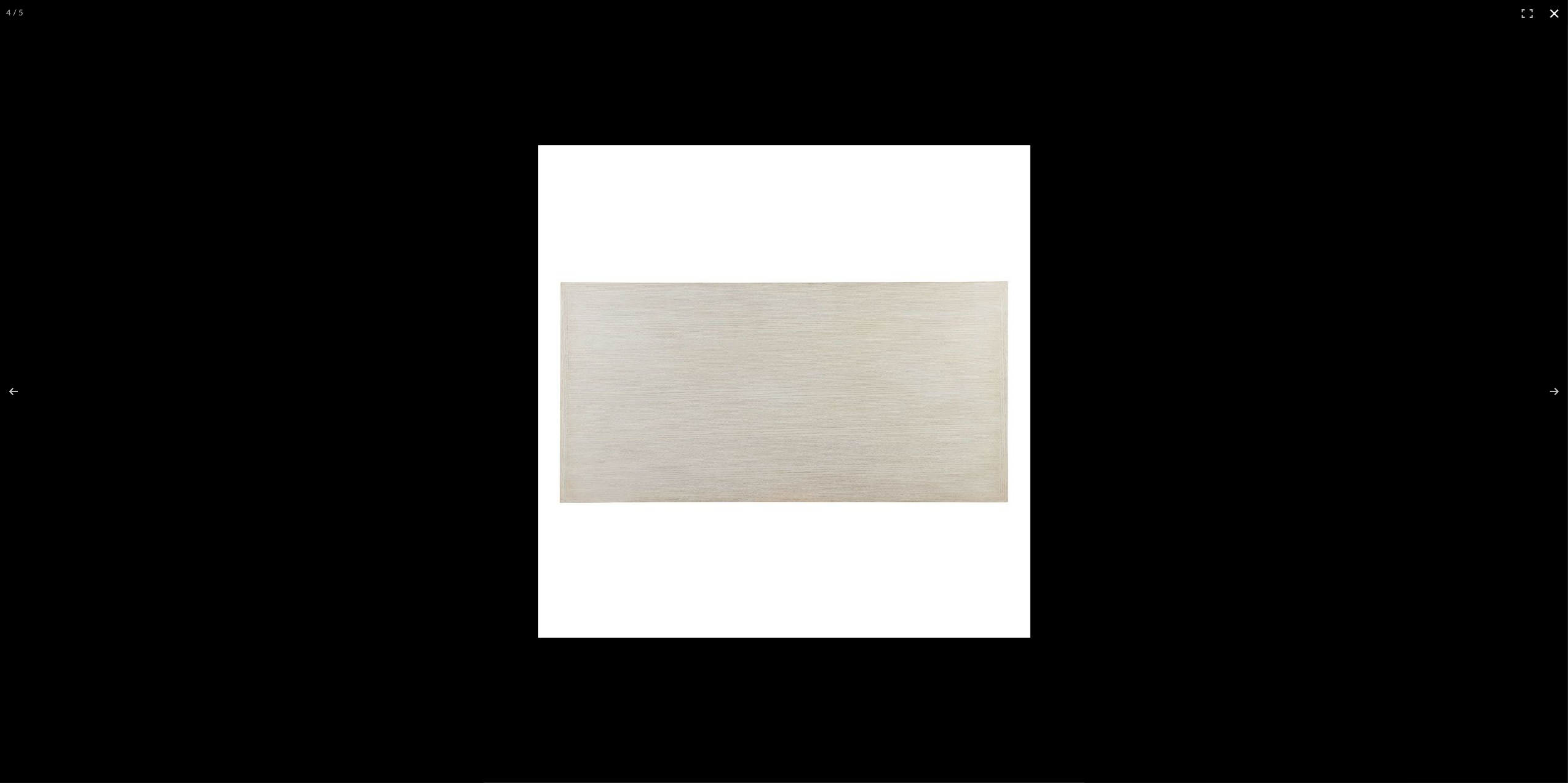
click at [1552, 12] on button at bounding box center [1555, 14] width 27 height 27
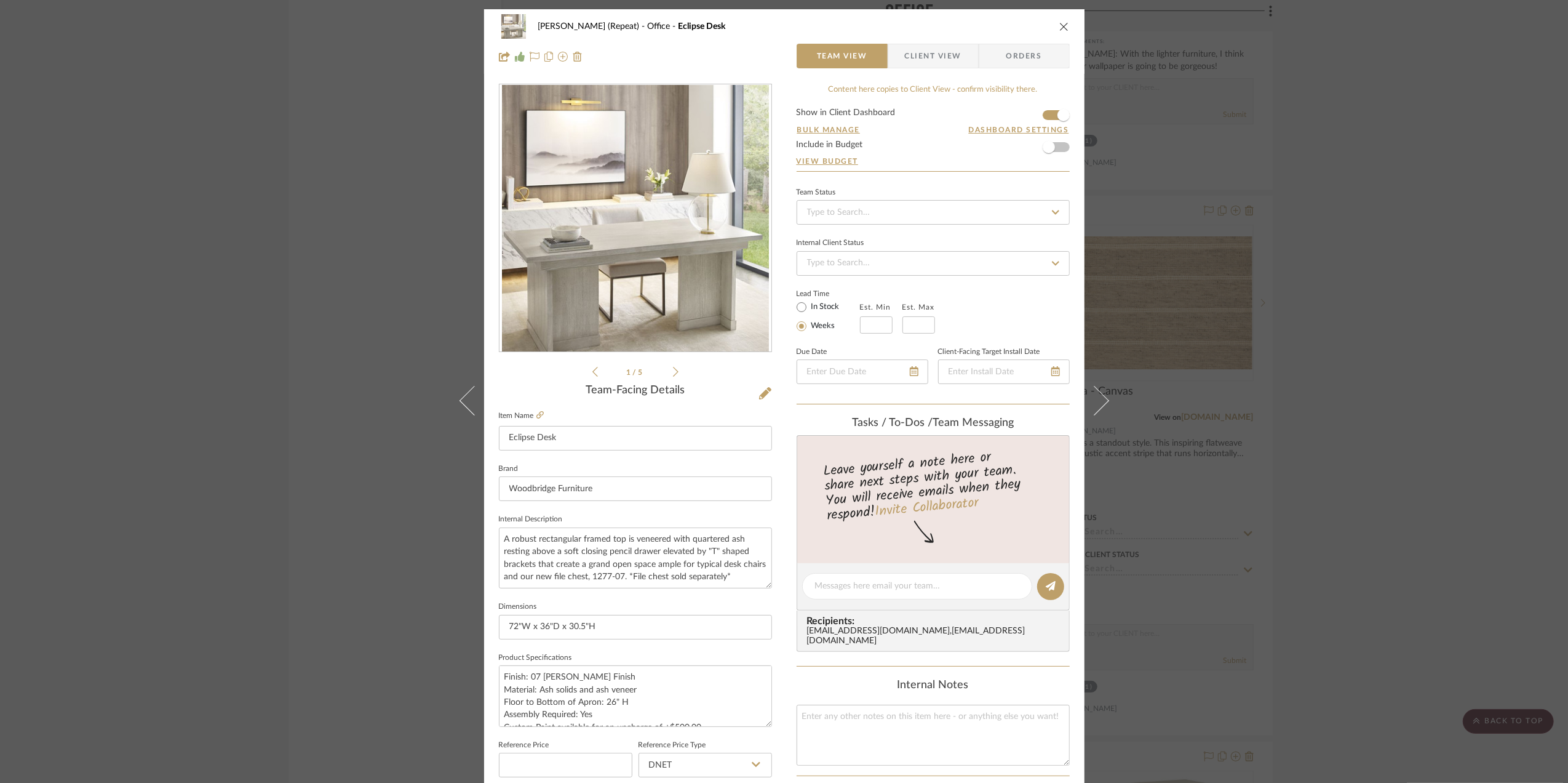
click at [1479, 360] on div "Stephanie Bergreen (Repeat) Office Eclipse Desk Team View Client View Orders 1 …" at bounding box center [784, 391] width 1568 height 783
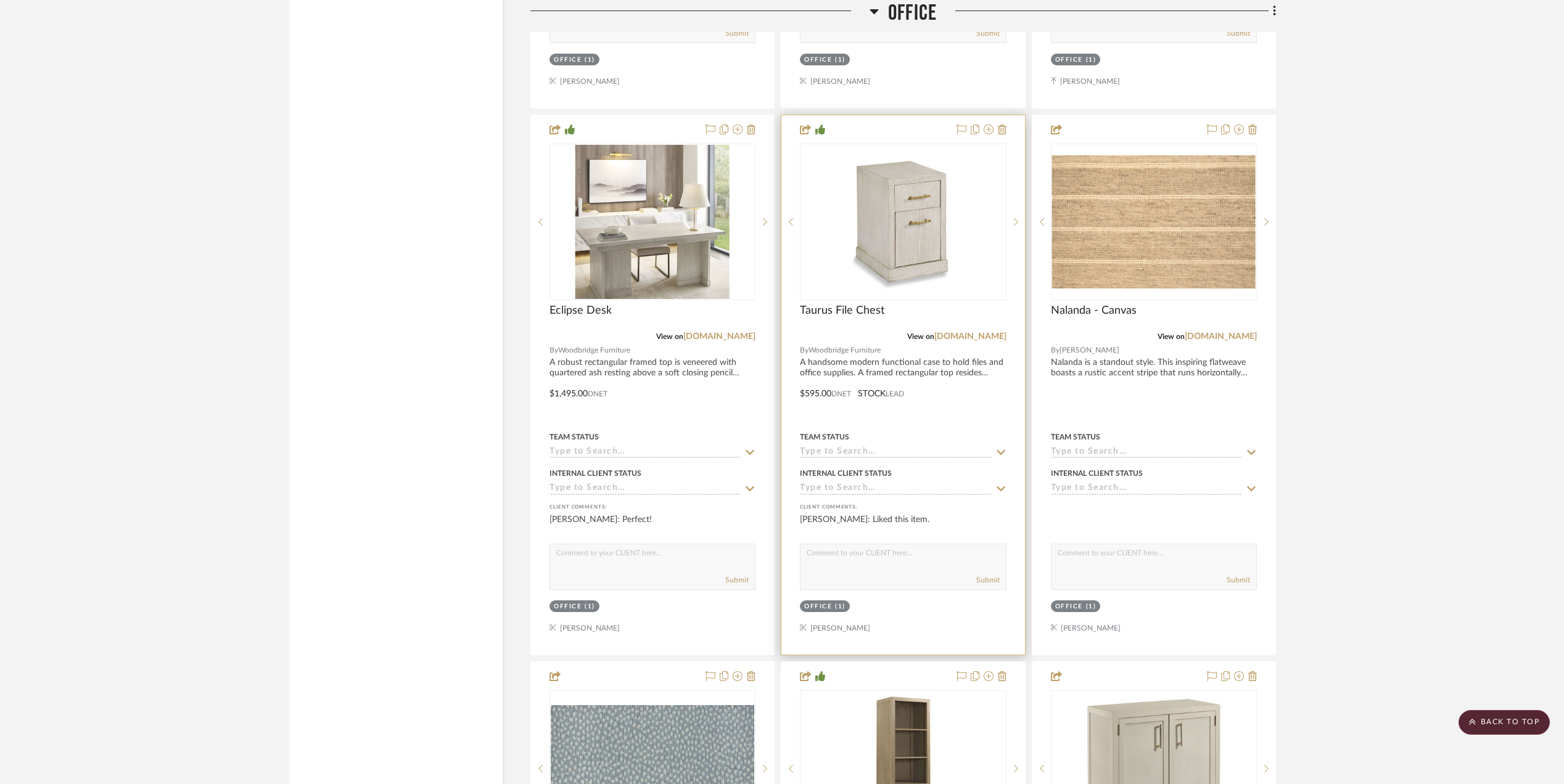
scroll to position [2301, 0]
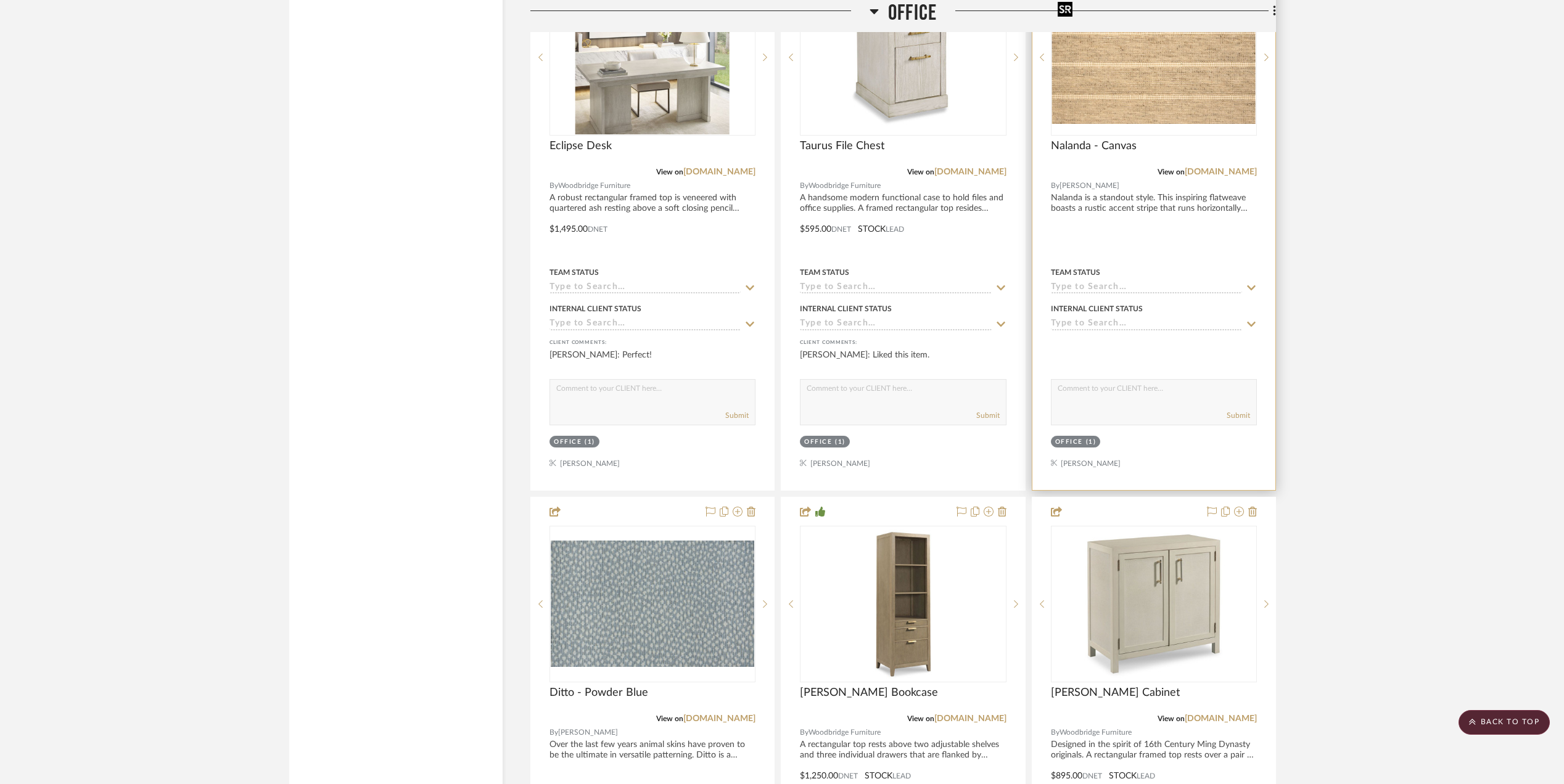
click at [1118, 82] on img "0" at bounding box center [1154, 58] width 204 height 133
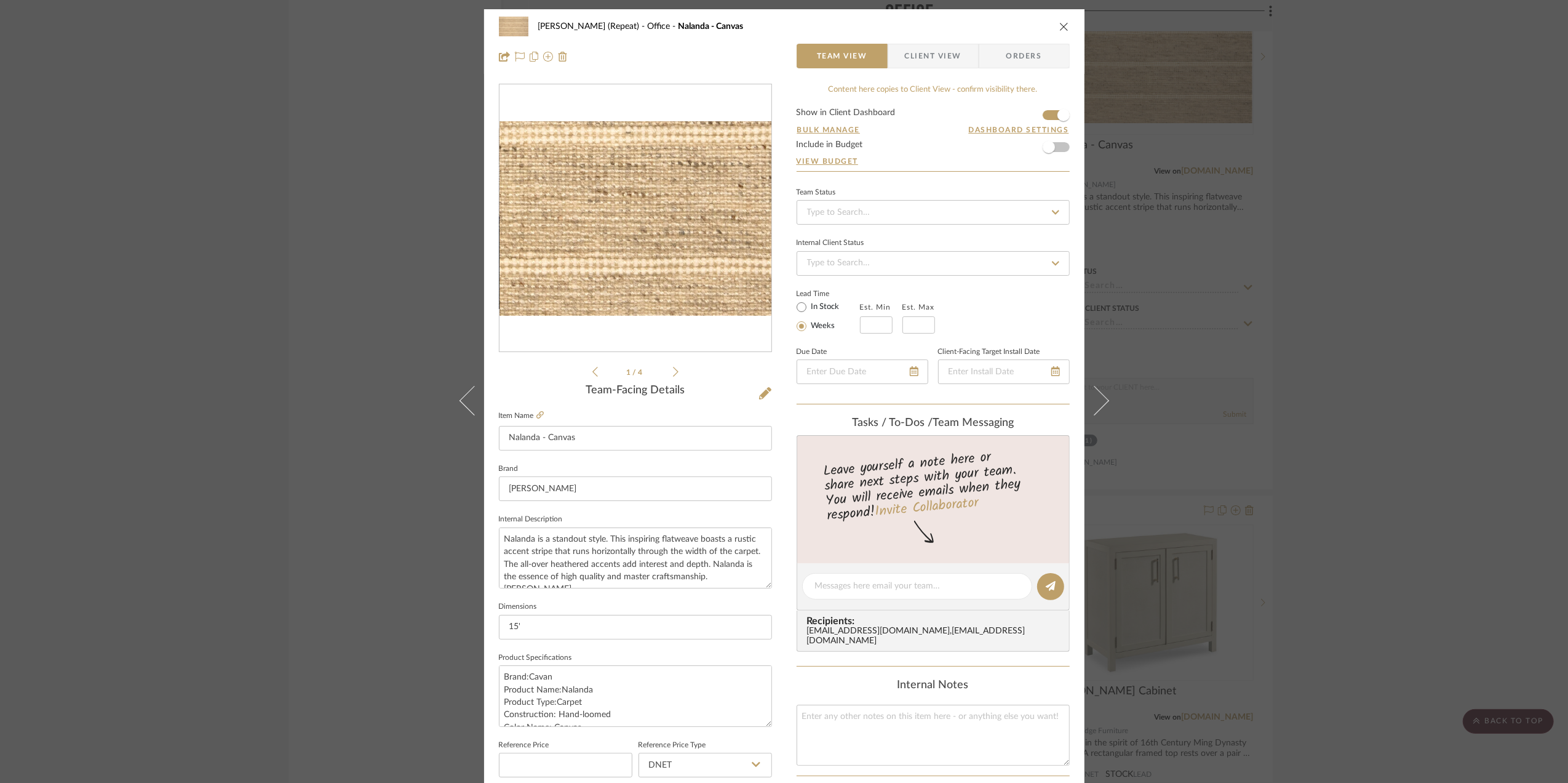
click at [670, 256] on img "0" at bounding box center [635, 219] width 272 height 178
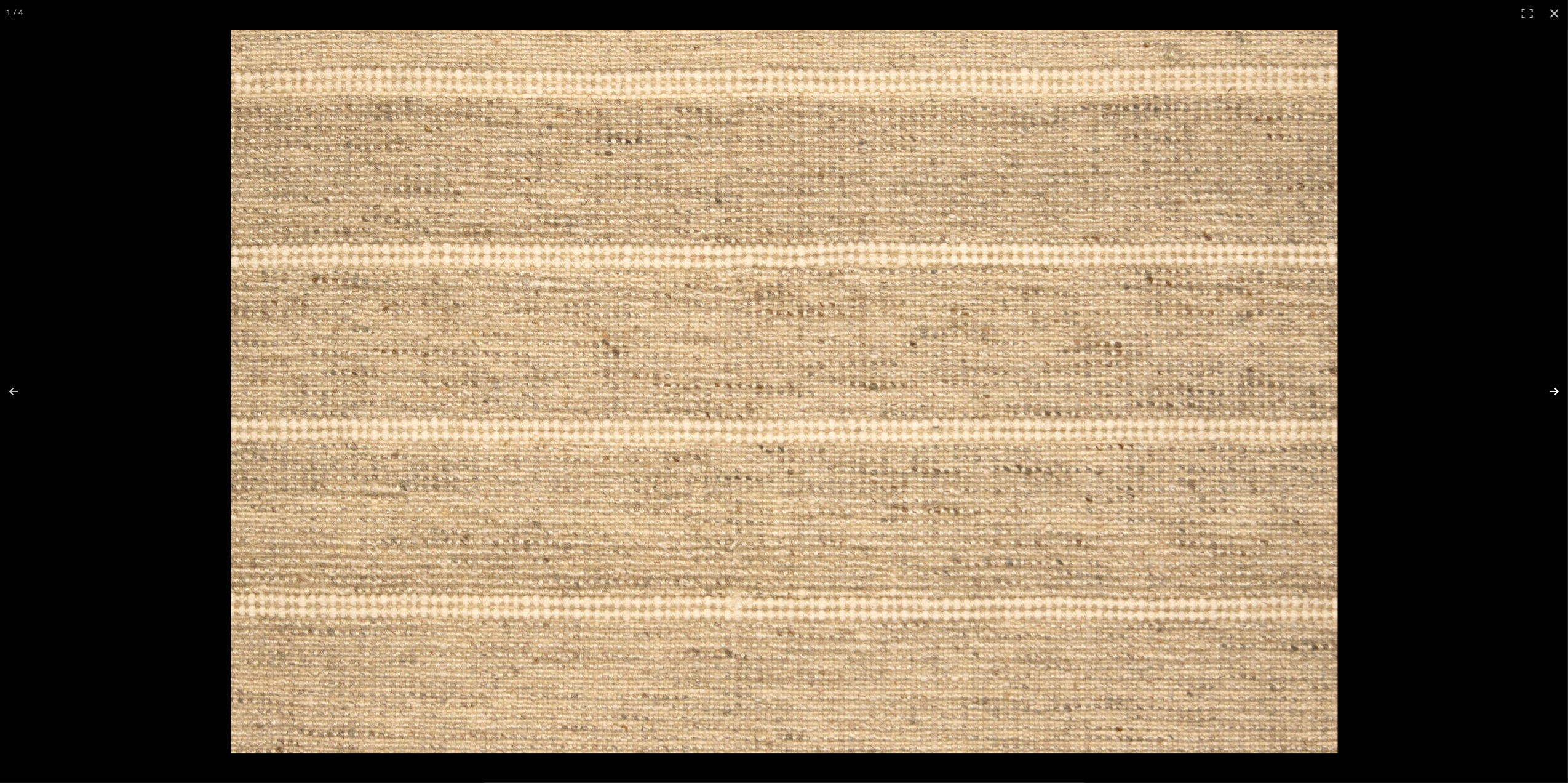
click at [1554, 395] on button at bounding box center [1547, 392] width 43 height 62
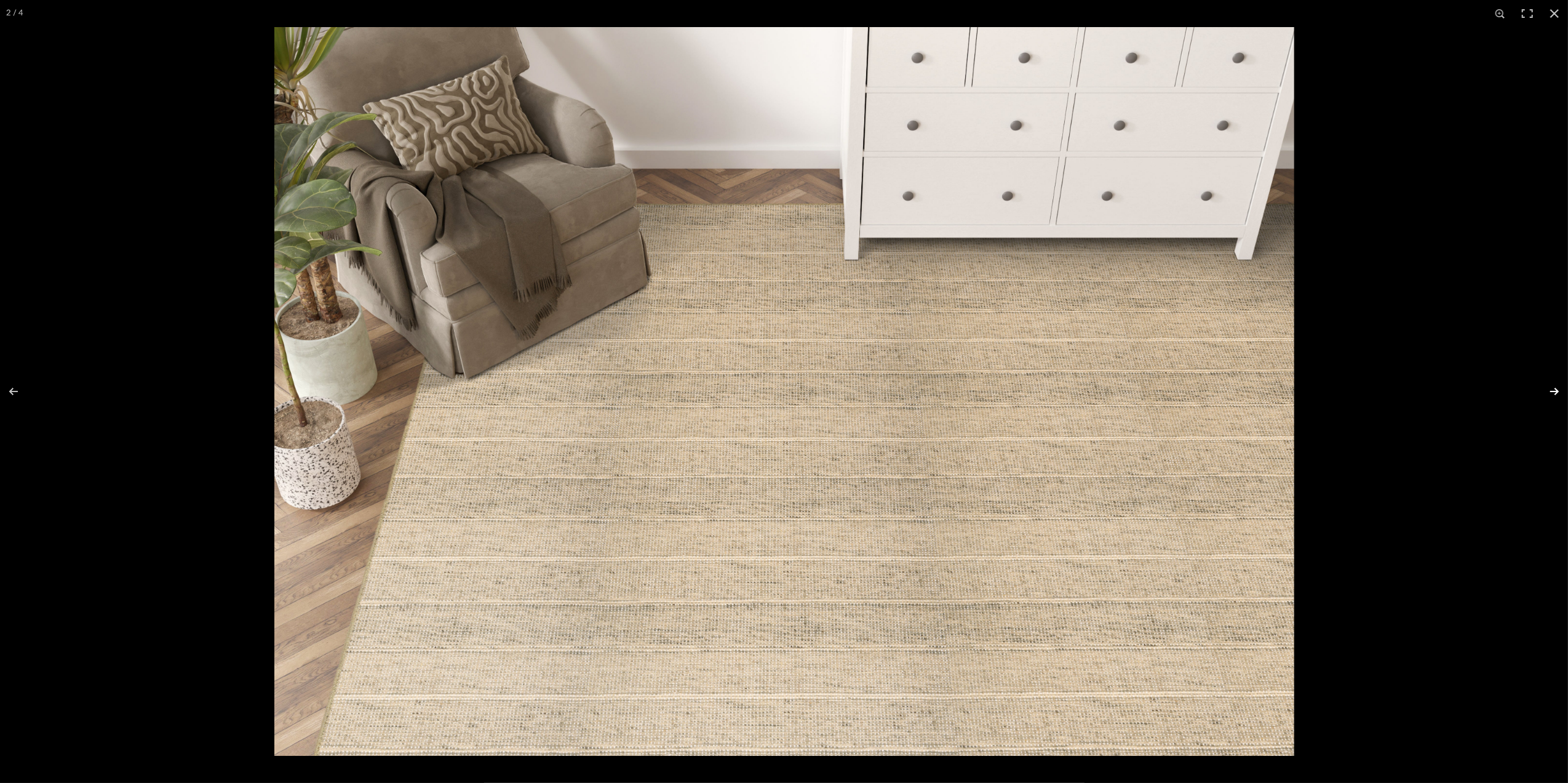
click at [1556, 393] on button at bounding box center [1547, 392] width 43 height 62
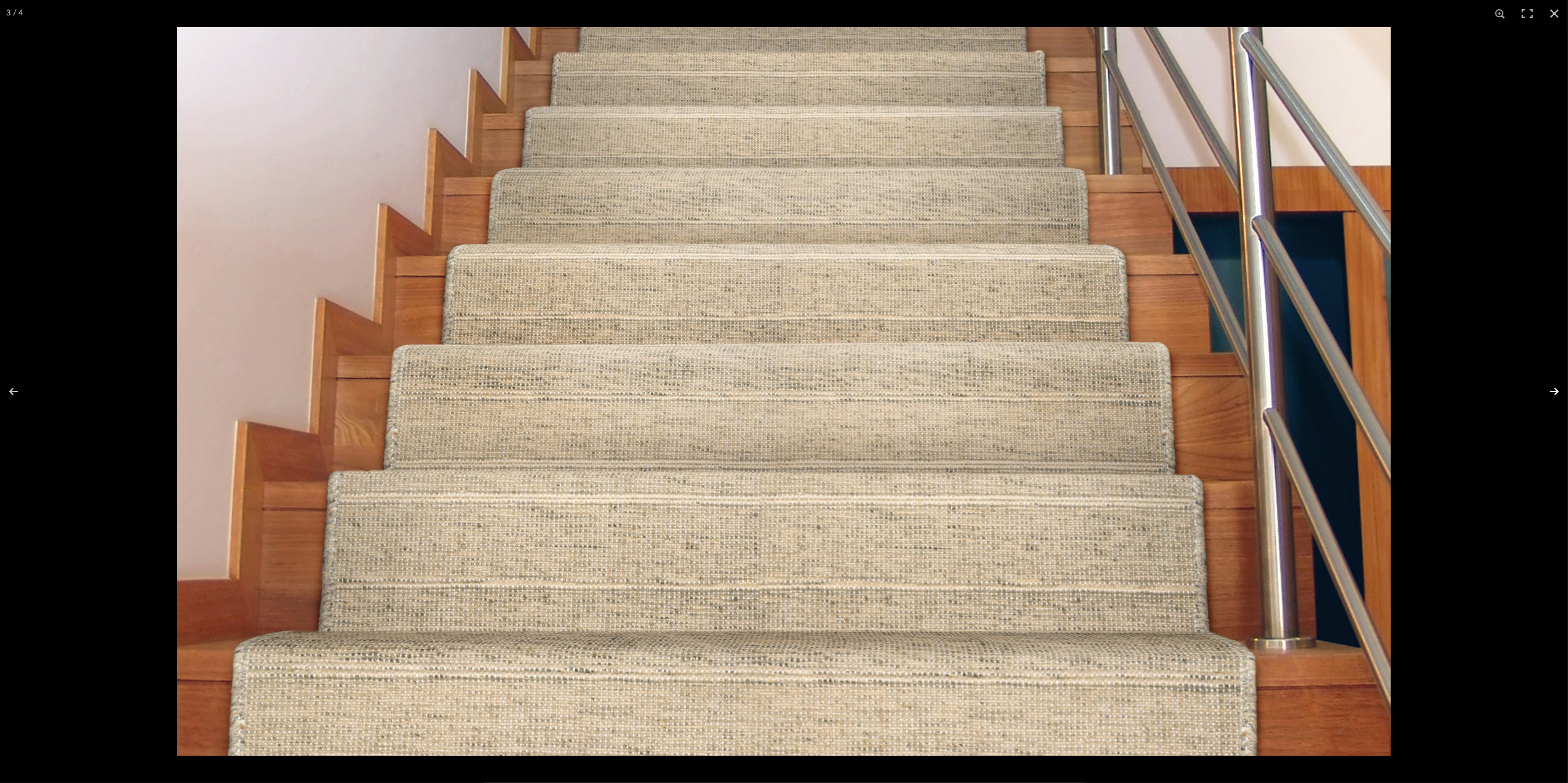
click at [1556, 393] on button at bounding box center [1547, 392] width 43 height 62
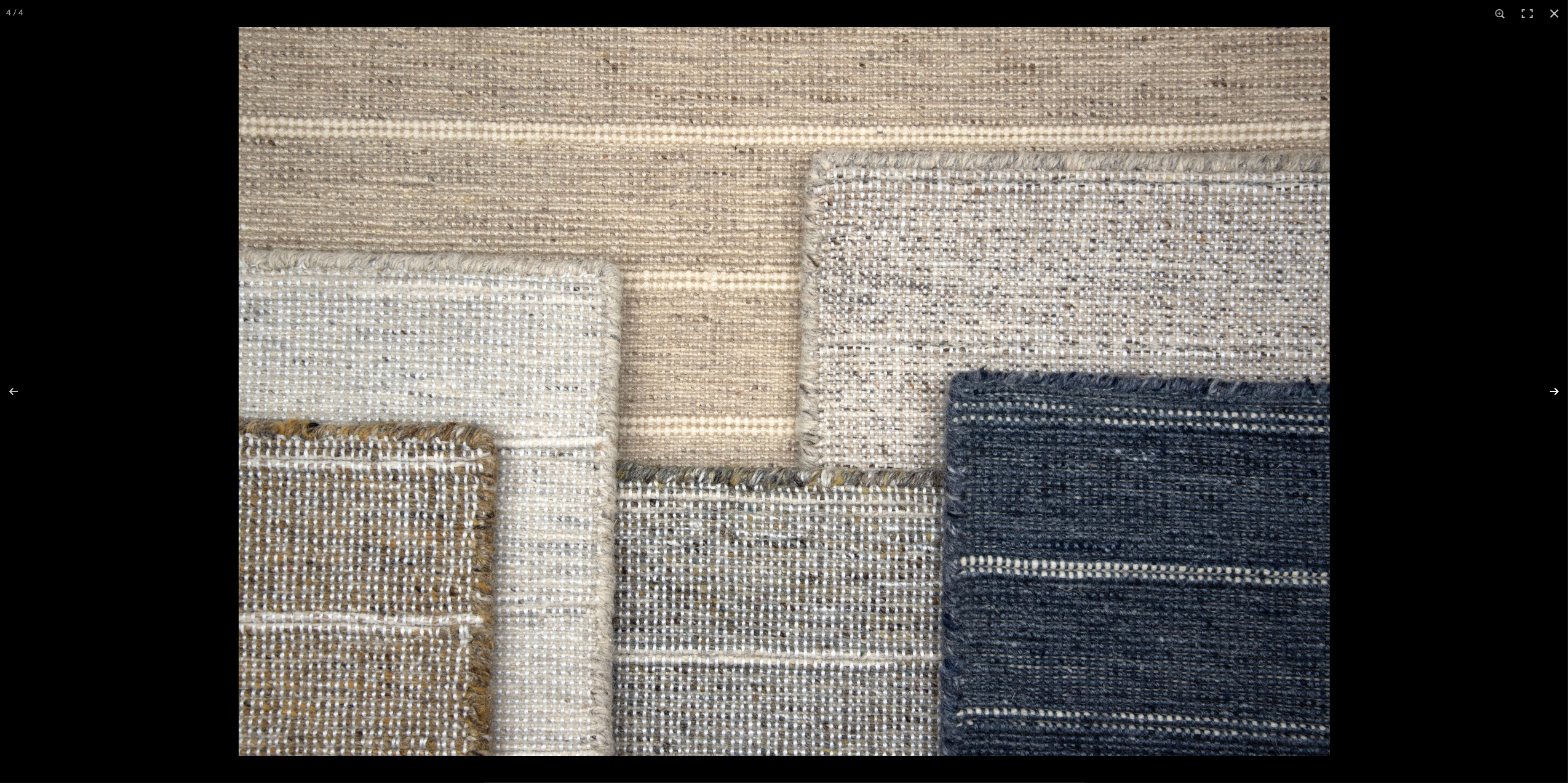
click at [1556, 393] on button at bounding box center [1547, 392] width 43 height 62
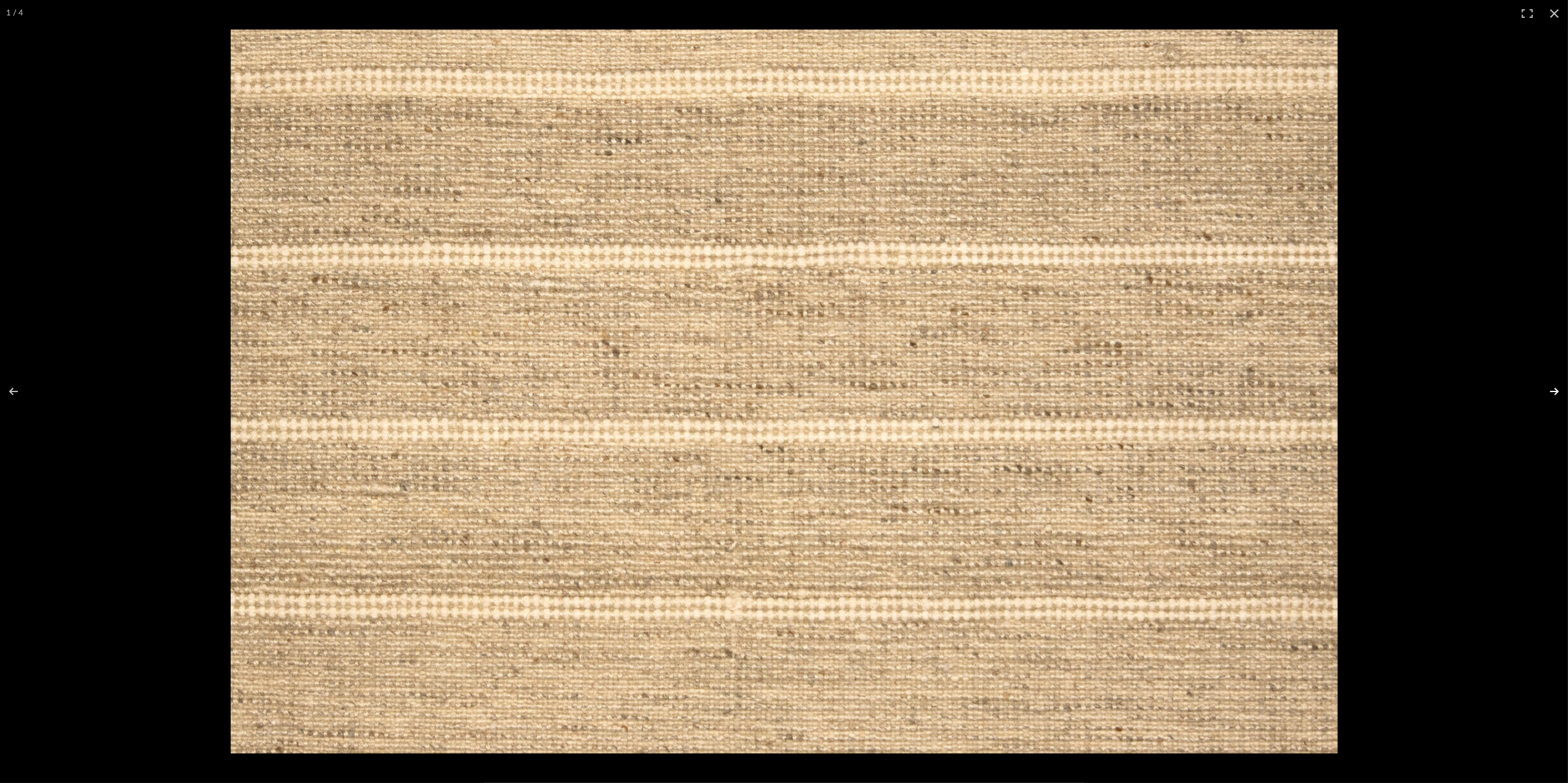
click at [1556, 393] on button at bounding box center [1547, 392] width 43 height 62
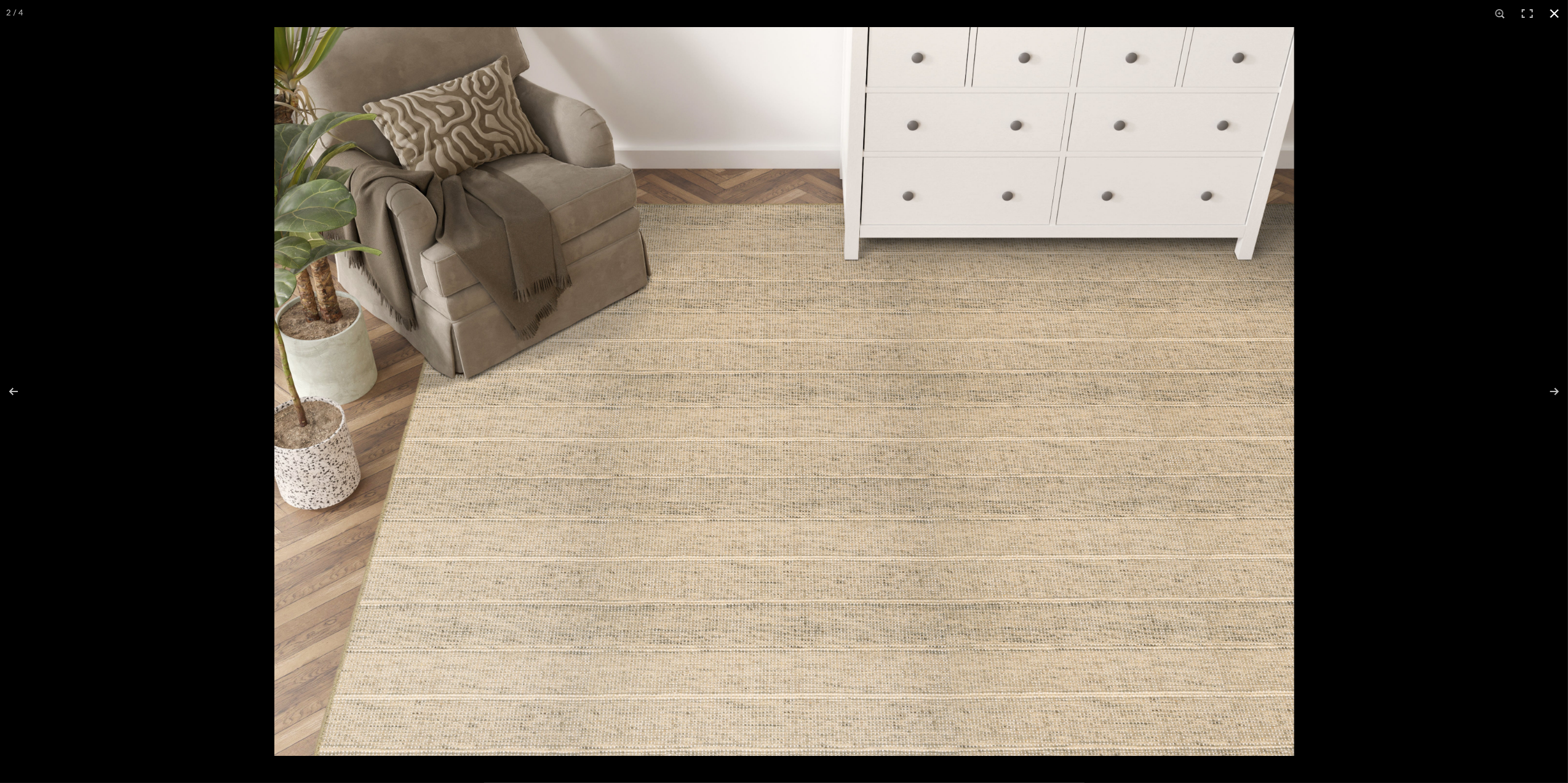
click at [1556, 15] on button at bounding box center [1555, 14] width 27 height 27
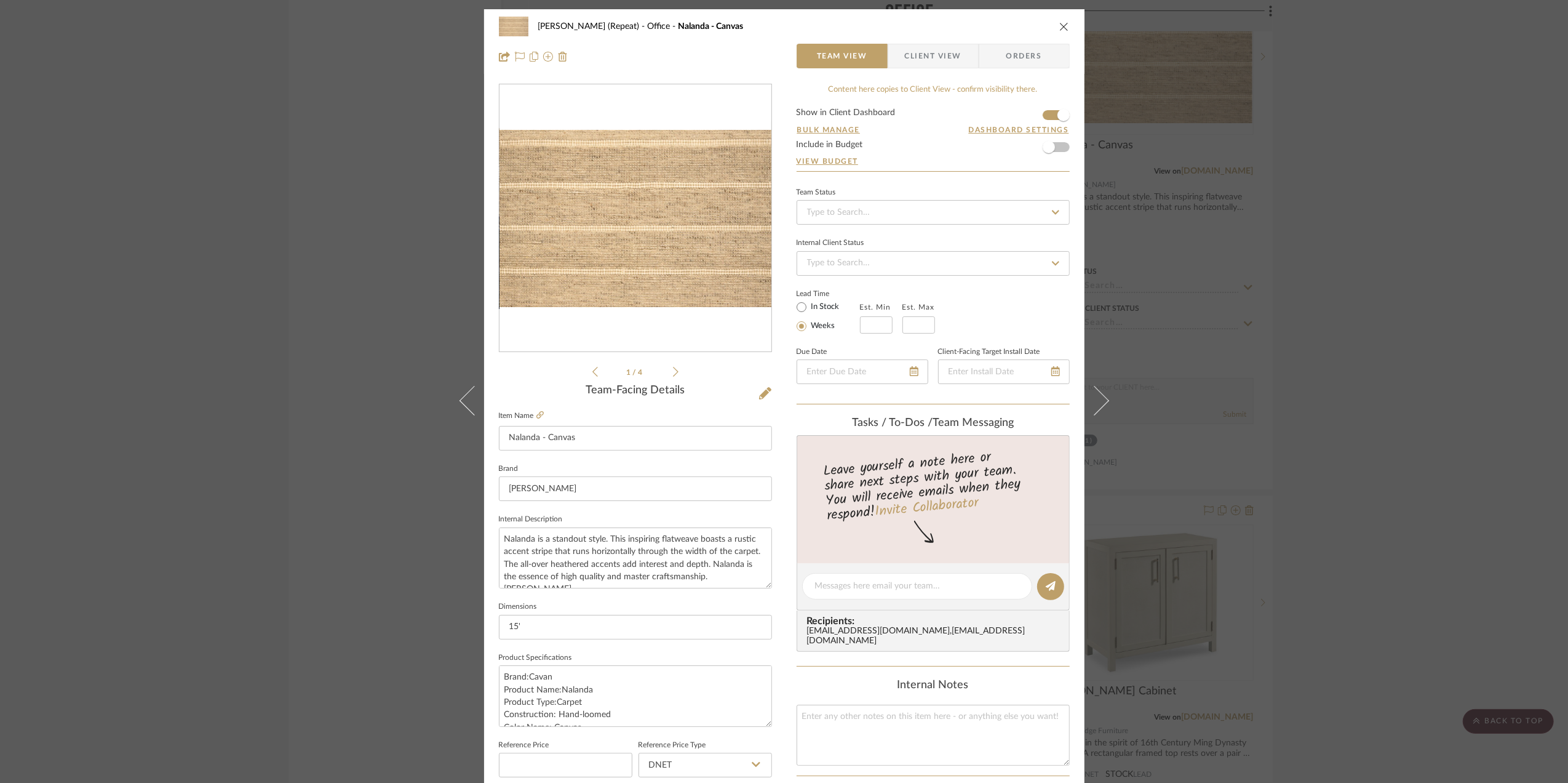
click at [1388, 326] on div "Stephanie Bergreen (Repeat) Office Nalanda - Canvas Team View Client View Order…" at bounding box center [784, 391] width 1568 height 783
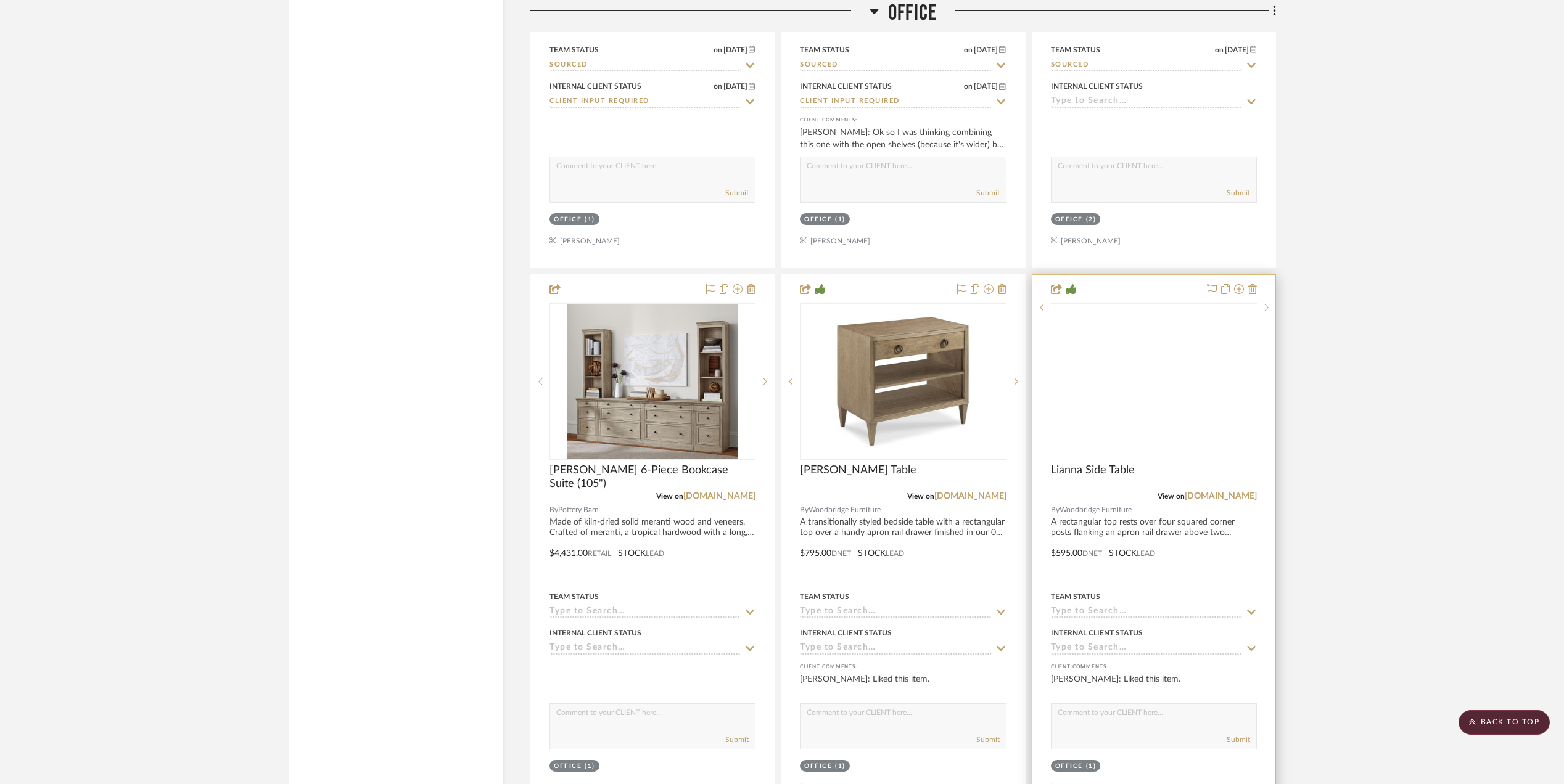
scroll to position [3122, 0]
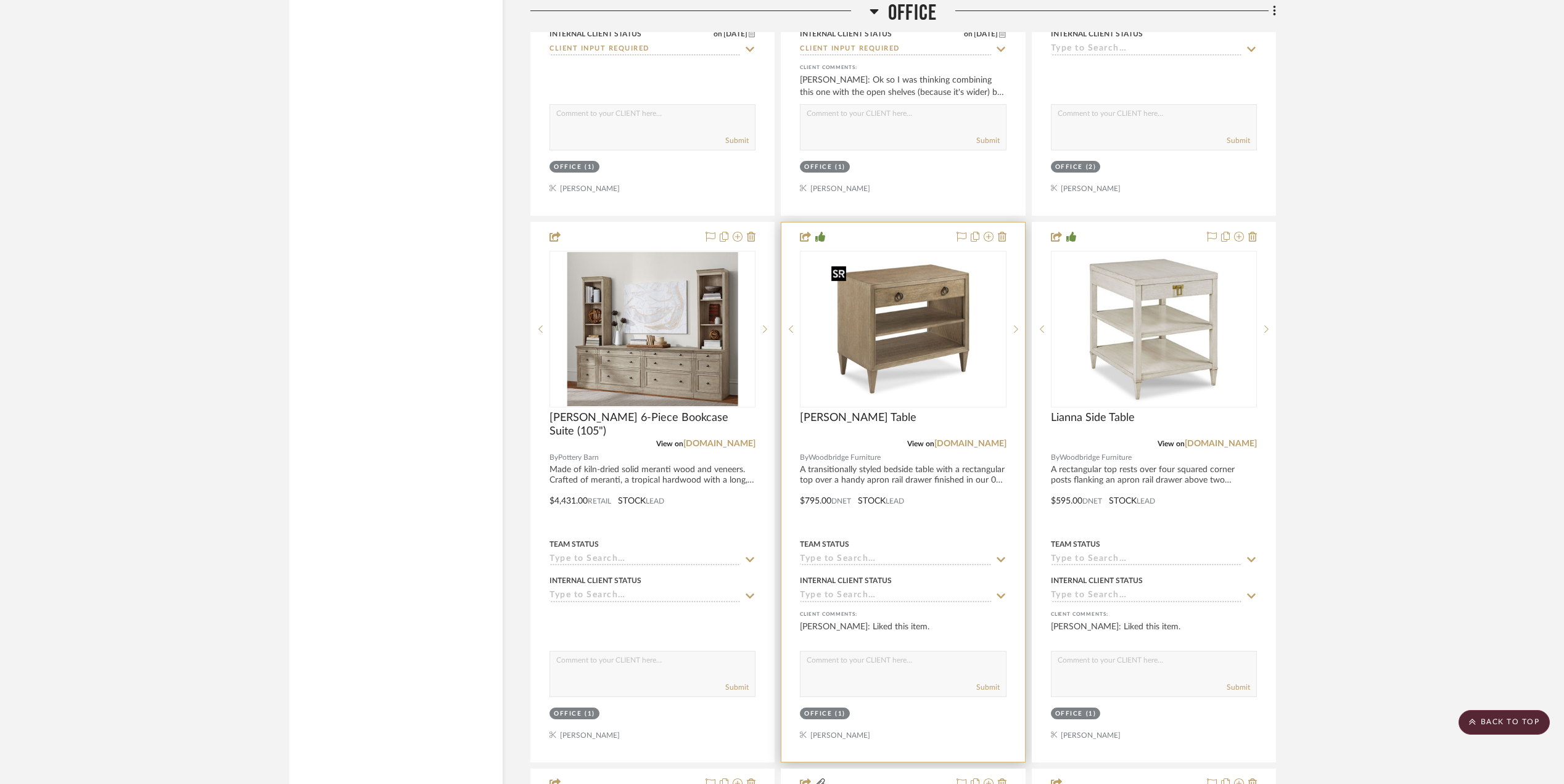
click at [891, 348] on img "0" at bounding box center [902, 329] width 154 height 154
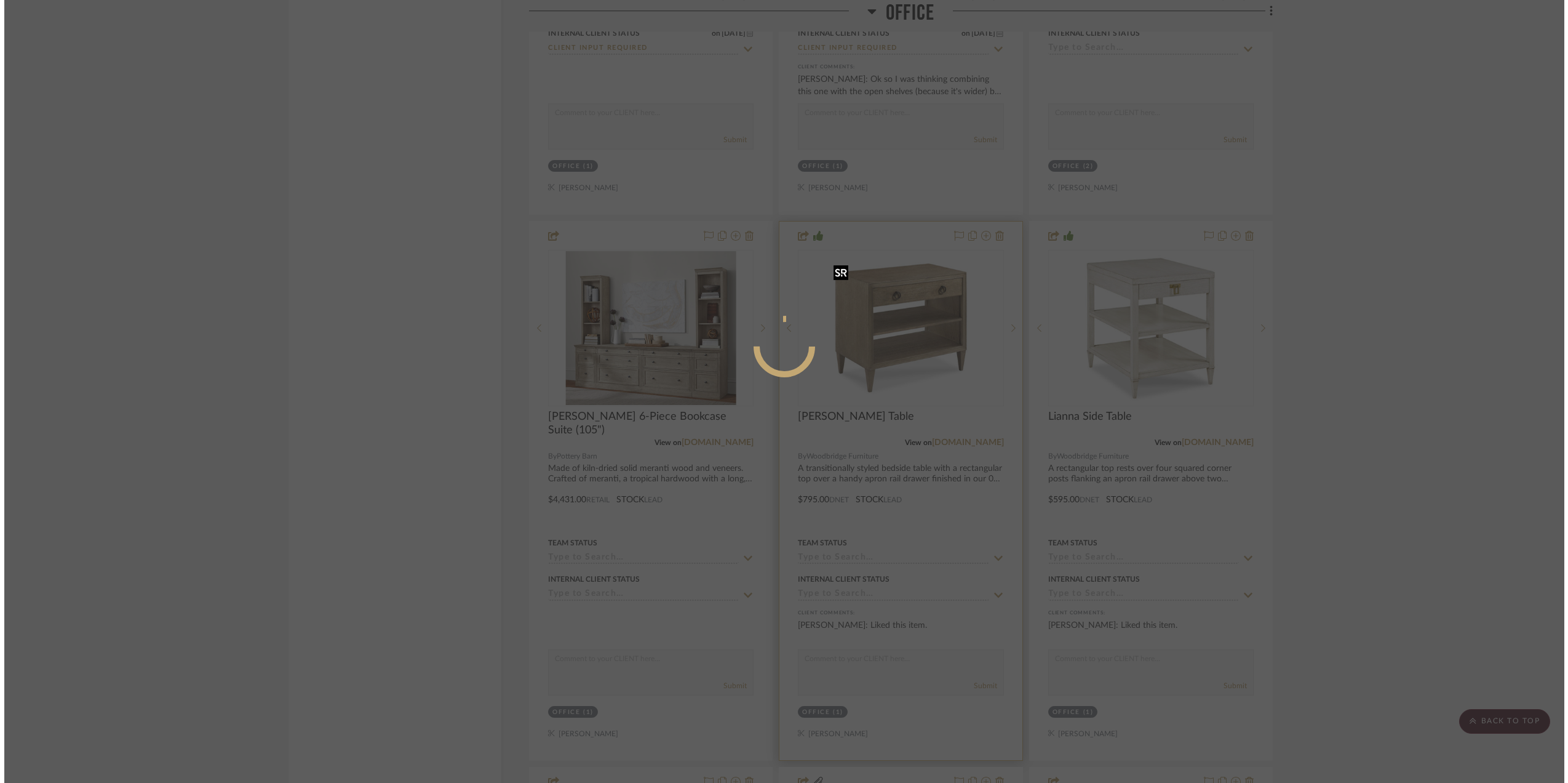
scroll to position [0, 0]
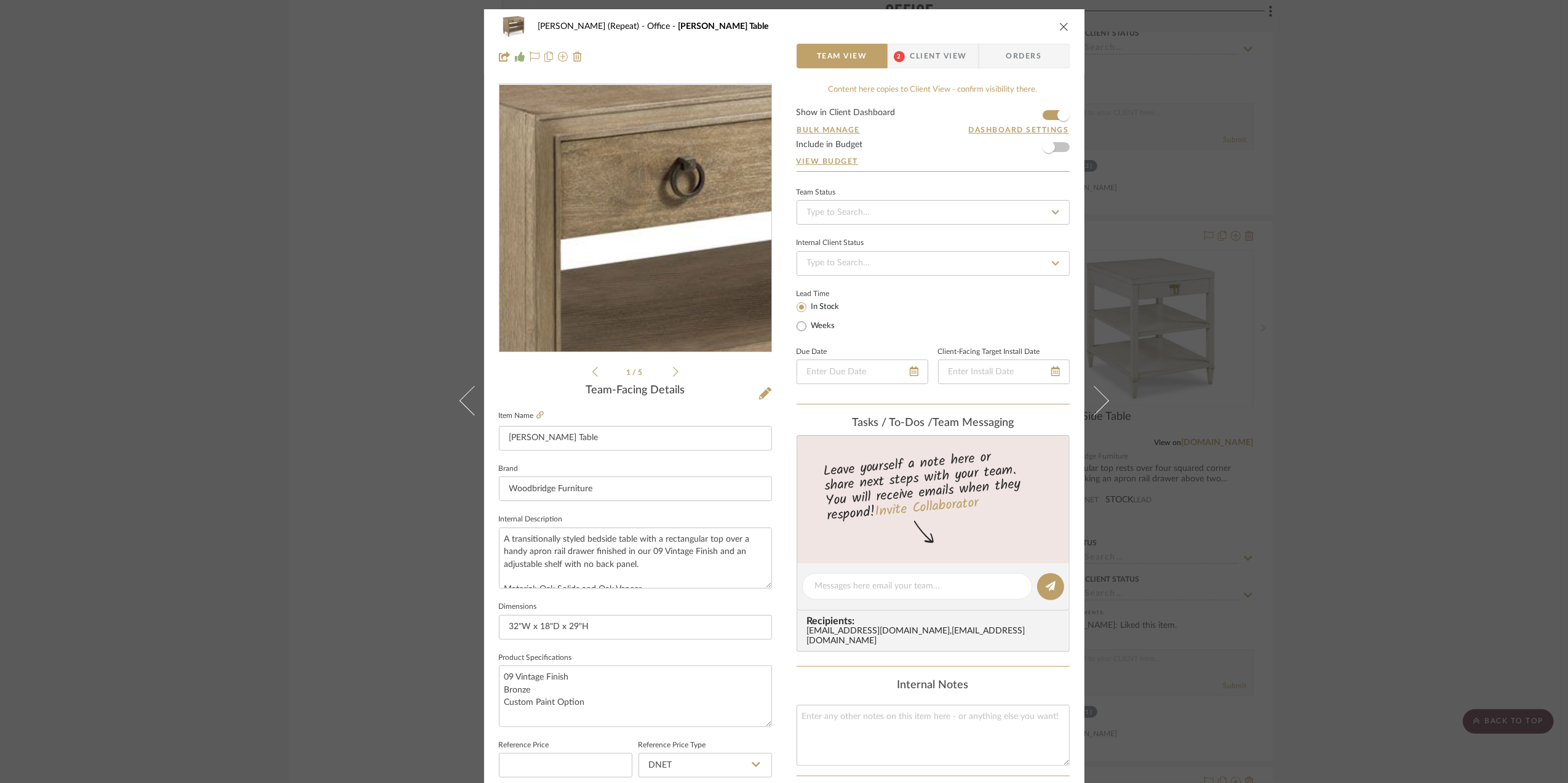
click at [608, 175] on img "0" at bounding box center [635, 219] width 267 height 267
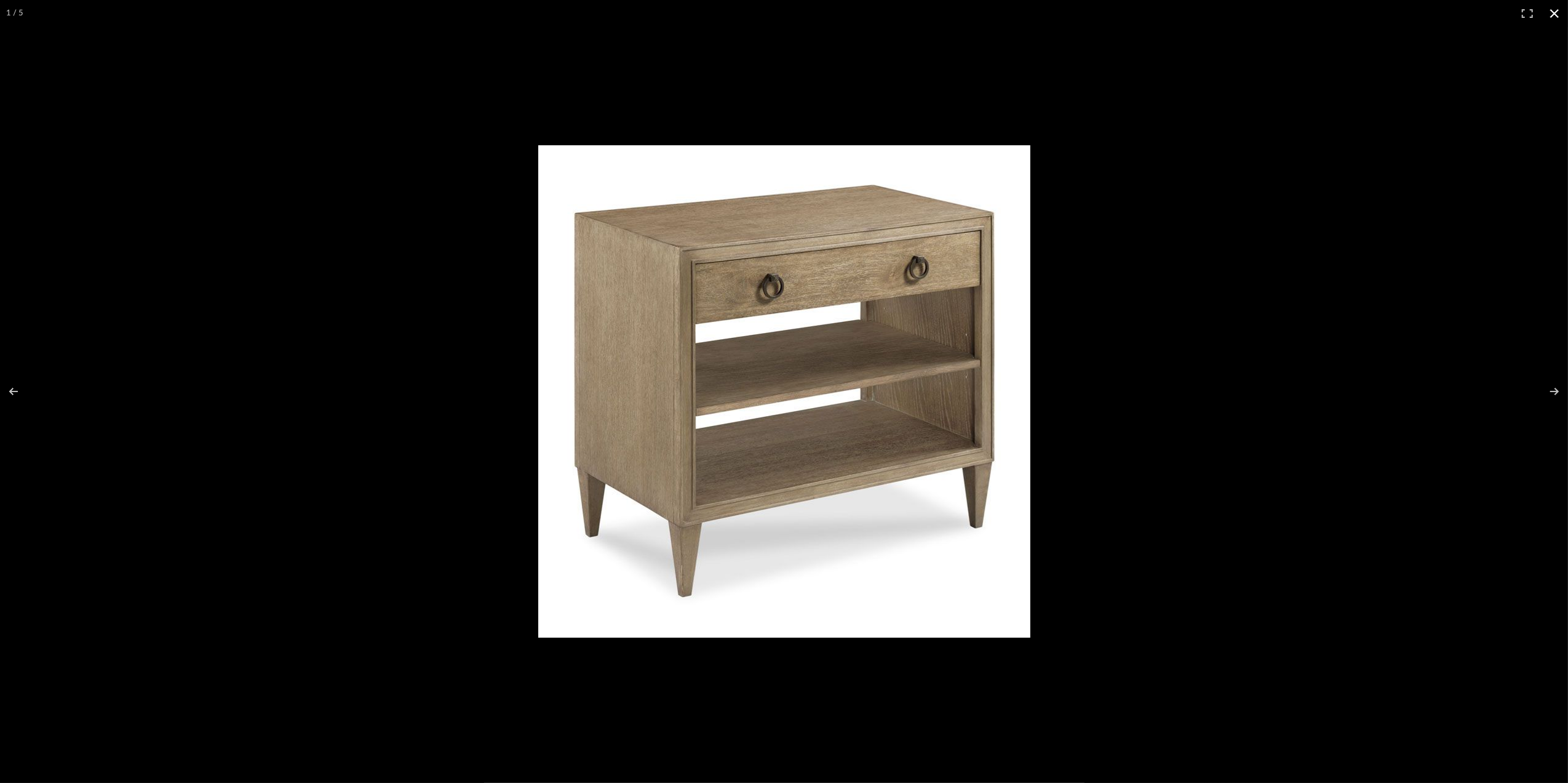
click at [1558, 17] on button at bounding box center [1555, 14] width 27 height 27
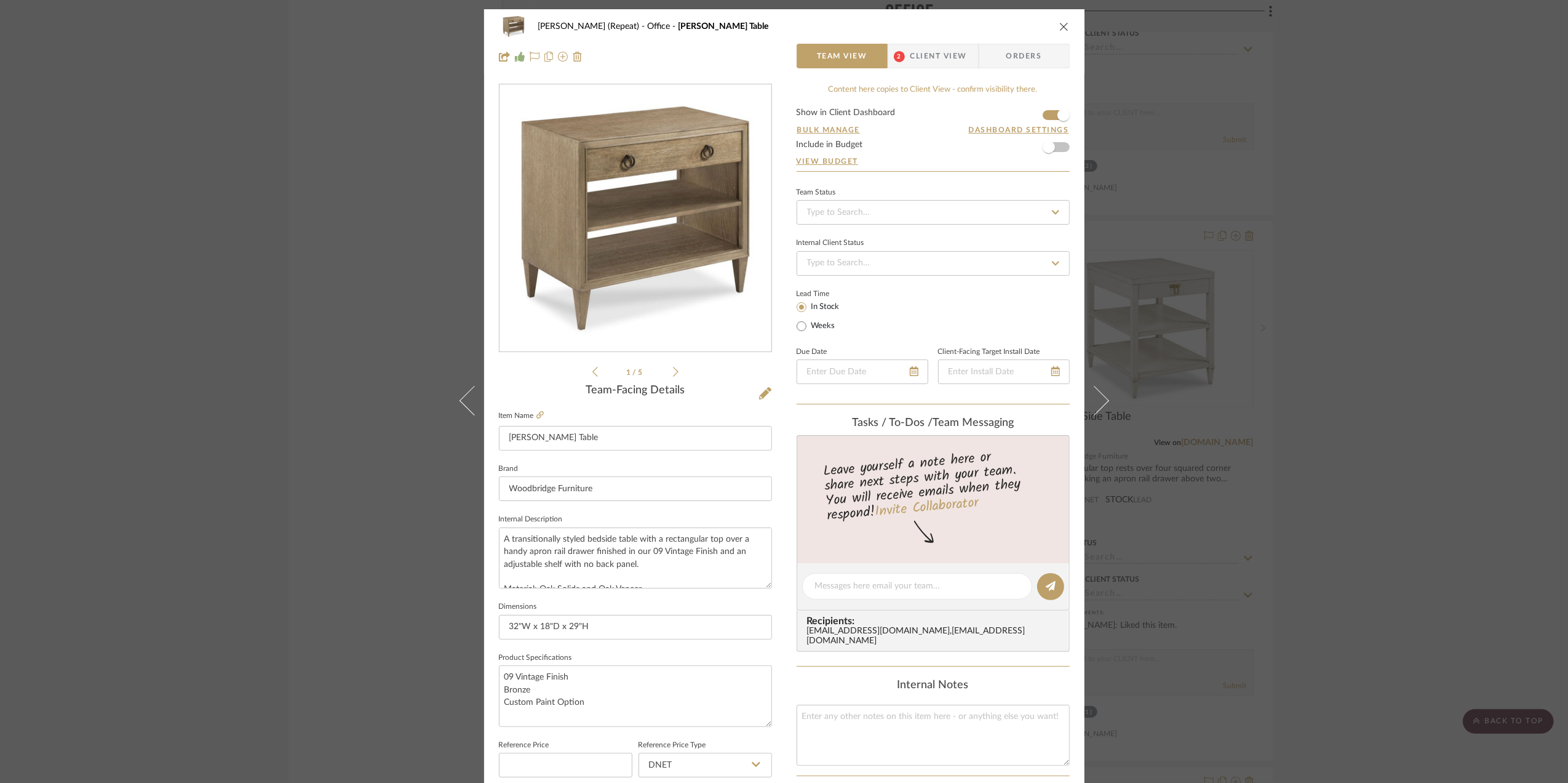
click at [1459, 310] on div "Stephanie Bergreen (Repeat) Office Ramsey Table Team View 2 Client View Orders …" at bounding box center [784, 391] width 1568 height 783
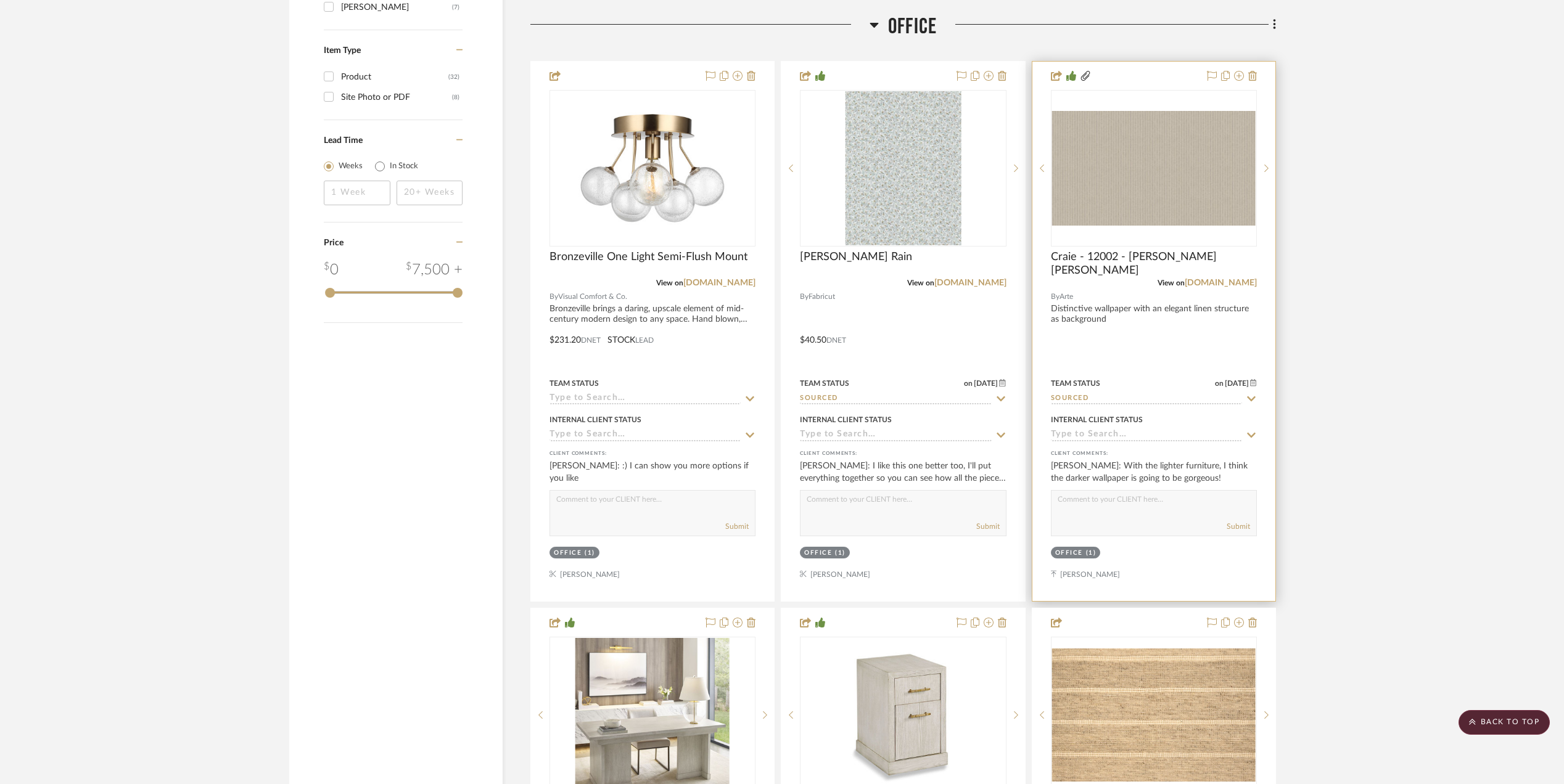
scroll to position [1480, 0]
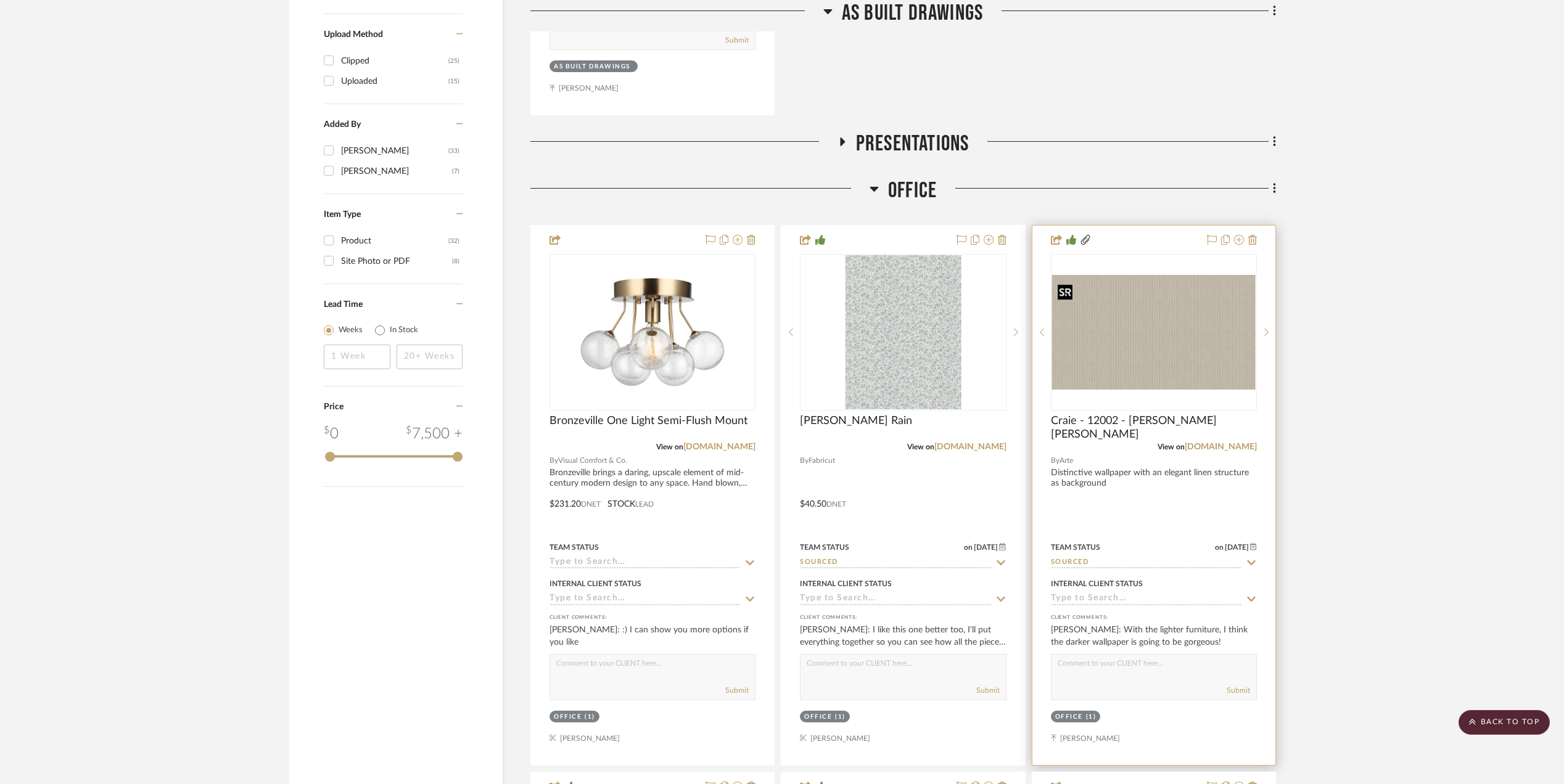
click at [1085, 328] on img "0" at bounding box center [1154, 332] width 204 height 115
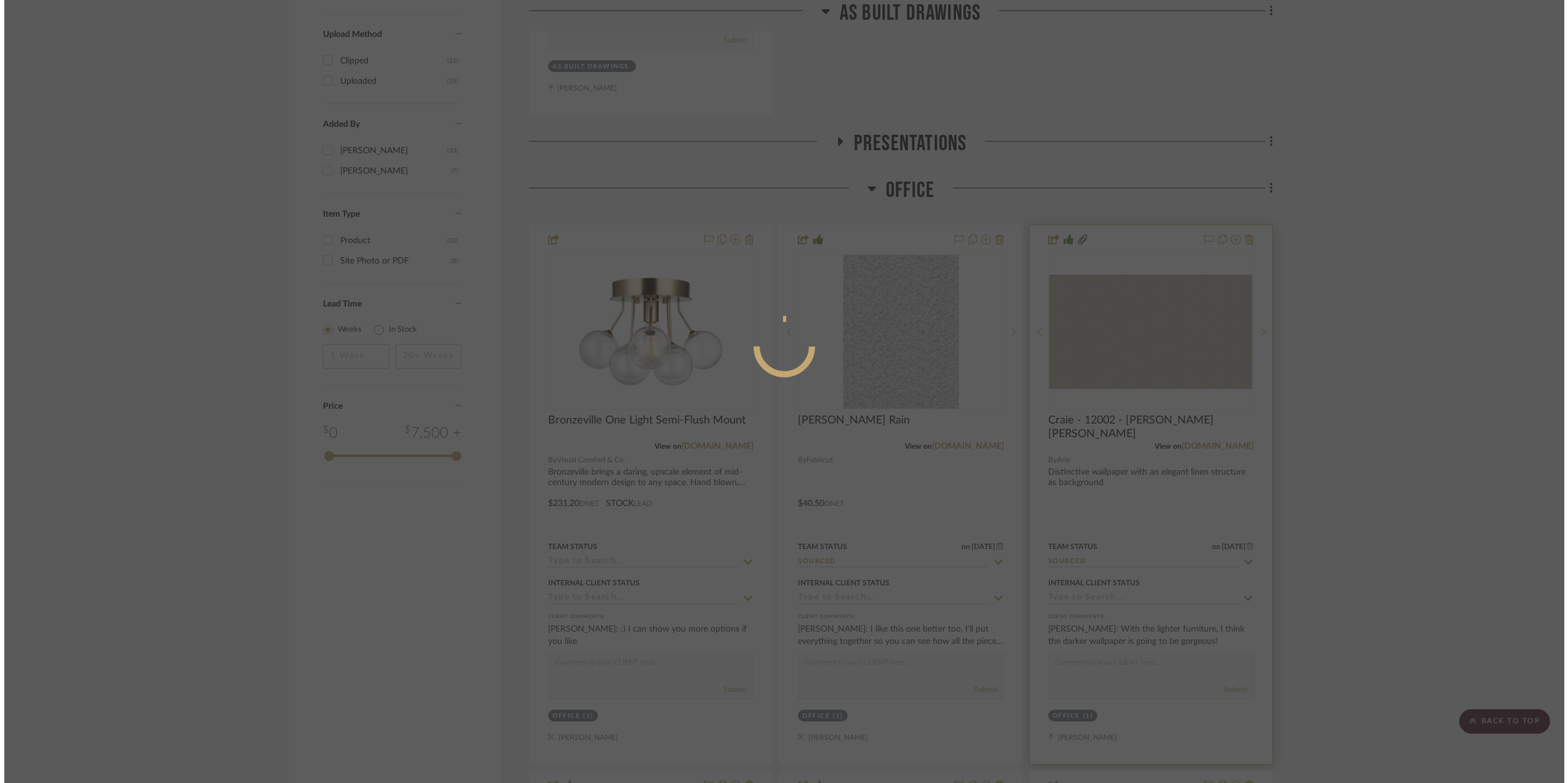
scroll to position [0, 0]
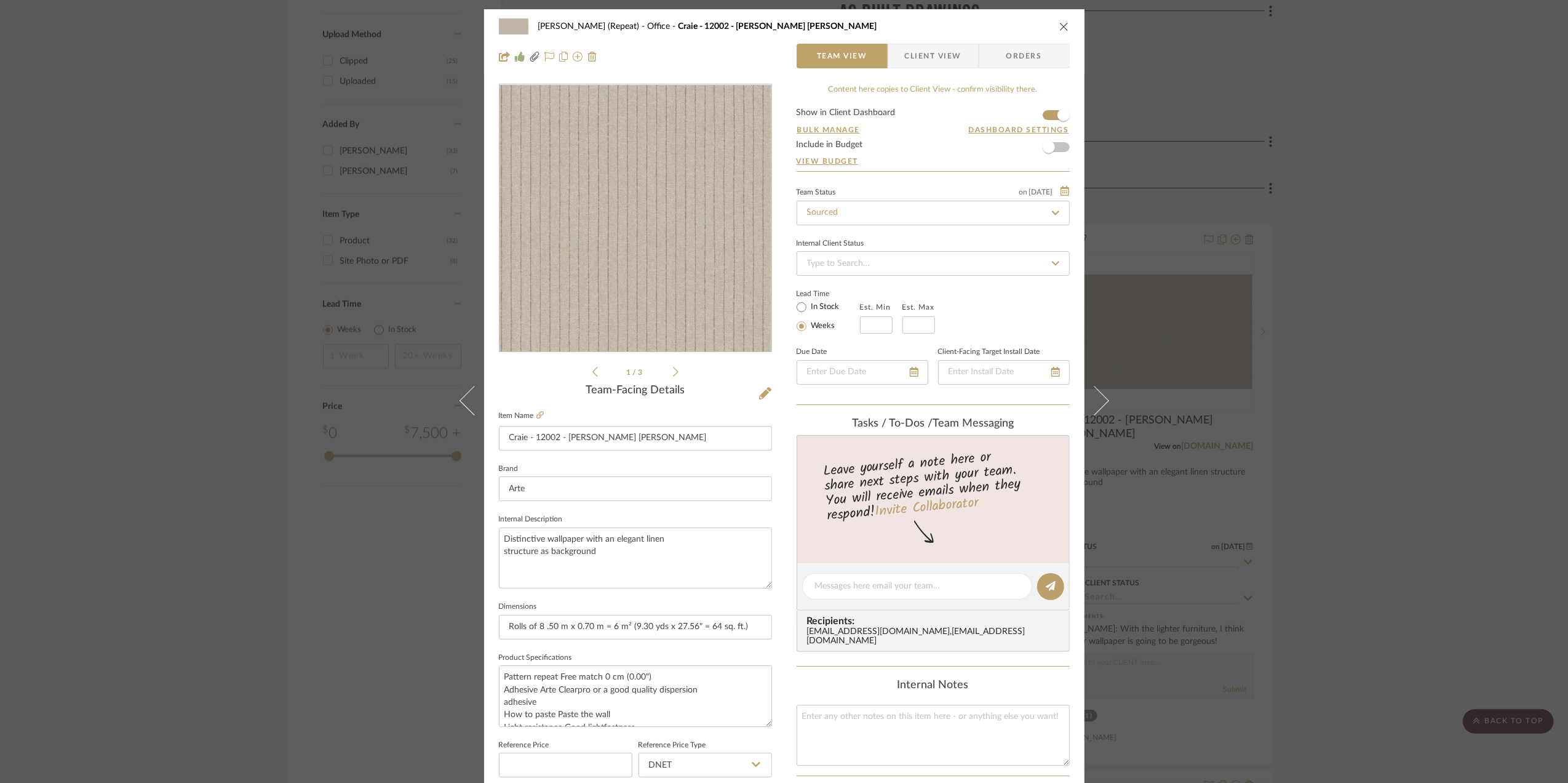
click at [628, 212] on img "0" at bounding box center [635, 219] width 272 height 153
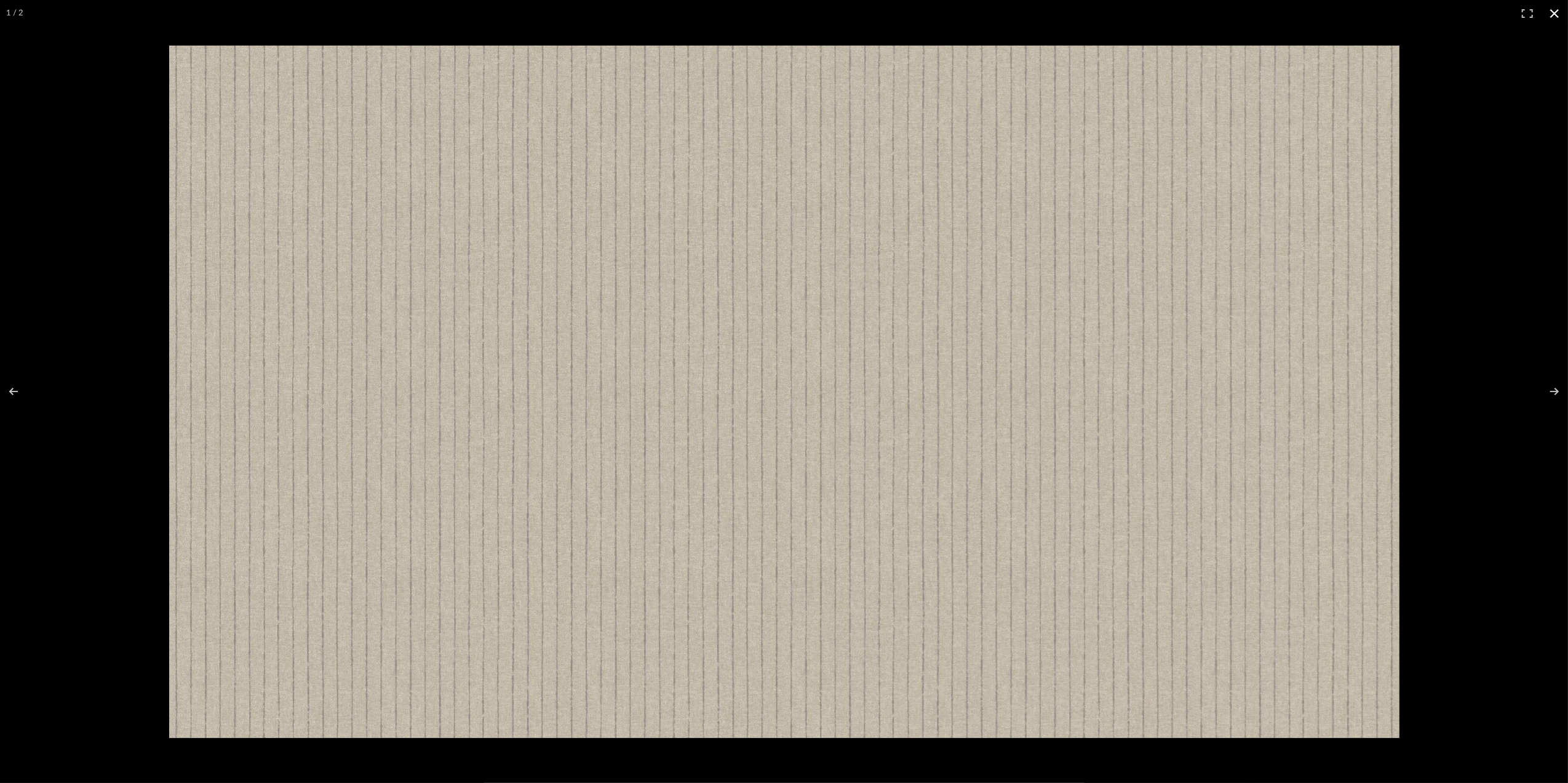
click at [1551, 11] on button at bounding box center [1555, 14] width 27 height 27
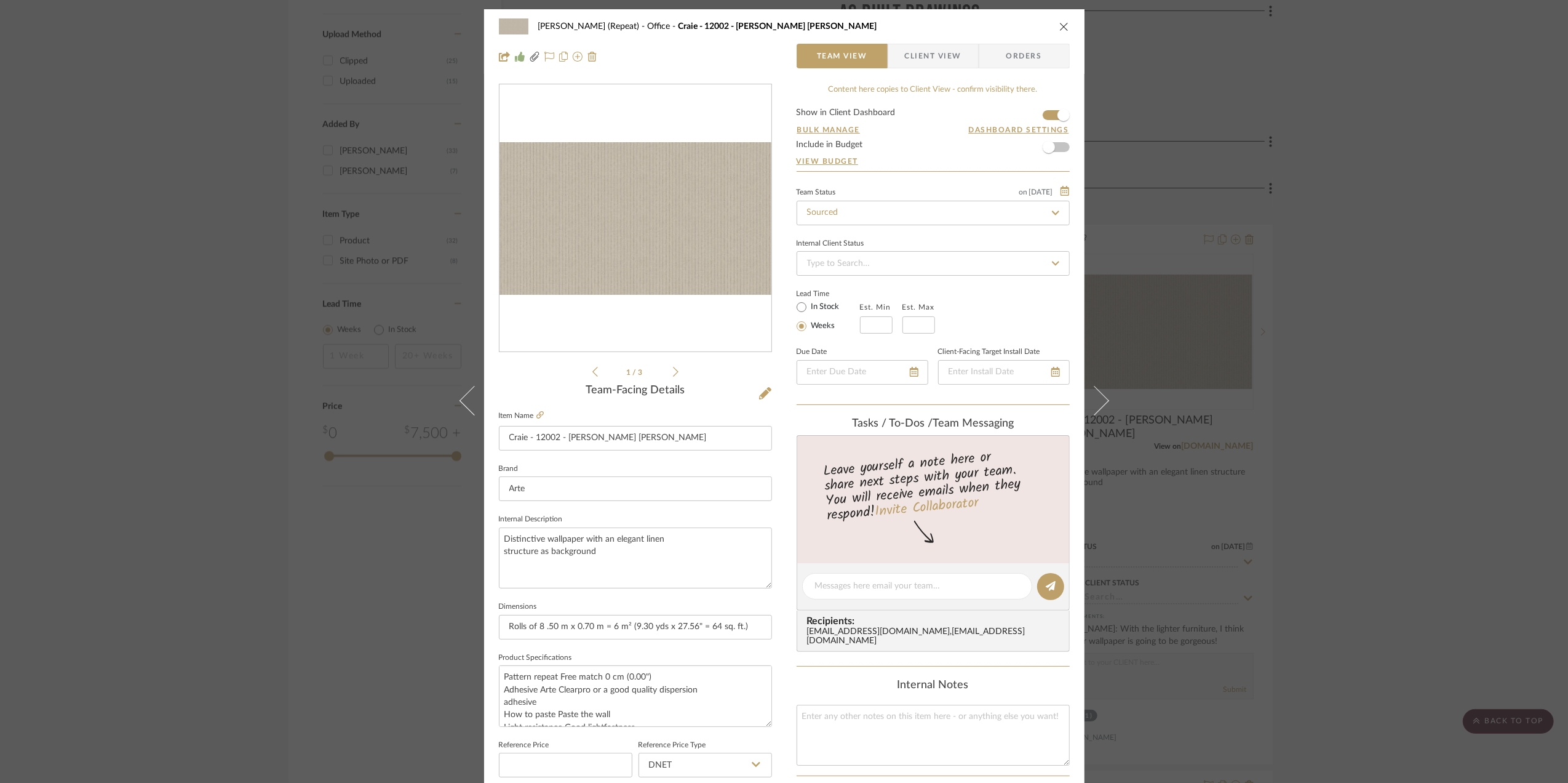
drag, startPoint x: 1495, startPoint y: 269, endPoint x: 1451, endPoint y: 247, distance: 49.2
click at [1494, 266] on div "Stephanie Bergreen (Repeat) Office Craie - 12002 - Bain de Boue Team View Clien…" at bounding box center [784, 391] width 1568 height 783
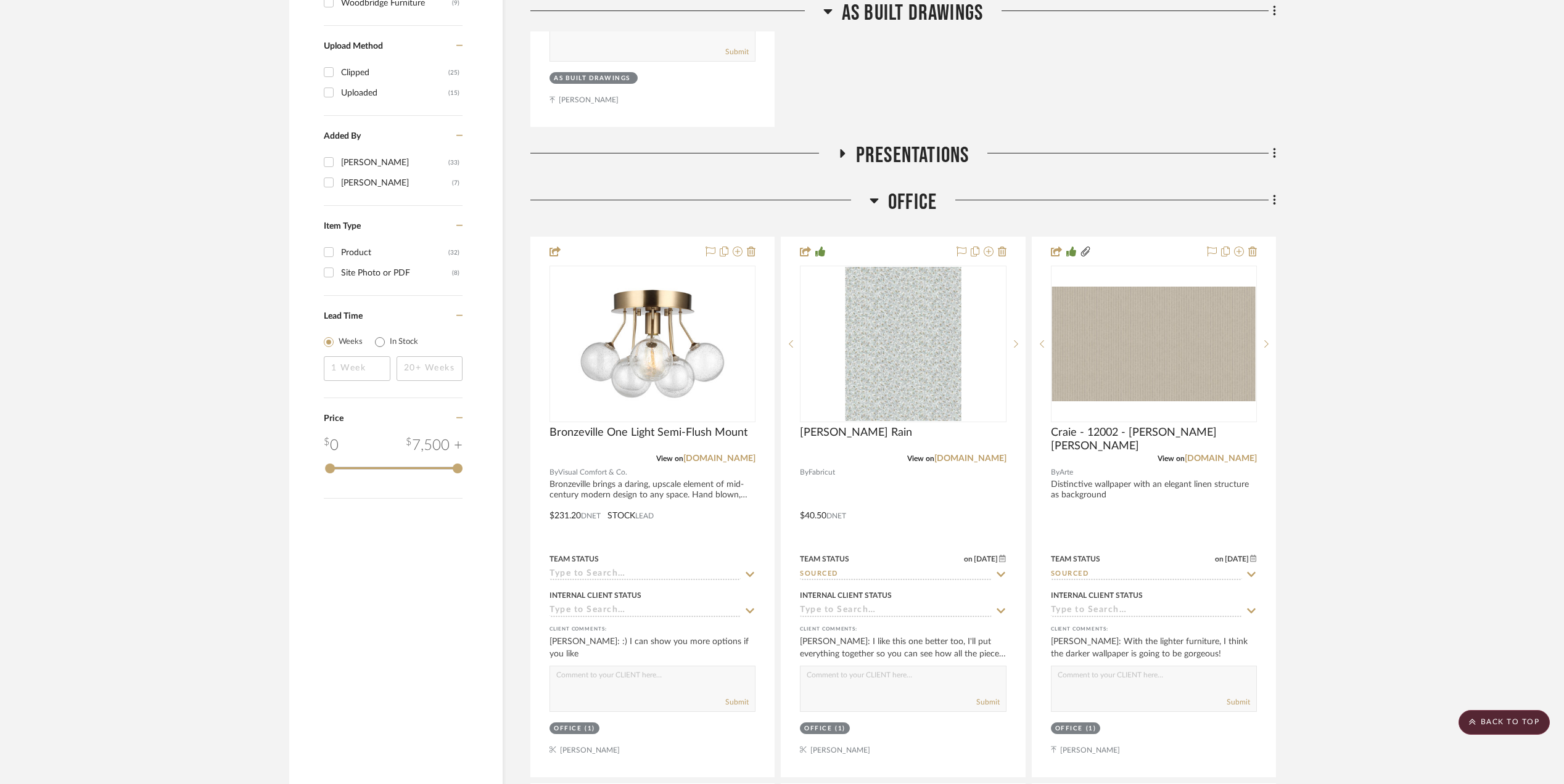
scroll to position [1480, 0]
